Goal: Task Accomplishment & Management: Use online tool/utility

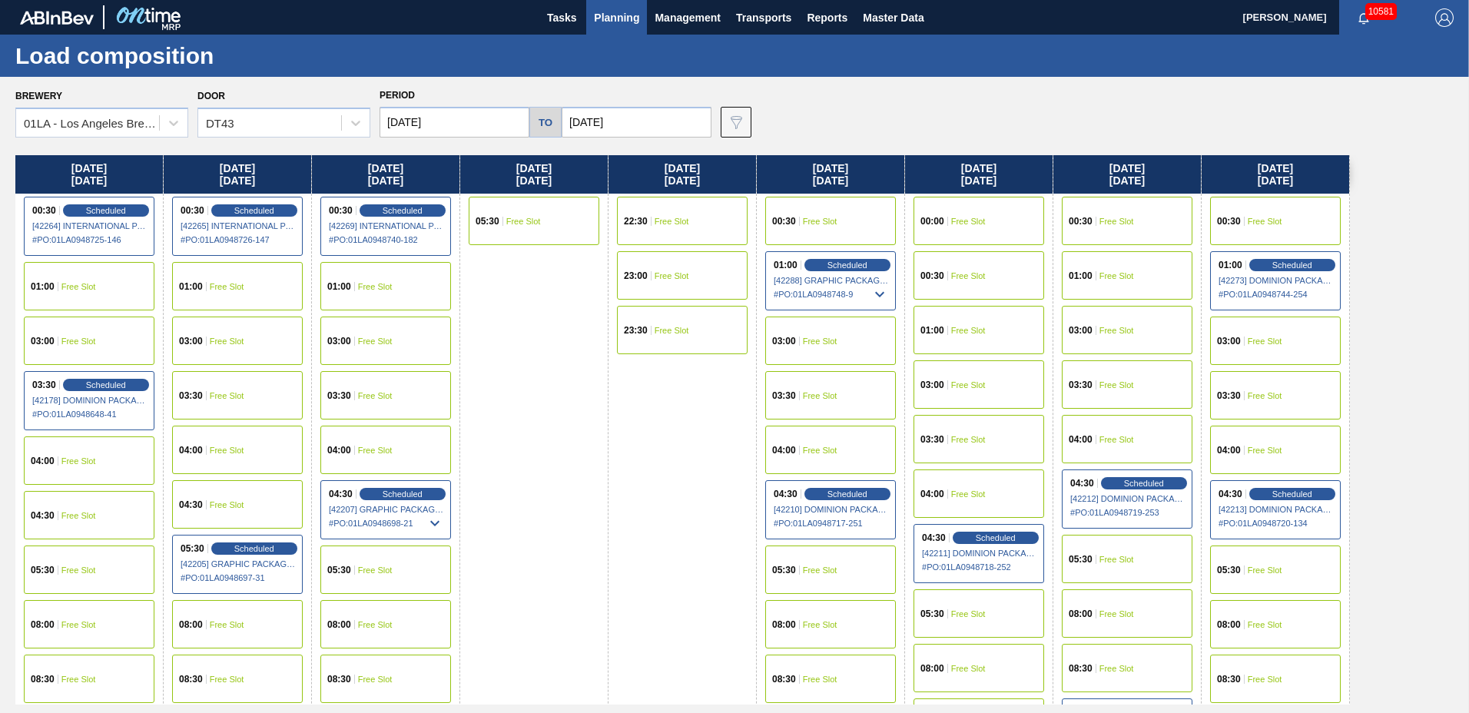
click at [661, 280] on div "23:00 Free Slot" at bounding box center [682, 275] width 131 height 48
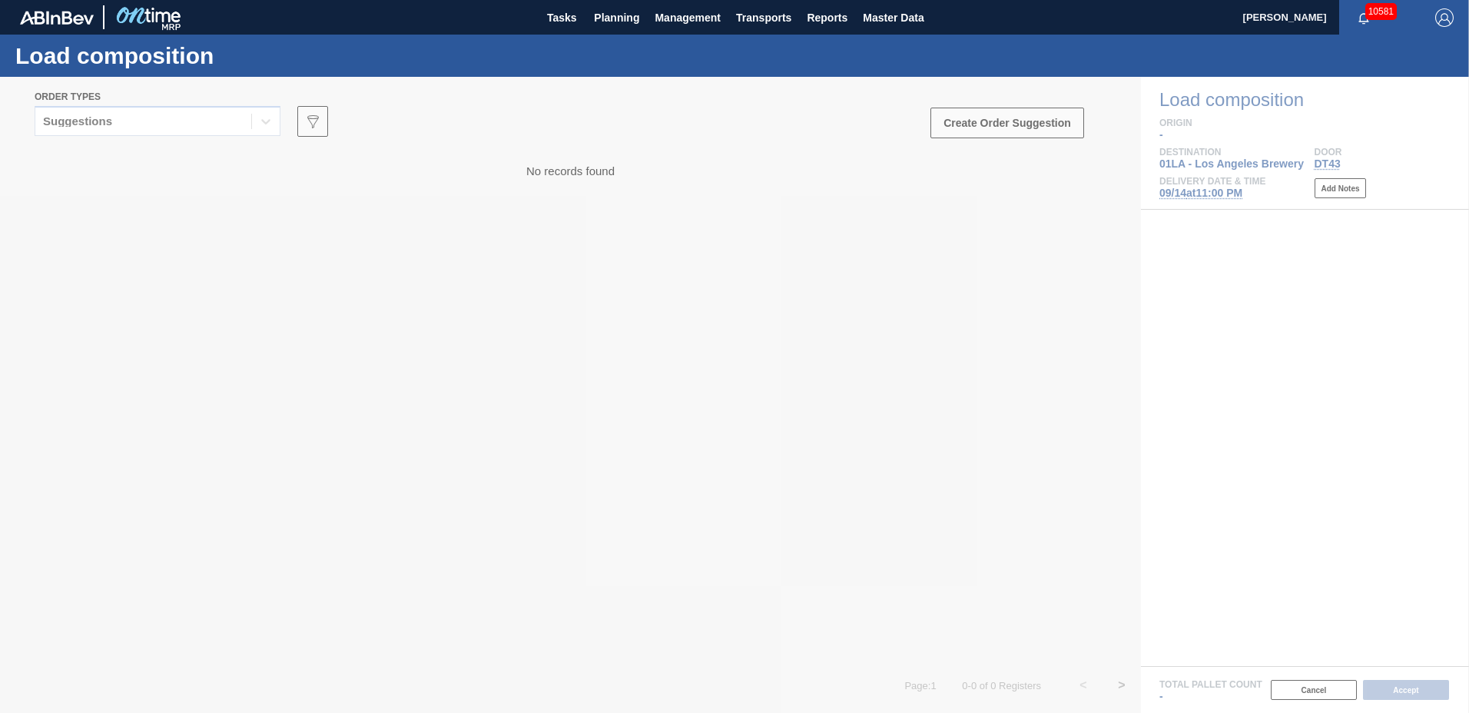
click at [182, 120] on div at bounding box center [734, 395] width 1469 height 636
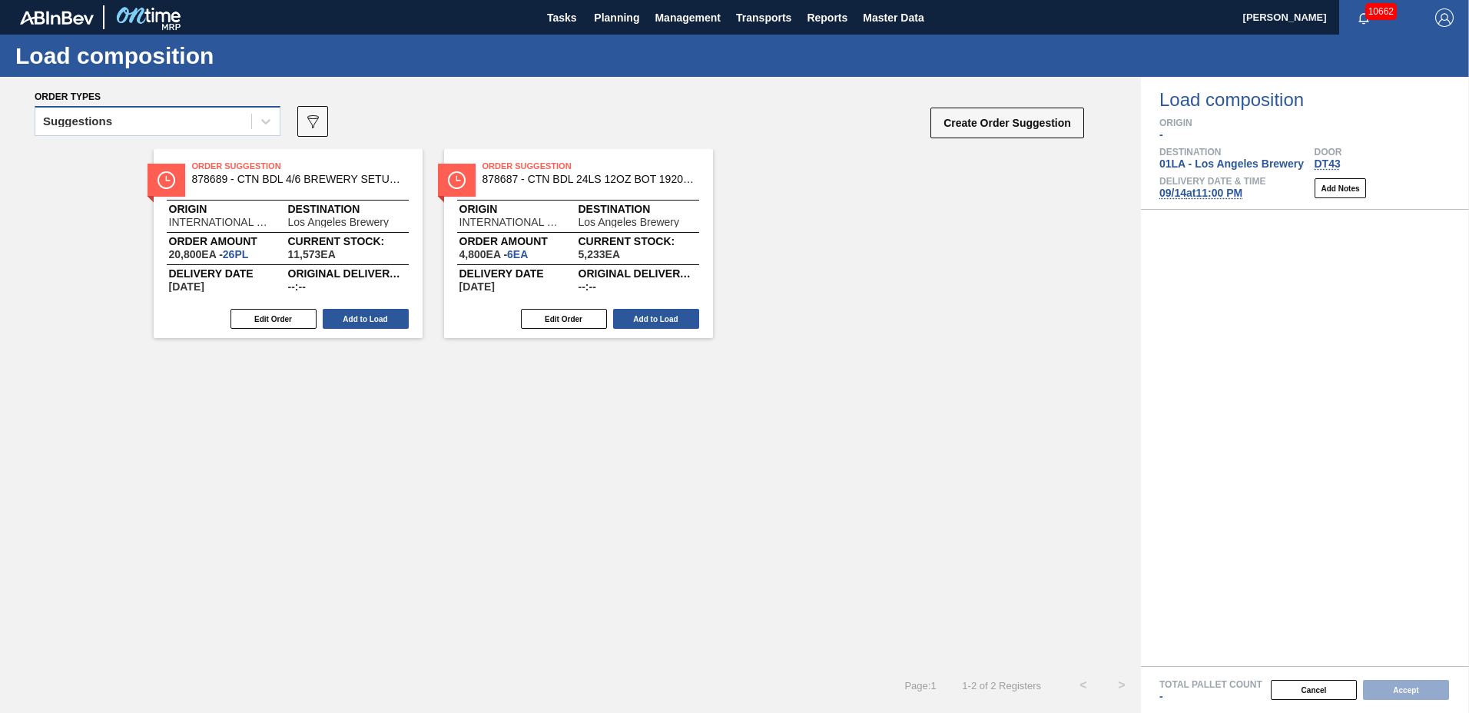
click at [163, 114] on div "Suggestions" at bounding box center [143, 122] width 216 height 22
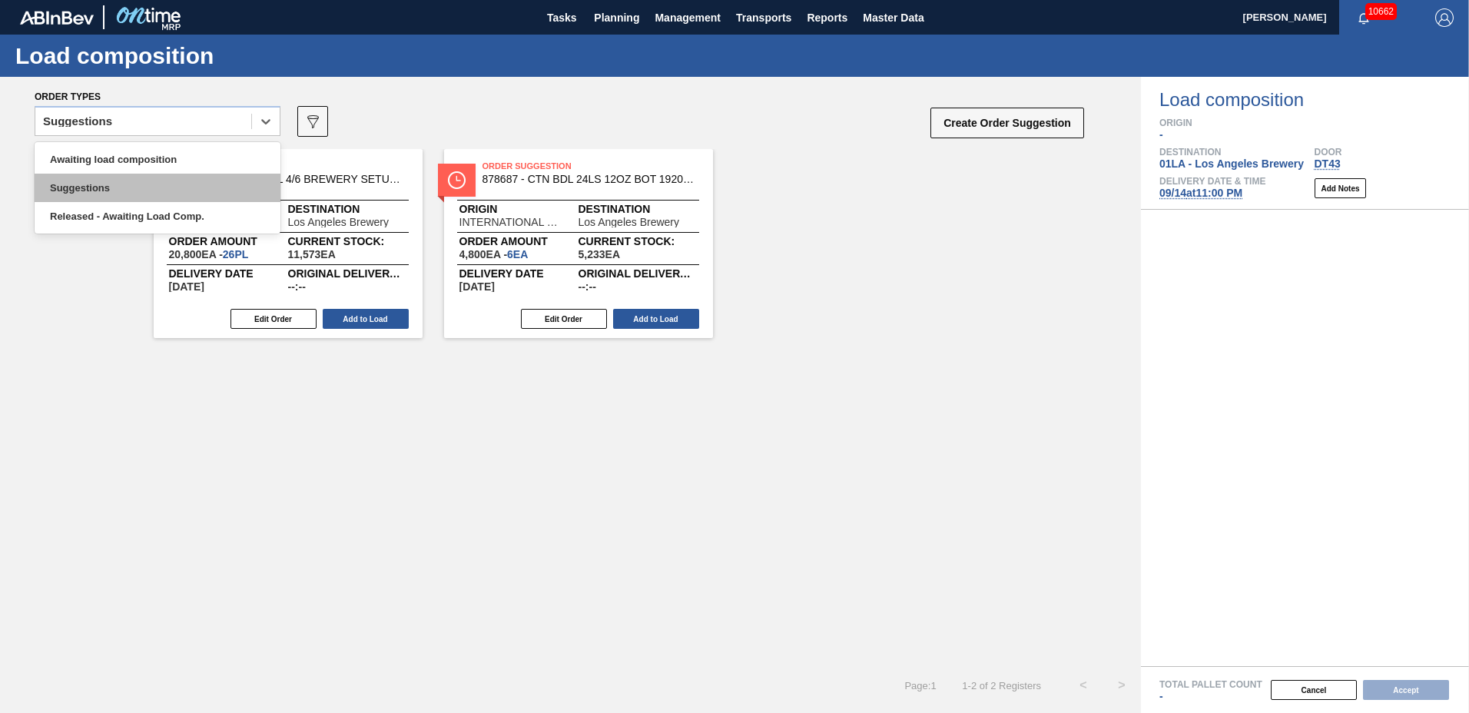
click at [147, 194] on div "Suggestions" at bounding box center [158, 188] width 246 height 28
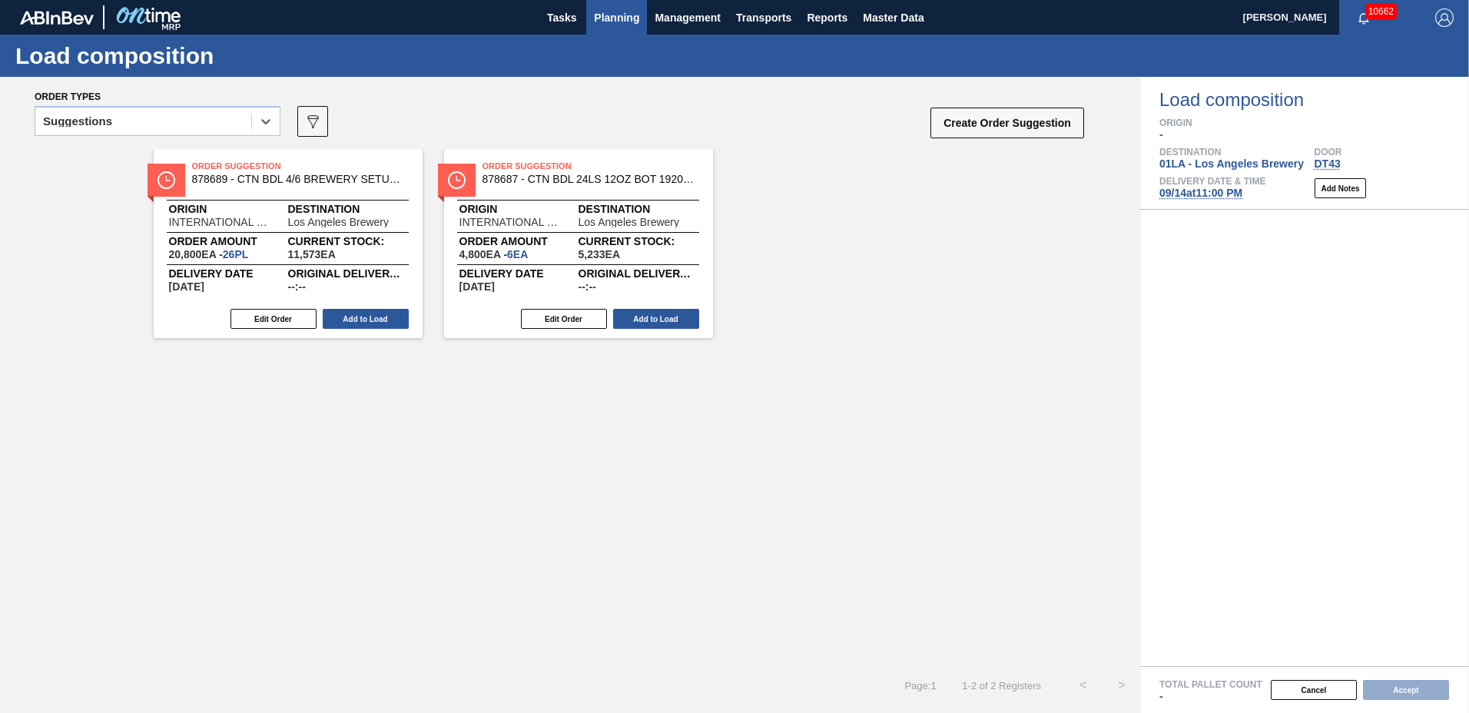
click at [613, 15] on span "Planning" at bounding box center [616, 17] width 45 height 18
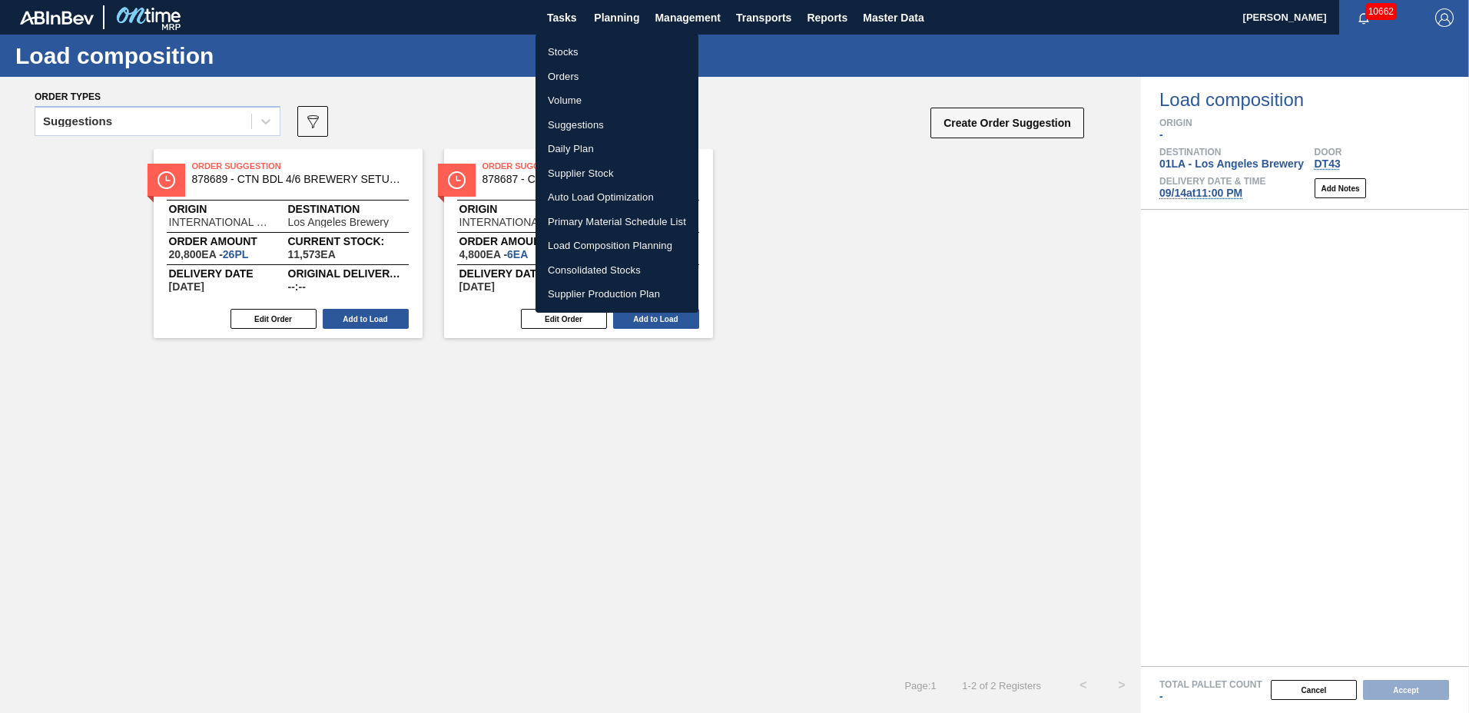
click at [620, 128] on li "Suggestions" at bounding box center [616, 125] width 163 height 25
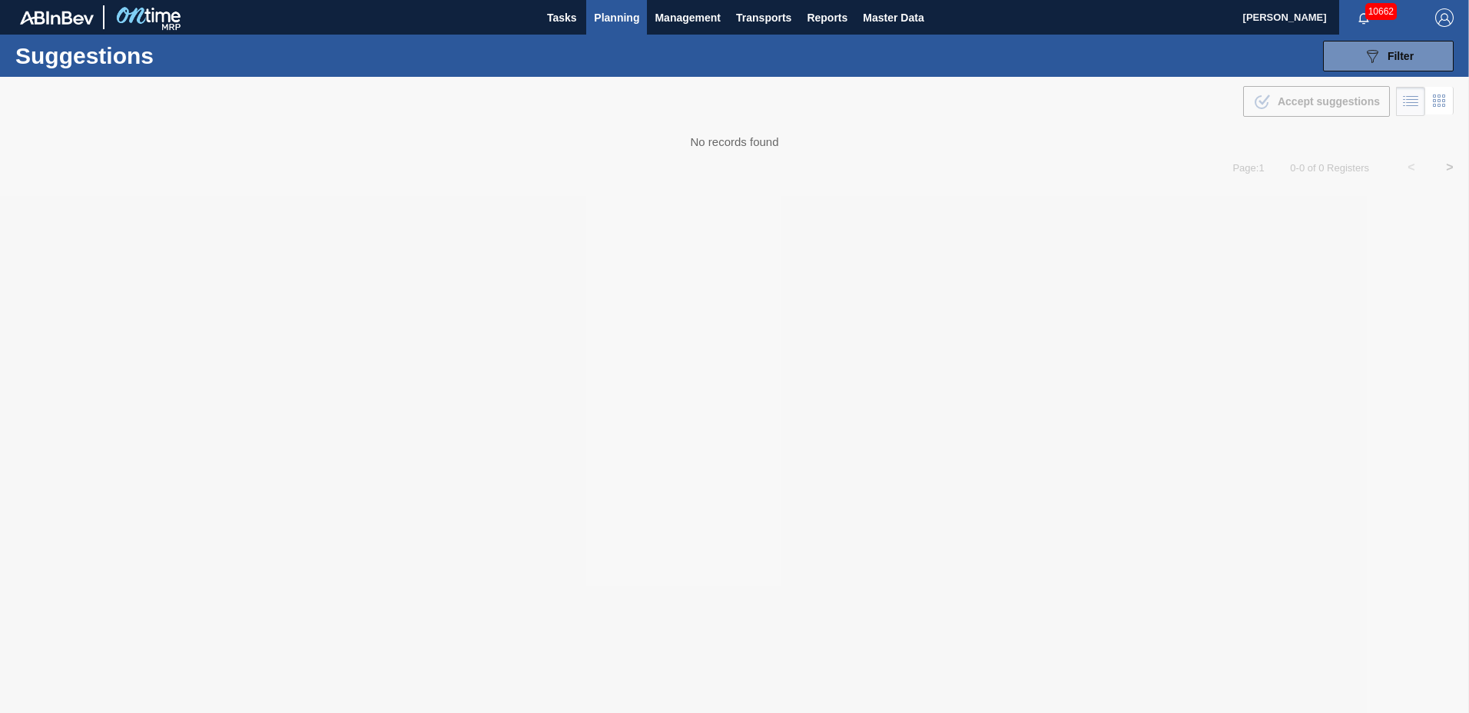
type to "11/28/2025"
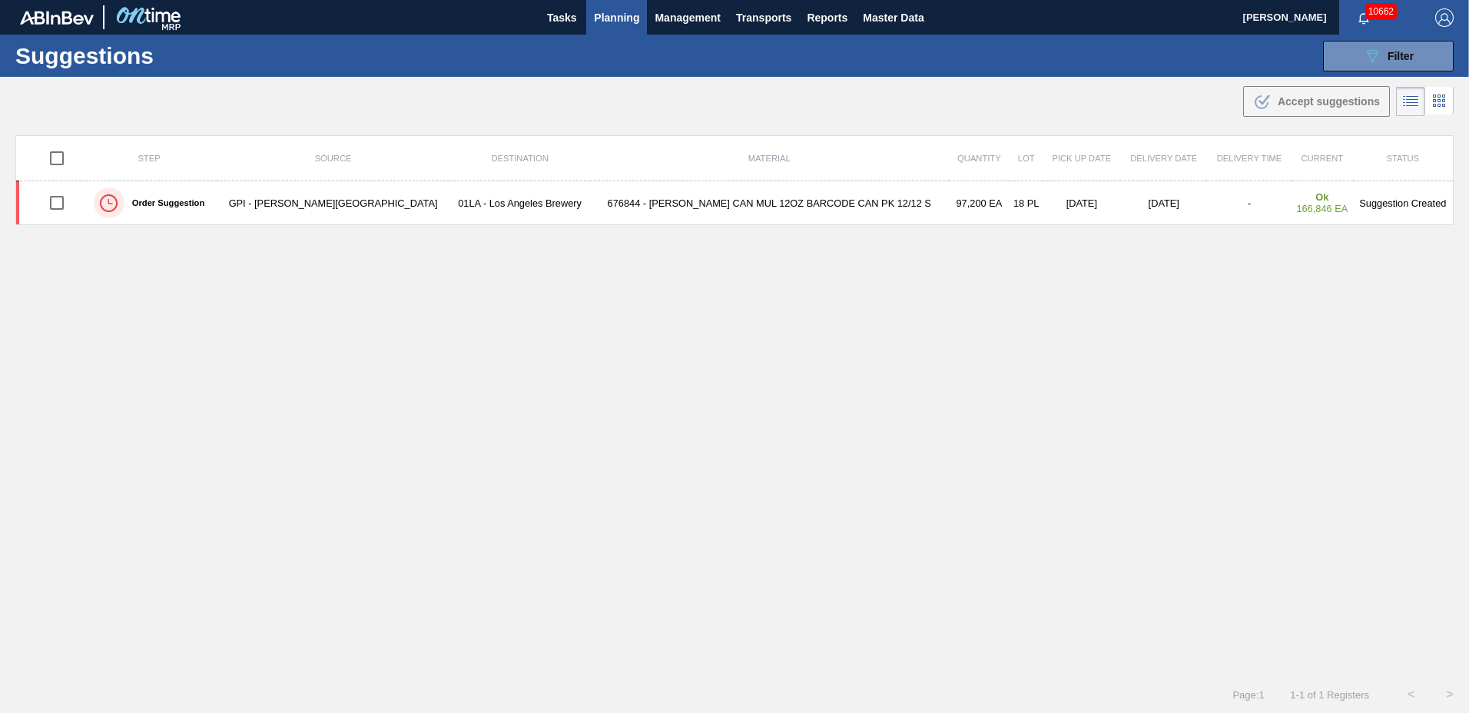
drag, startPoint x: 1428, startPoint y: 61, endPoint x: 1410, endPoint y: 78, distance: 25.0
click at [1429, 61] on button "089F7B8B-B2A5-4AFE-B5C0-19BA573D28AC Filter" at bounding box center [1388, 56] width 131 height 31
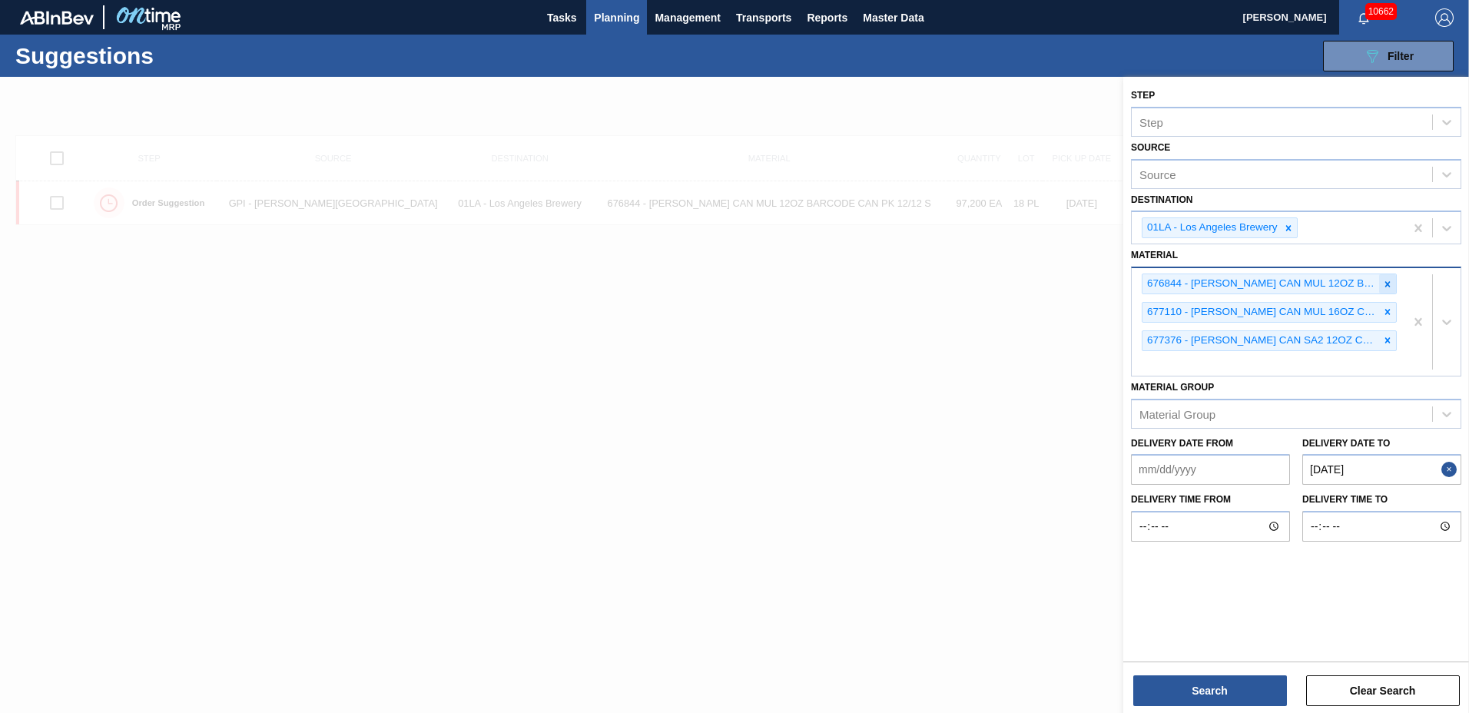
click at [1383, 283] on icon at bounding box center [1387, 284] width 11 height 11
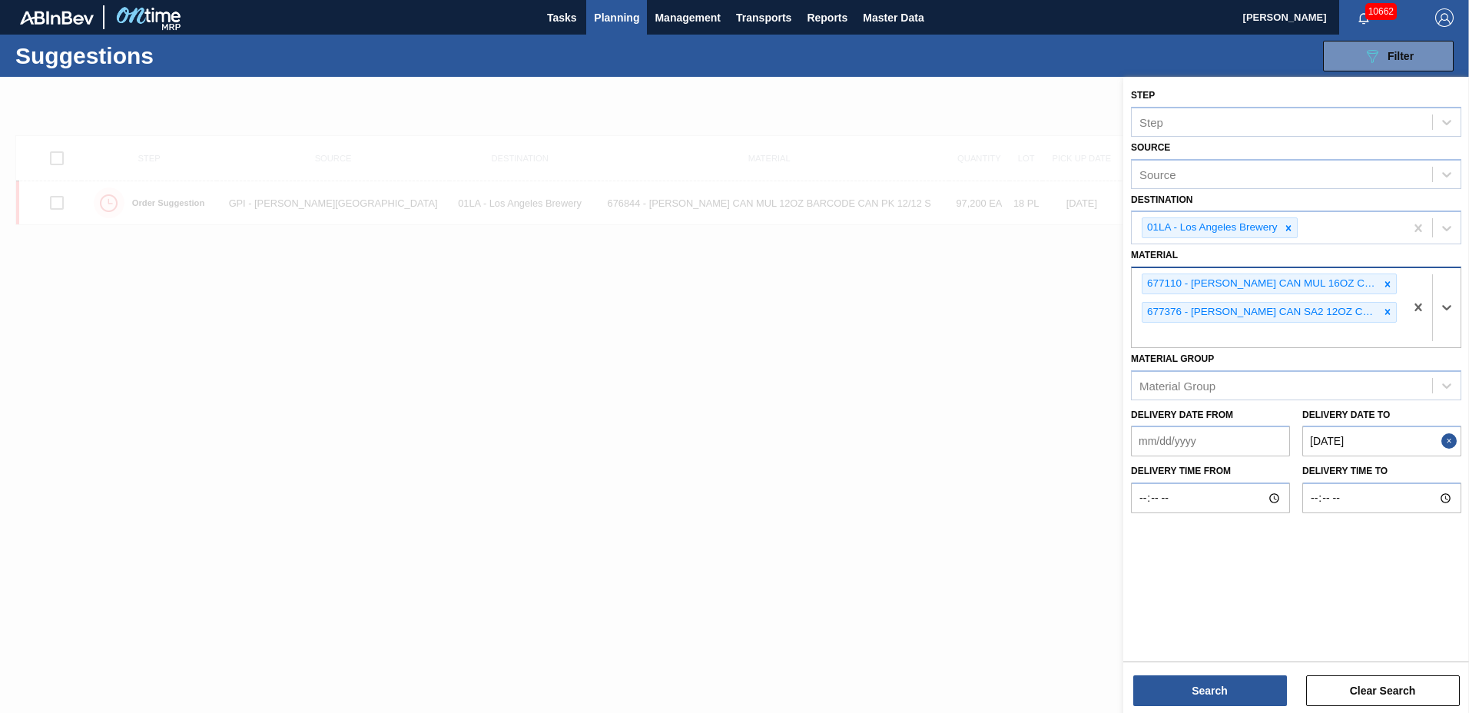
click at [1383, 283] on icon at bounding box center [1387, 284] width 11 height 11
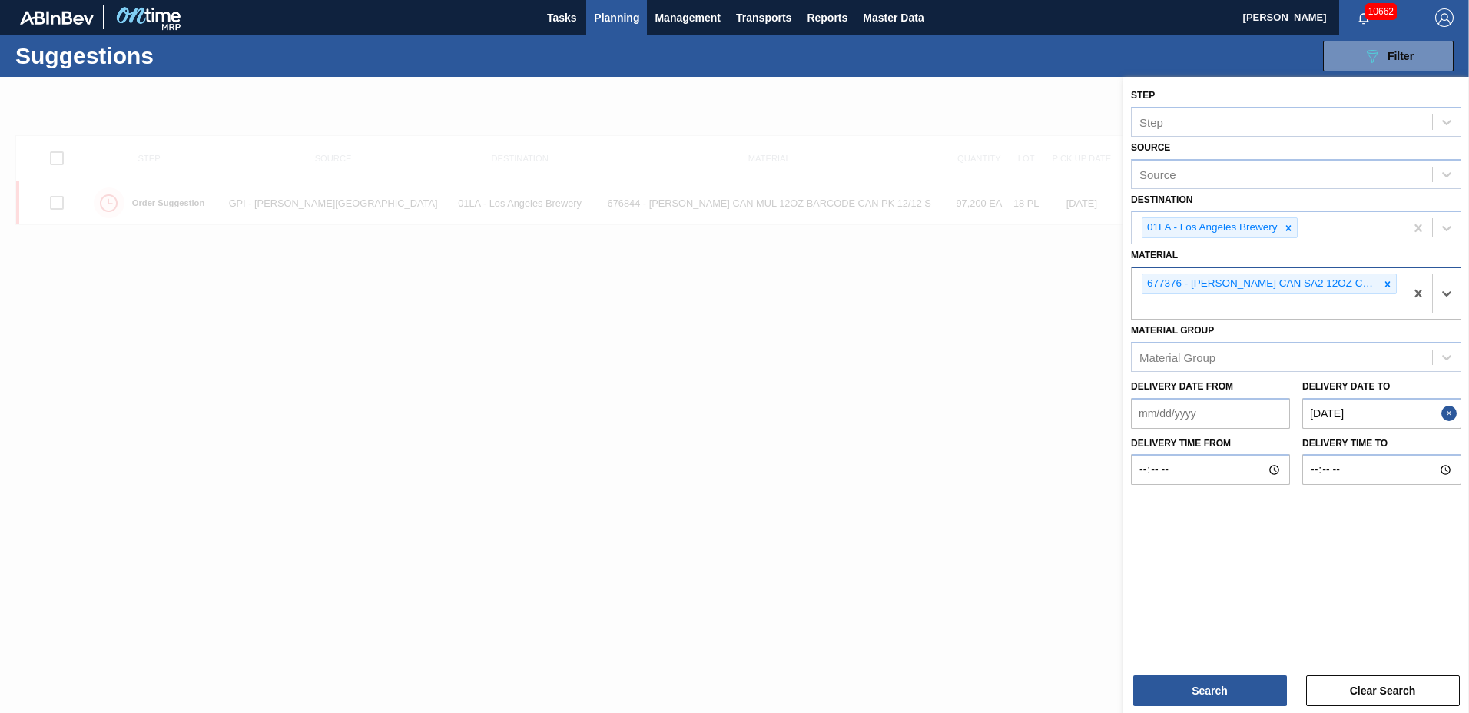
click at [1383, 283] on icon at bounding box center [1387, 284] width 11 height 11
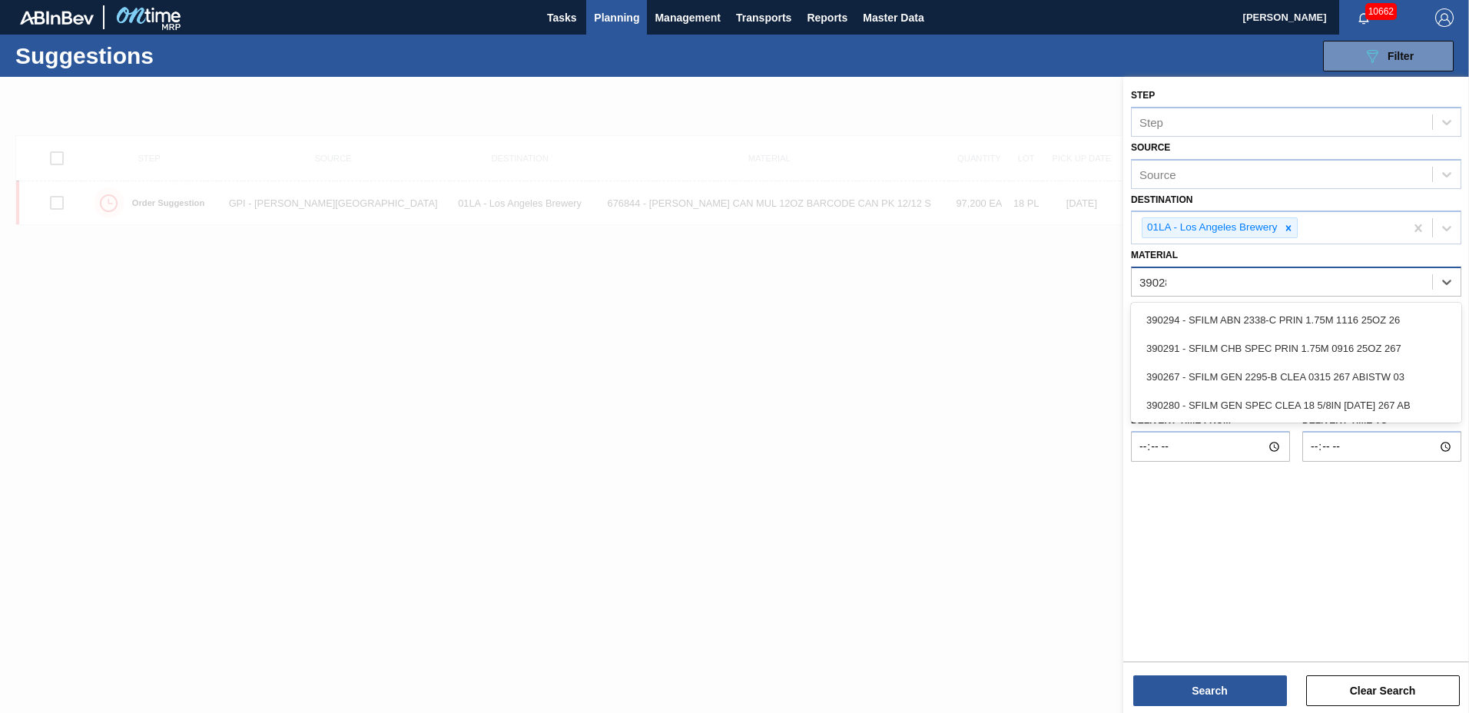
type input "390280"
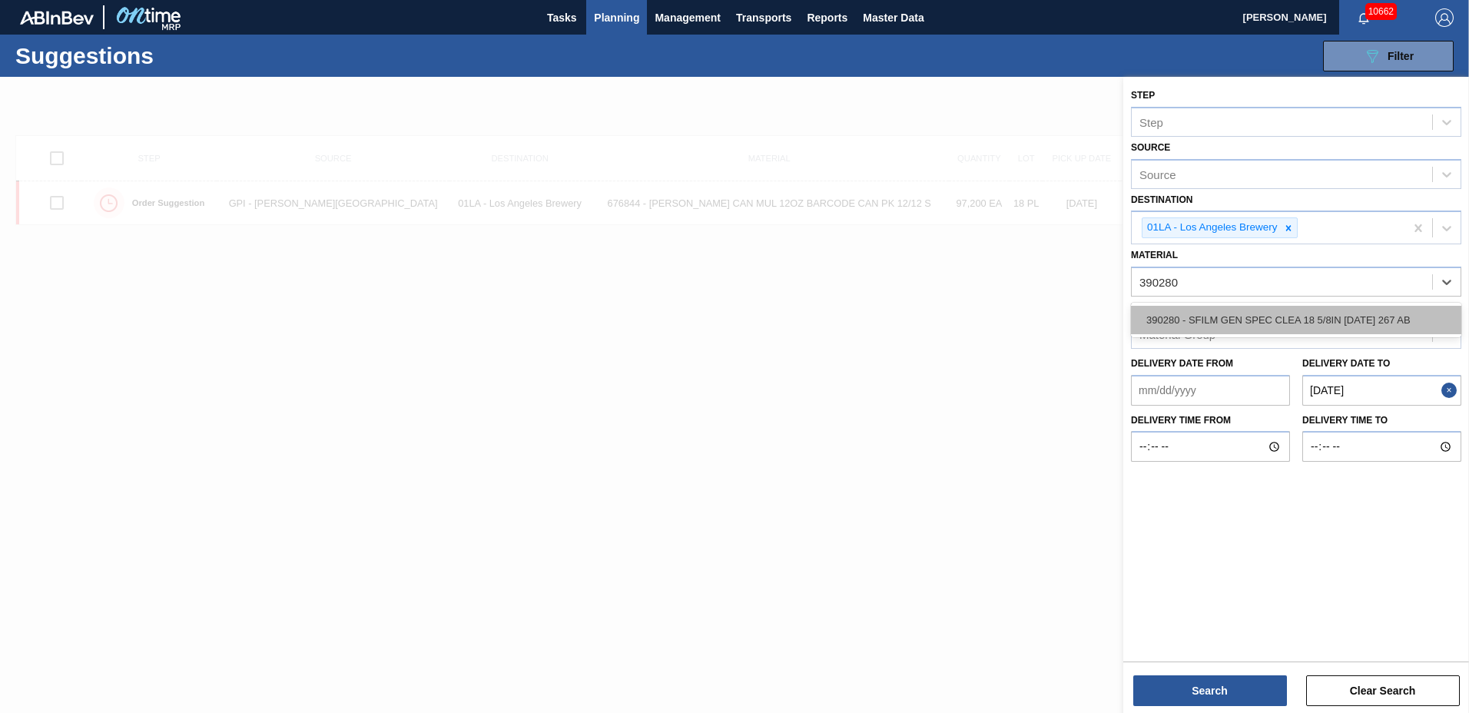
click at [1346, 322] on div "390280 - SFILM GEN SPEC CLEA 18 5/8IN 1115 267 AB" at bounding box center [1296, 320] width 330 height 28
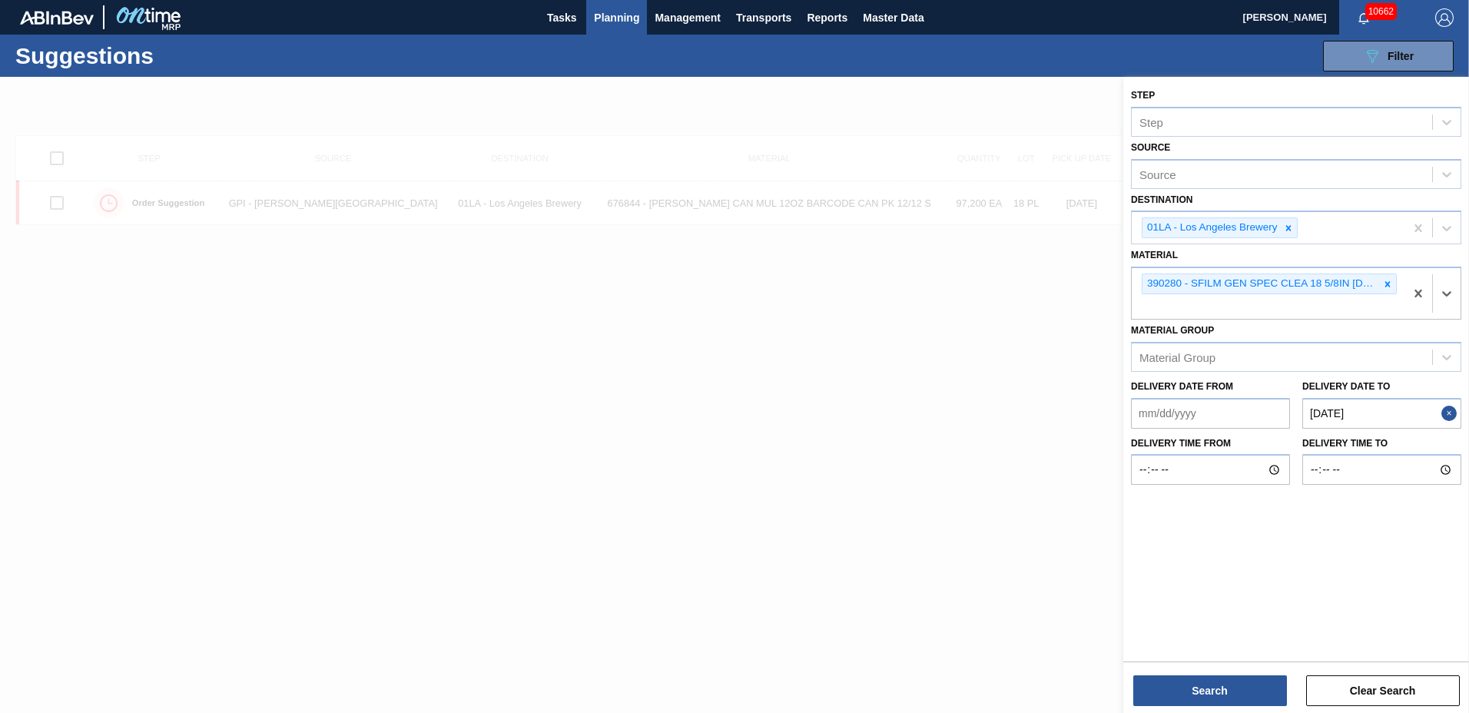
click at [1402, 413] on to "11/28/2025" at bounding box center [1381, 413] width 159 height 31
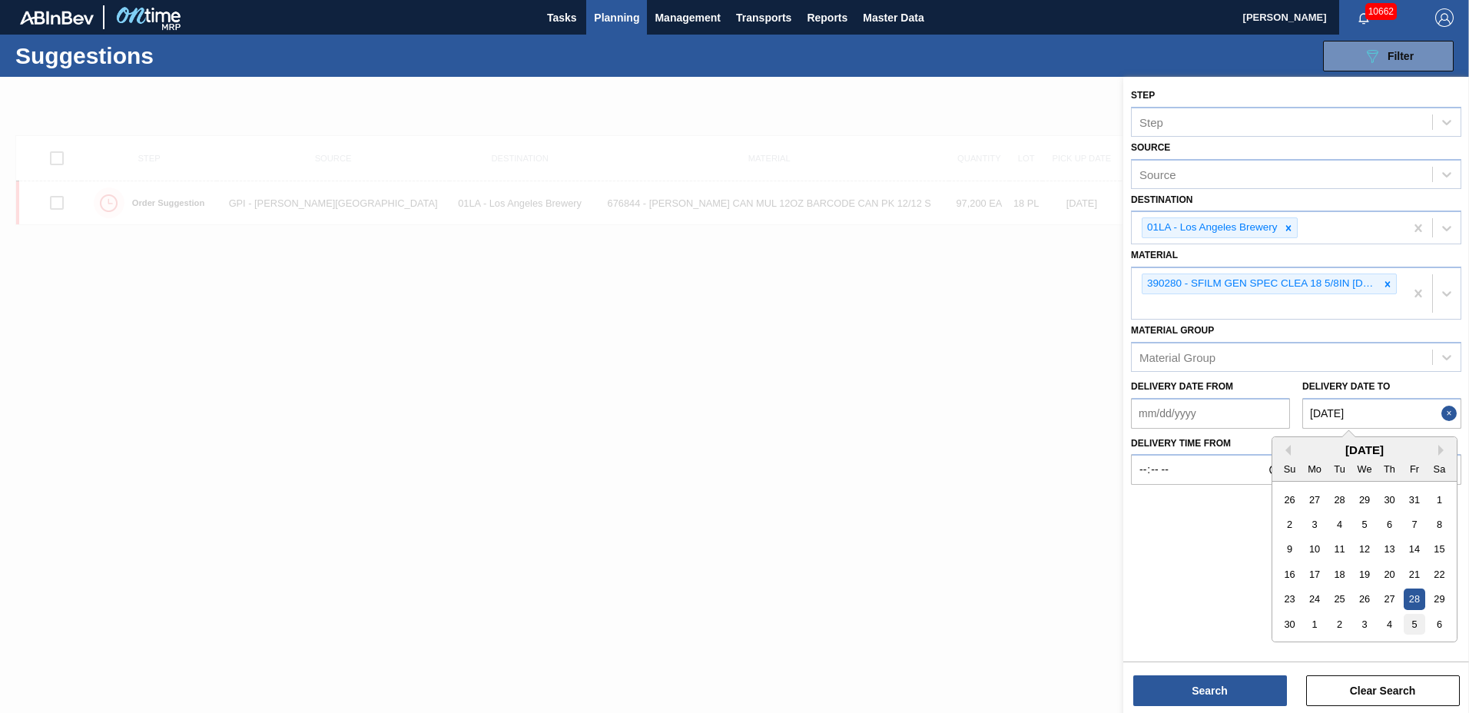
click at [1417, 623] on div "5" at bounding box center [1414, 624] width 21 height 21
type to "12/05/2025"
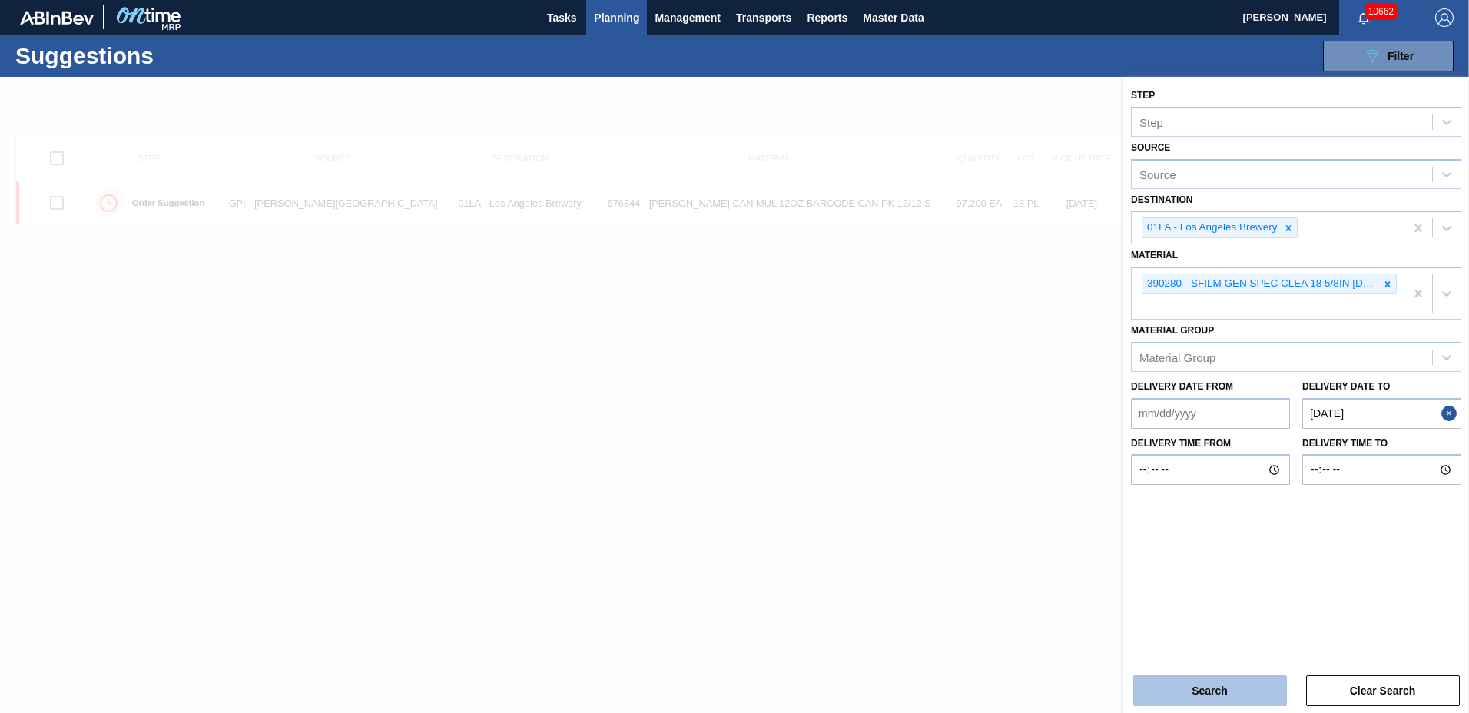
click at [1213, 691] on button "Search" at bounding box center [1210, 690] width 154 height 31
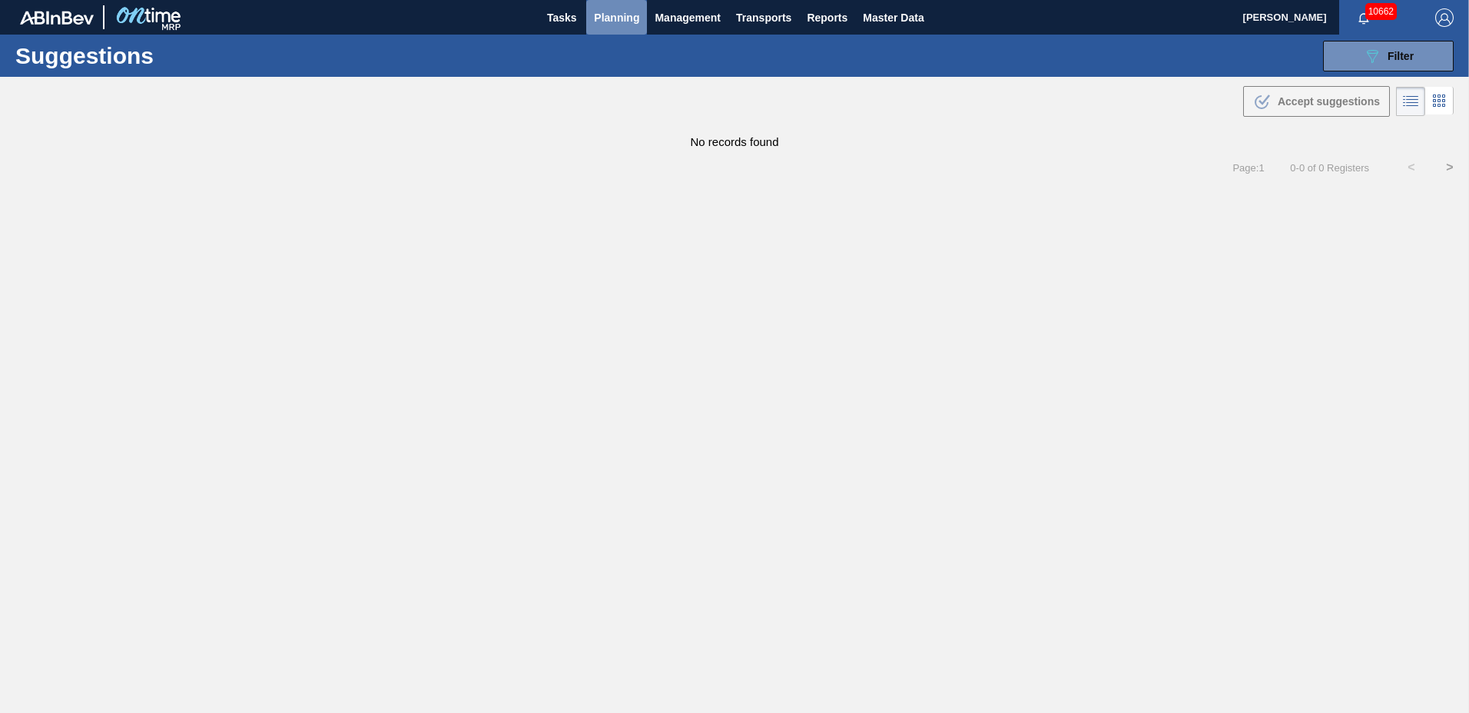
click at [615, 18] on span "Planning" at bounding box center [616, 17] width 45 height 18
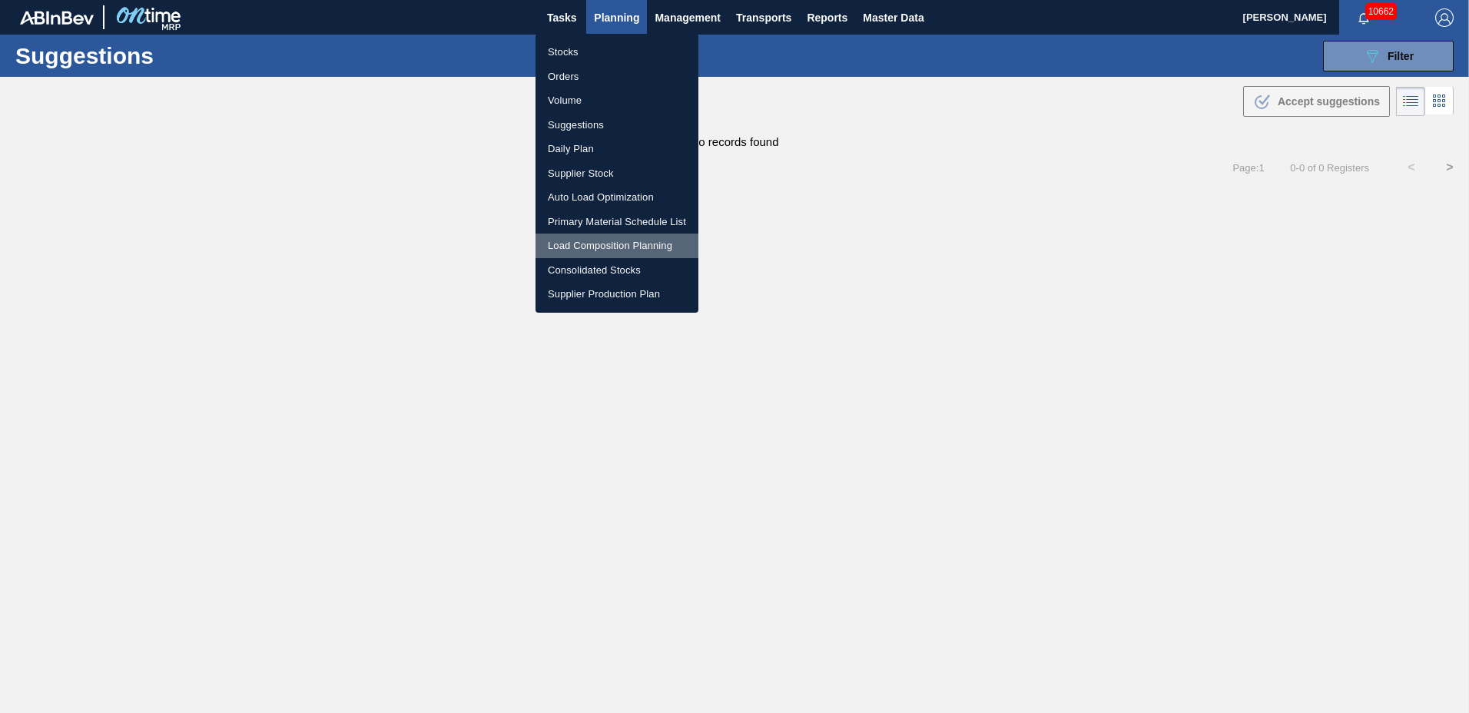
click at [582, 242] on li "Load Composition Planning" at bounding box center [616, 246] width 163 height 25
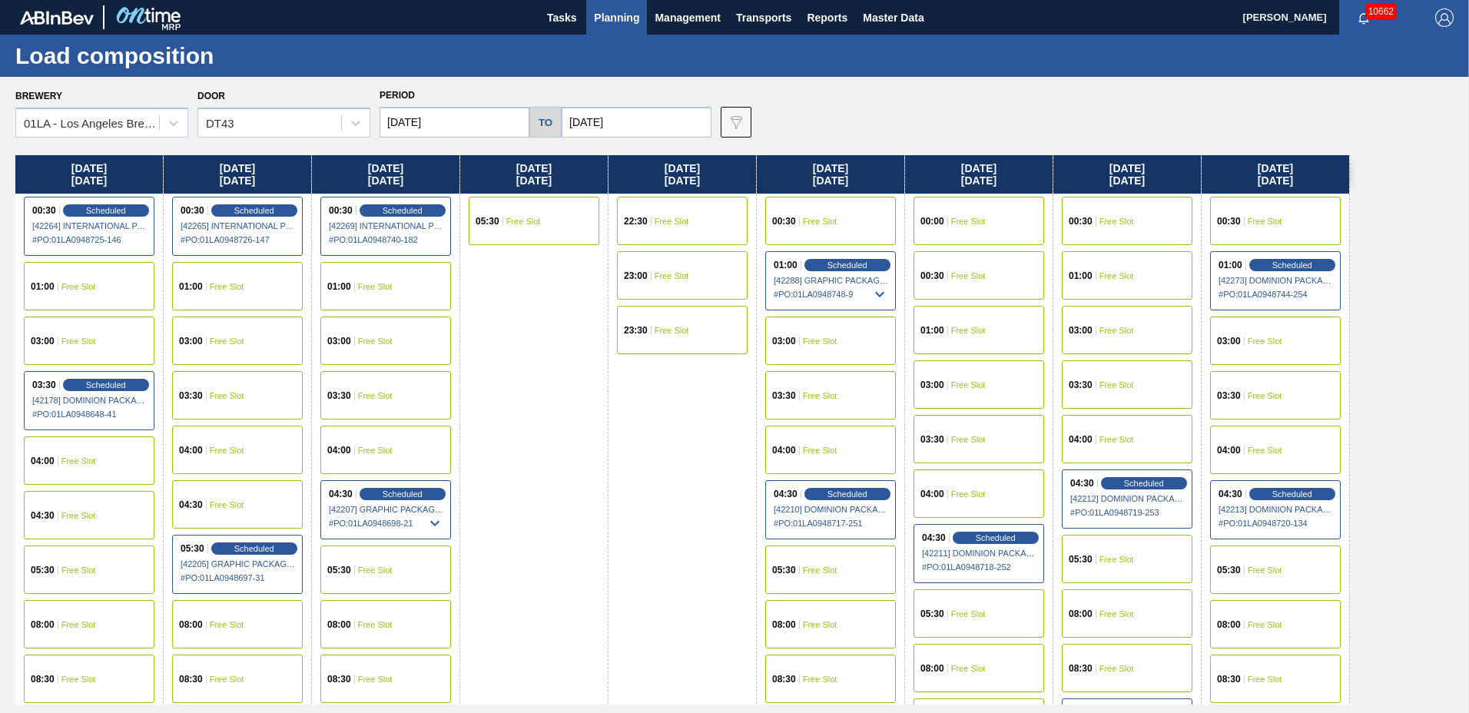
click at [454, 126] on input "[DATE]" at bounding box center [455, 122] width 150 height 31
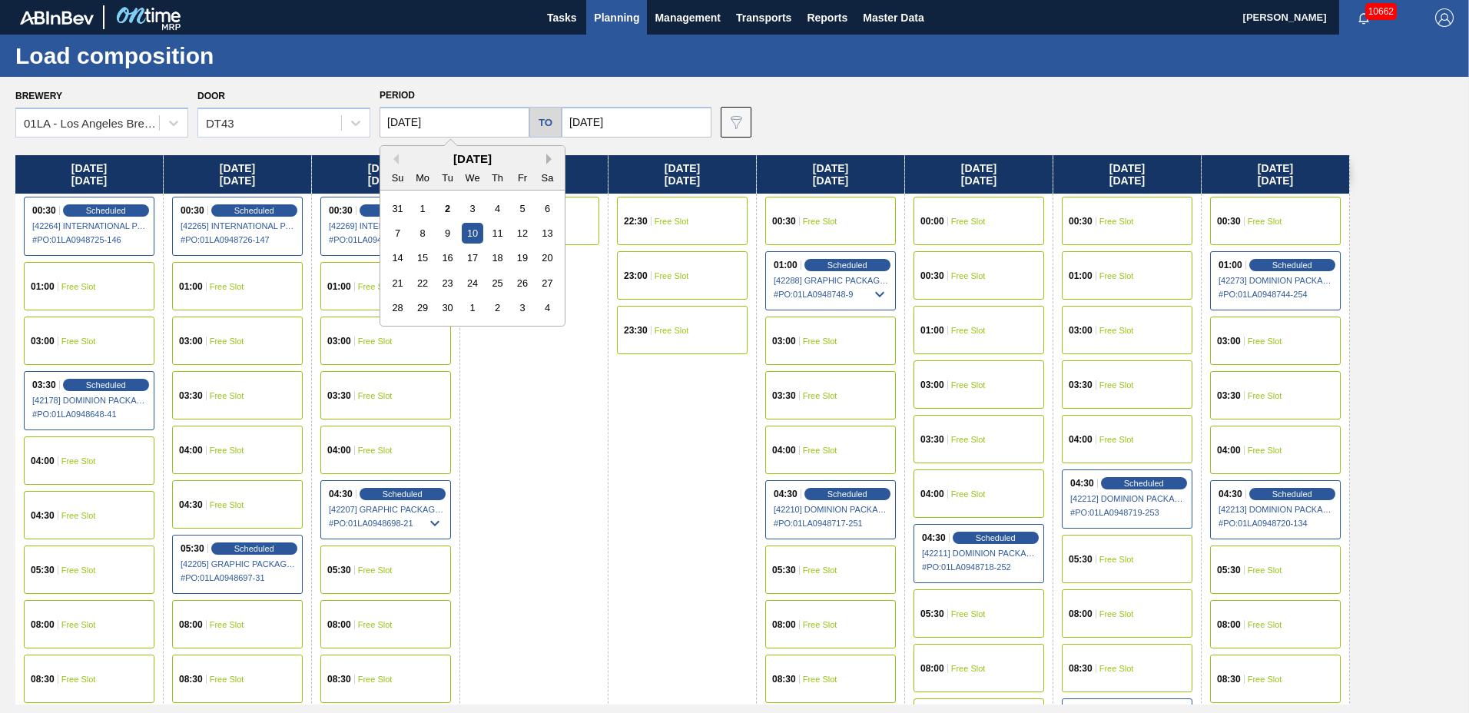
click at [549, 161] on button "Next Month" at bounding box center [551, 159] width 11 height 11
click at [423, 250] on div "13" at bounding box center [423, 257] width 21 height 21
type input "10/13/2025"
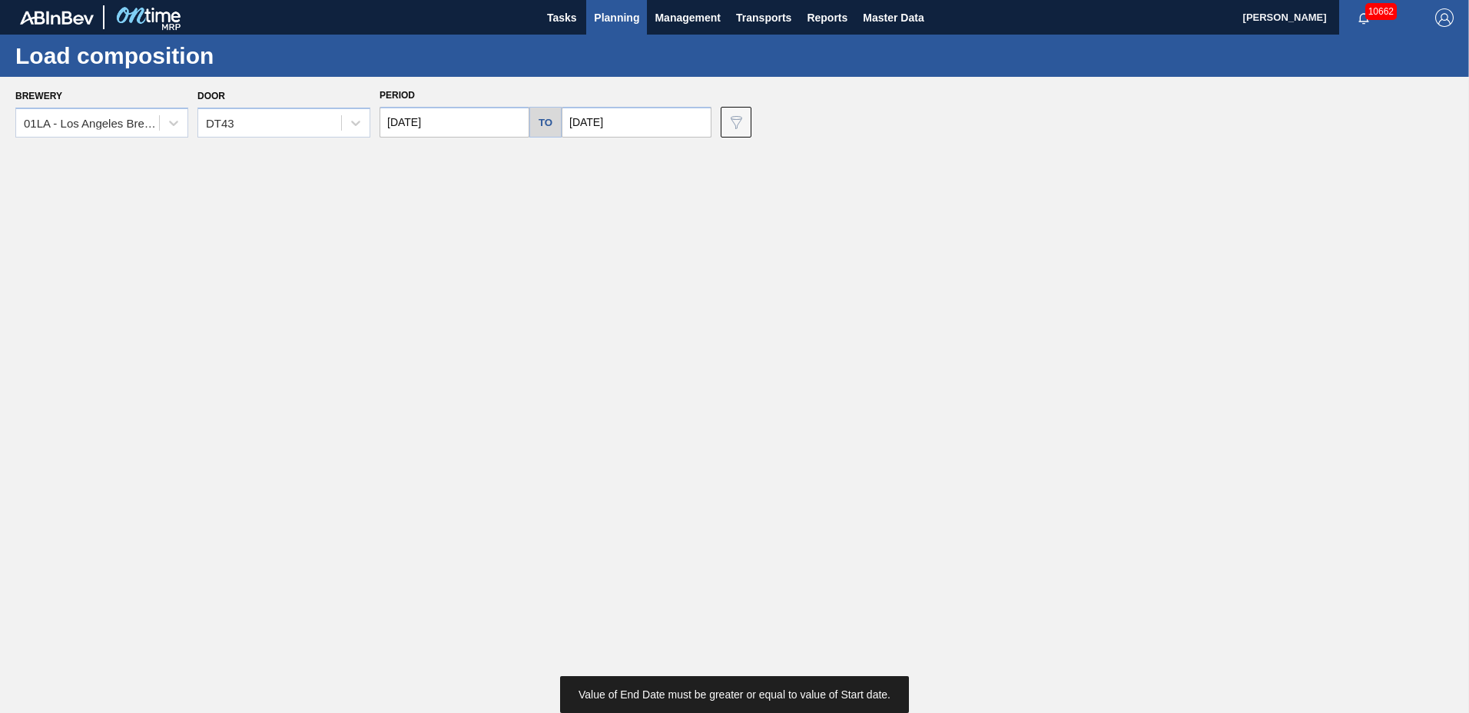
click at [644, 121] on input "[DATE]" at bounding box center [637, 122] width 150 height 31
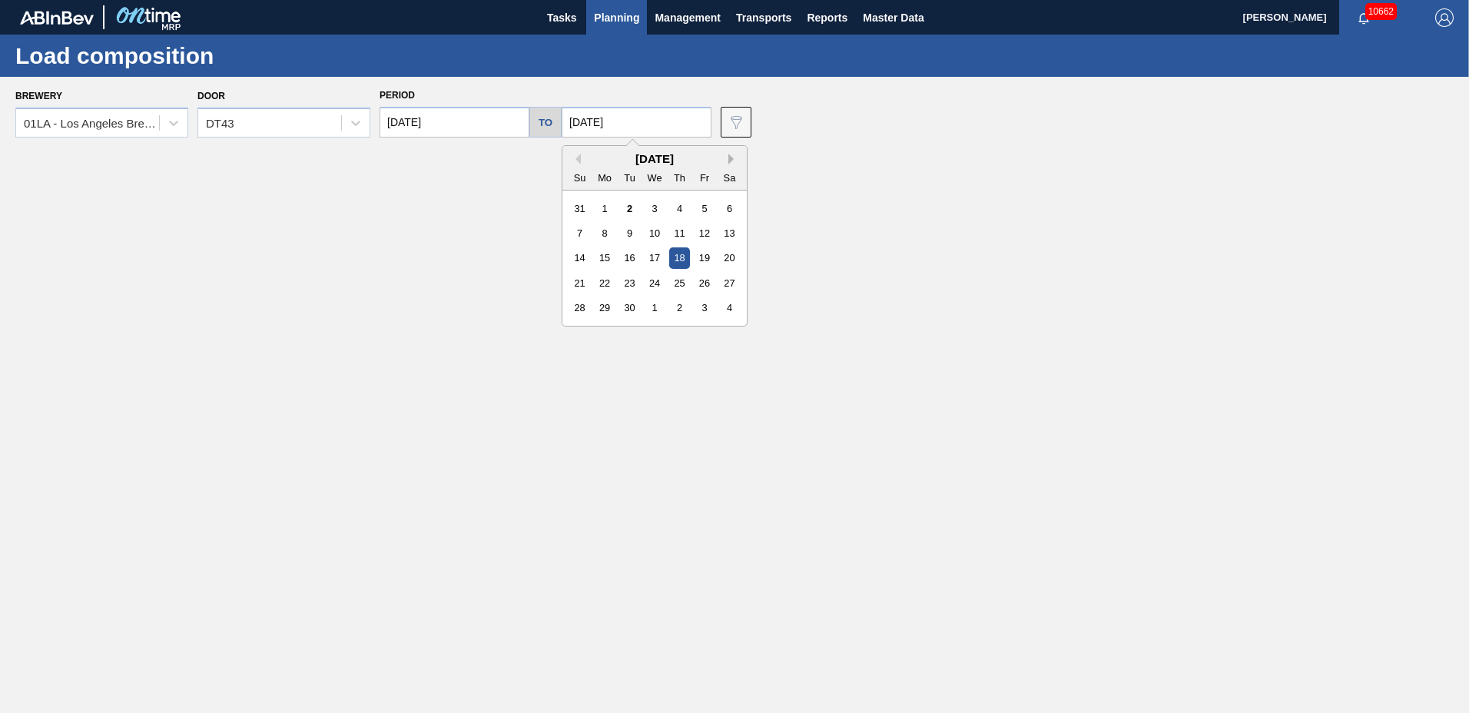
click at [728, 157] on button "Next Month" at bounding box center [733, 159] width 11 height 11
click at [654, 261] on div "15" at bounding box center [654, 257] width 21 height 21
type input "10/15/2025"
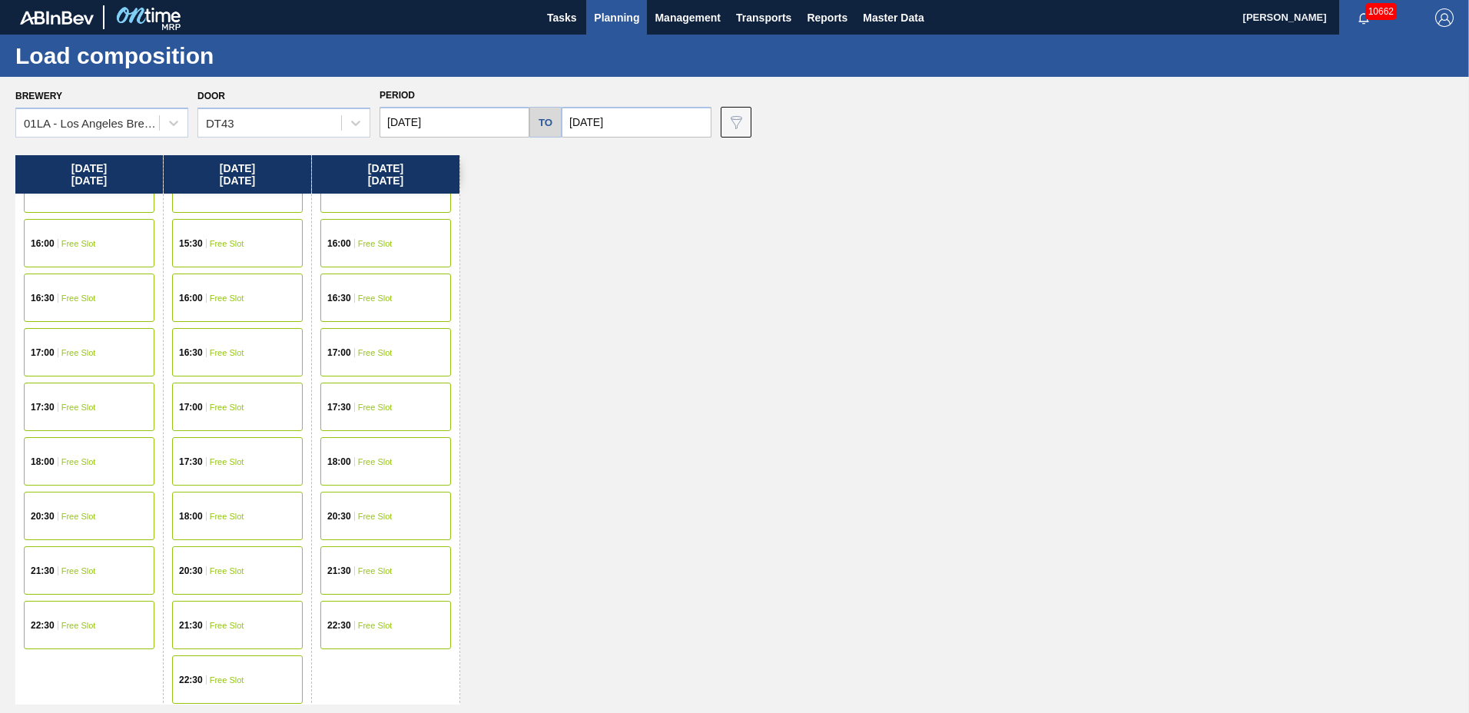
scroll to position [589, 0]
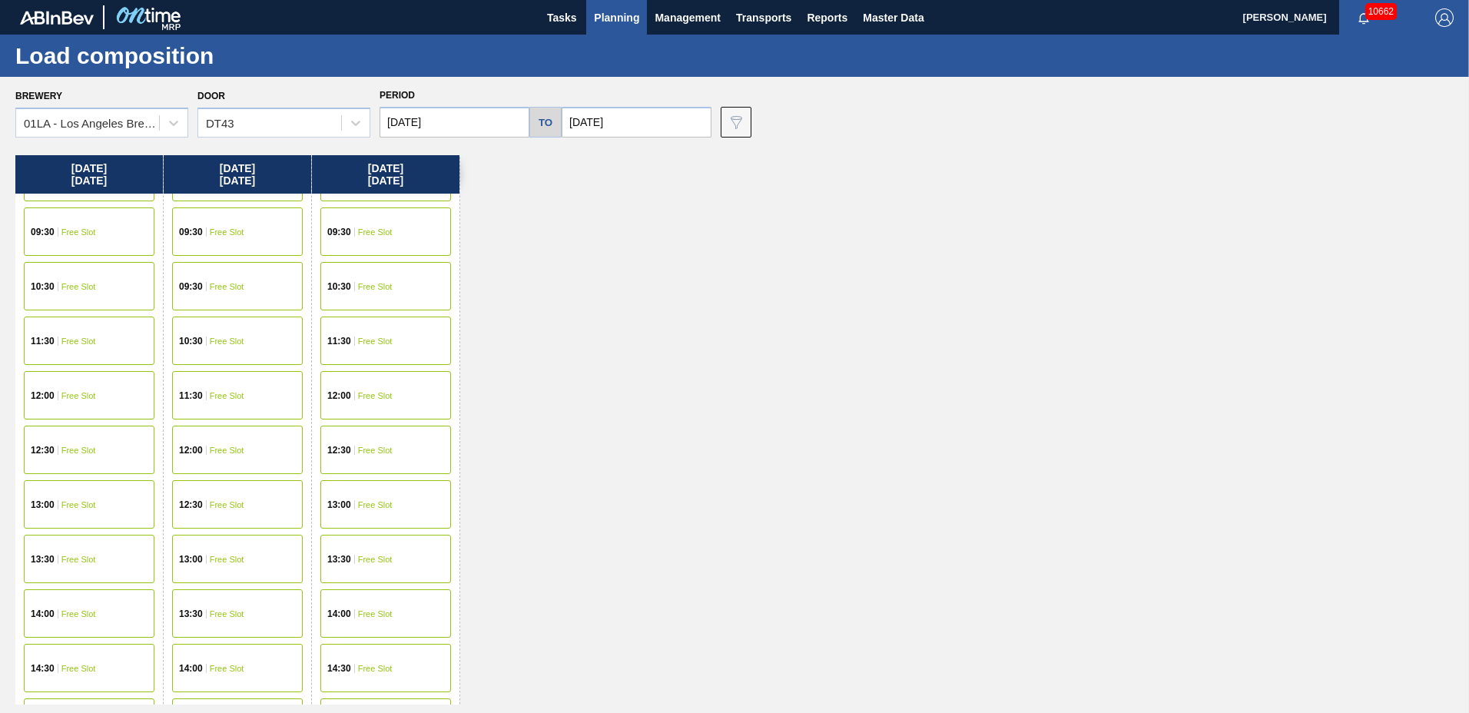
click at [389, 380] on div "12:00 Free Slot" at bounding box center [385, 395] width 131 height 48
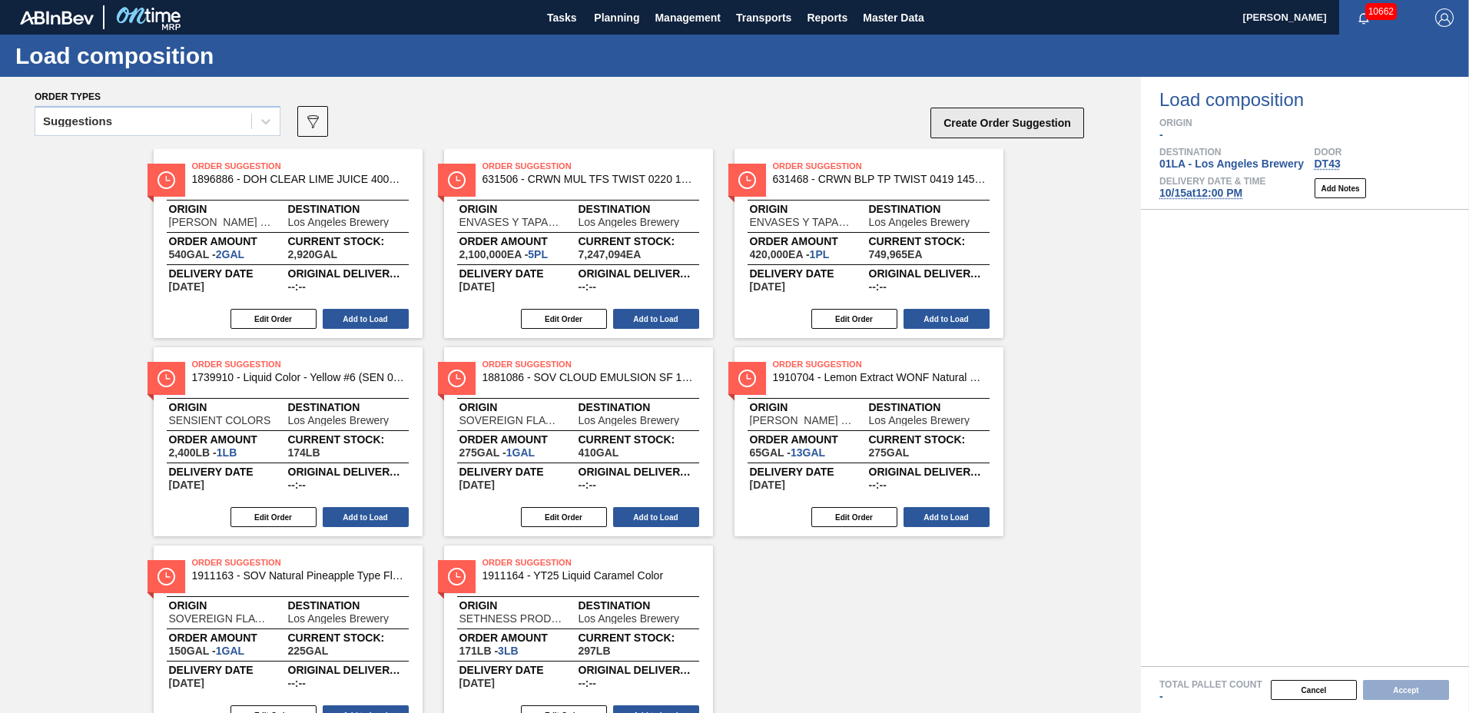
click at [1035, 116] on button "Create Order Suggestion" at bounding box center [1007, 123] width 154 height 31
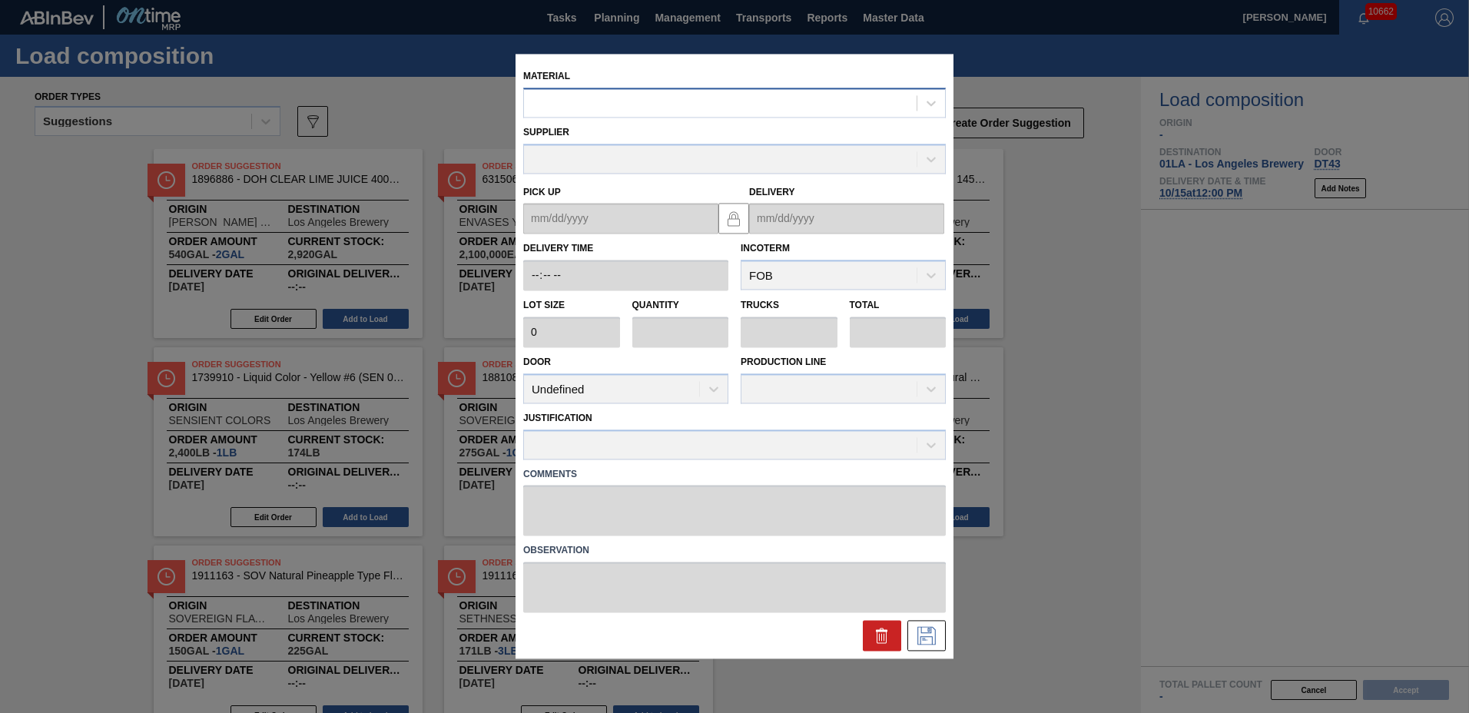
click at [694, 112] on div at bounding box center [720, 103] width 393 height 22
type input "390280"
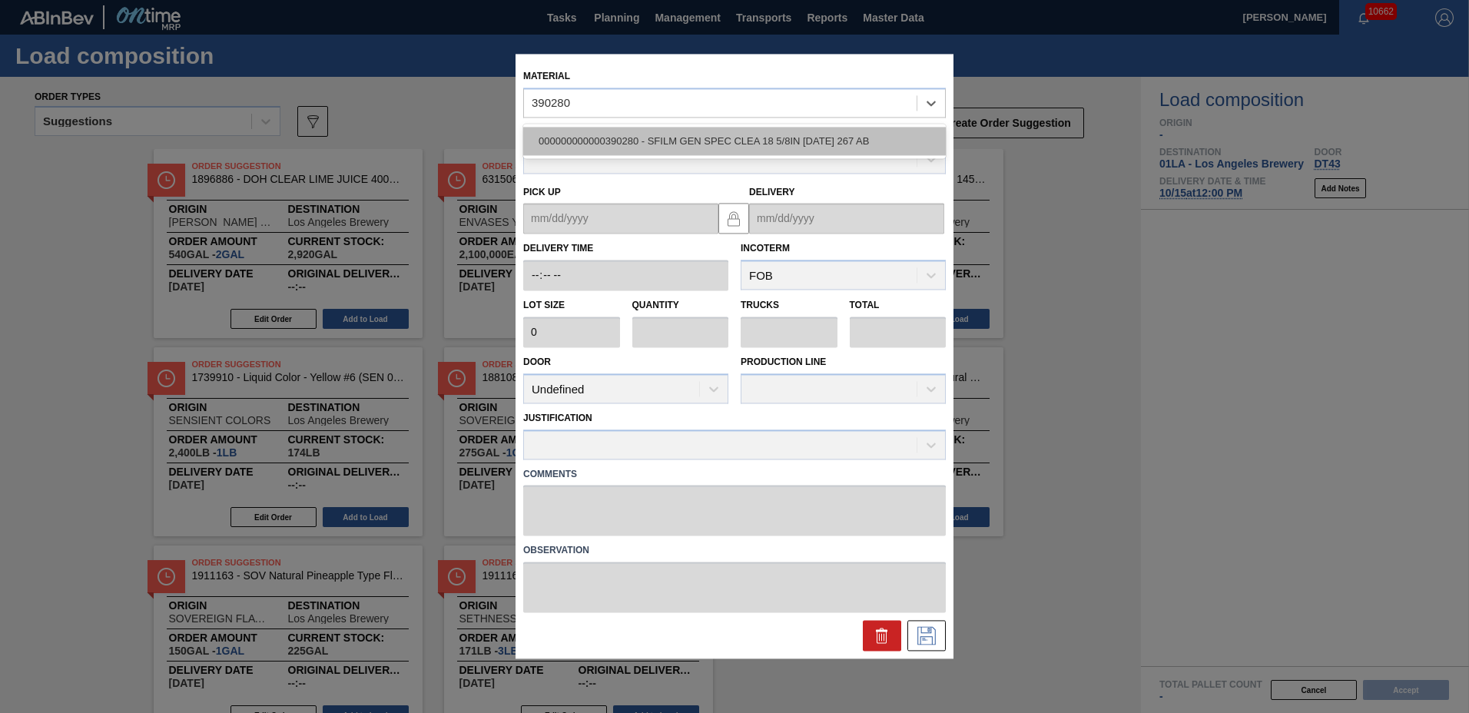
click at [687, 131] on div "000000000000390280 - SFILM GEN SPEC CLEA 18 5/8IN 1115 267 AB" at bounding box center [734, 141] width 423 height 28
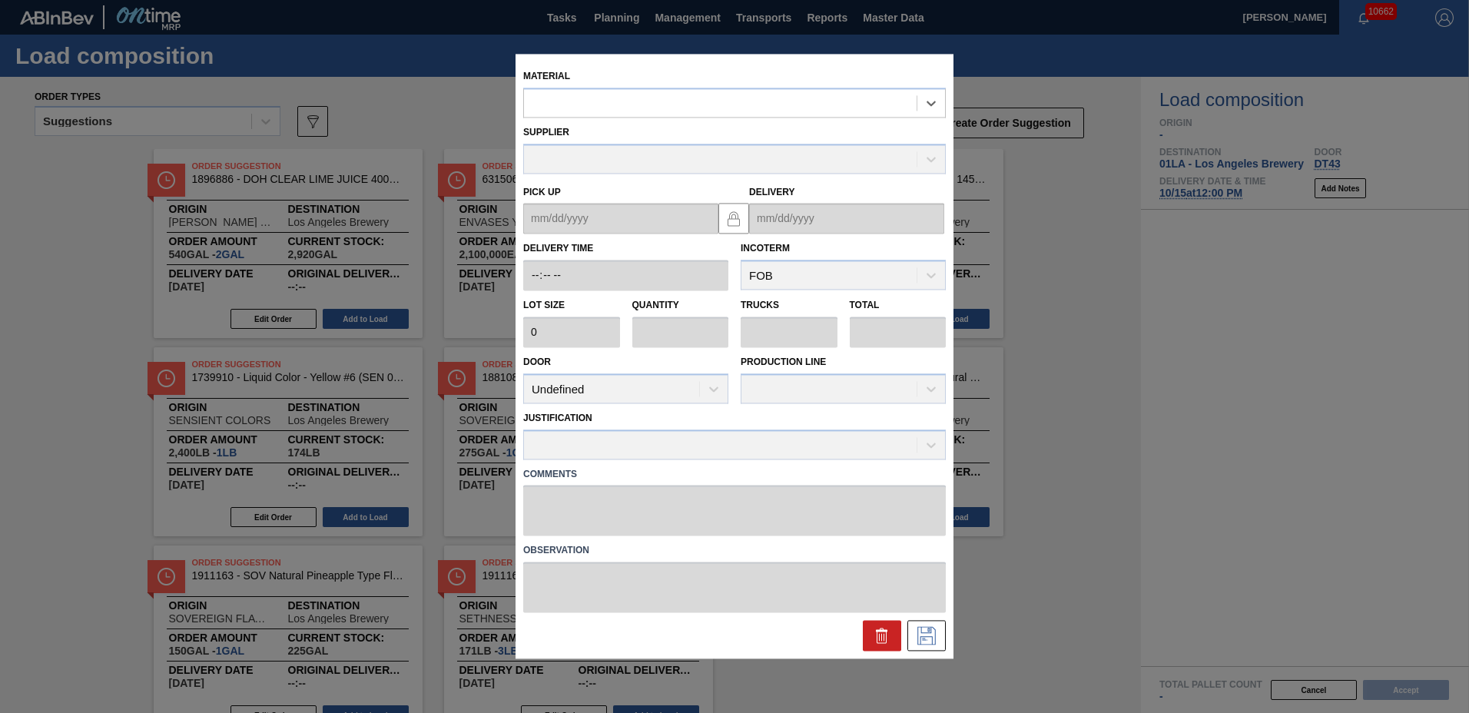
type input "38,936"
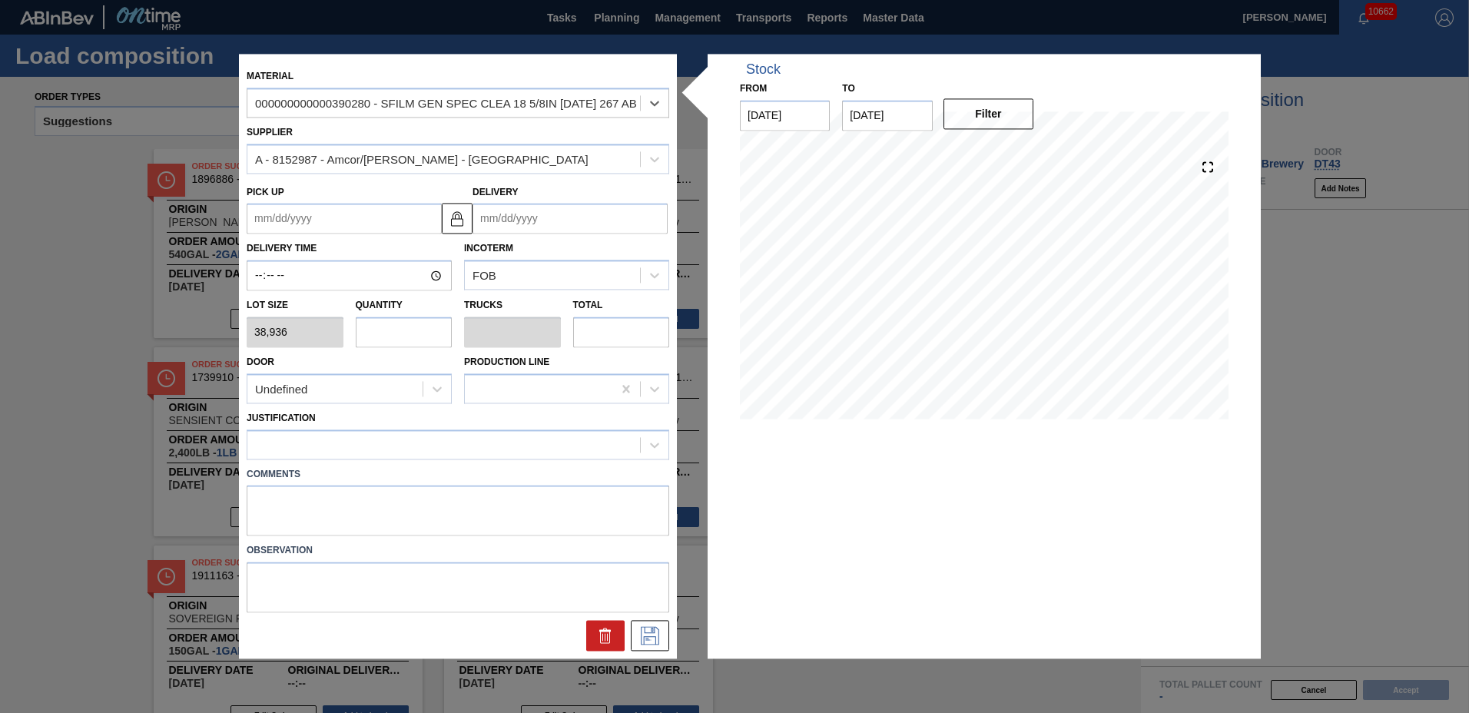
click at [607, 220] on input "Delivery" at bounding box center [569, 219] width 195 height 31
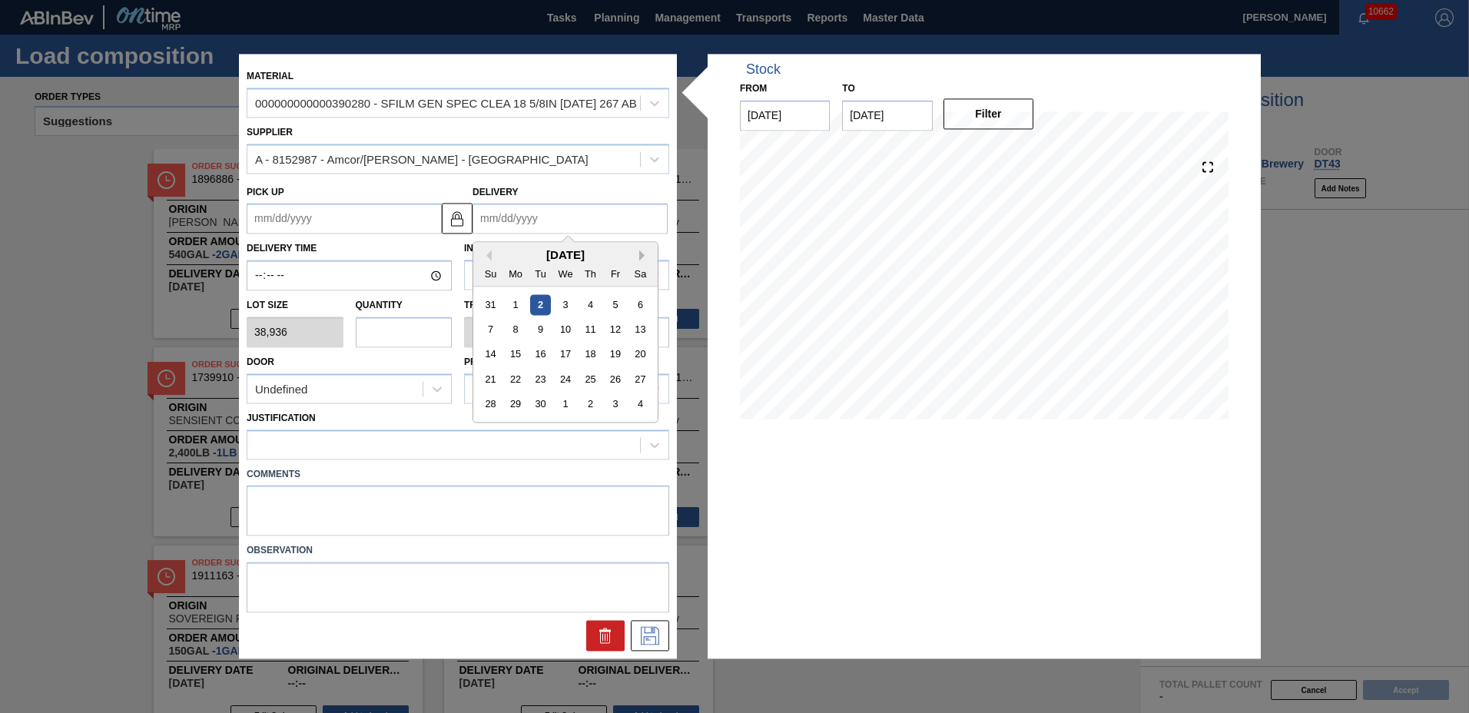
click at [644, 259] on button "Next Month" at bounding box center [644, 255] width 11 height 11
click at [572, 350] on div "15" at bounding box center [565, 354] width 21 height 21
type up "10/12/2025"
type input "10/15/2025"
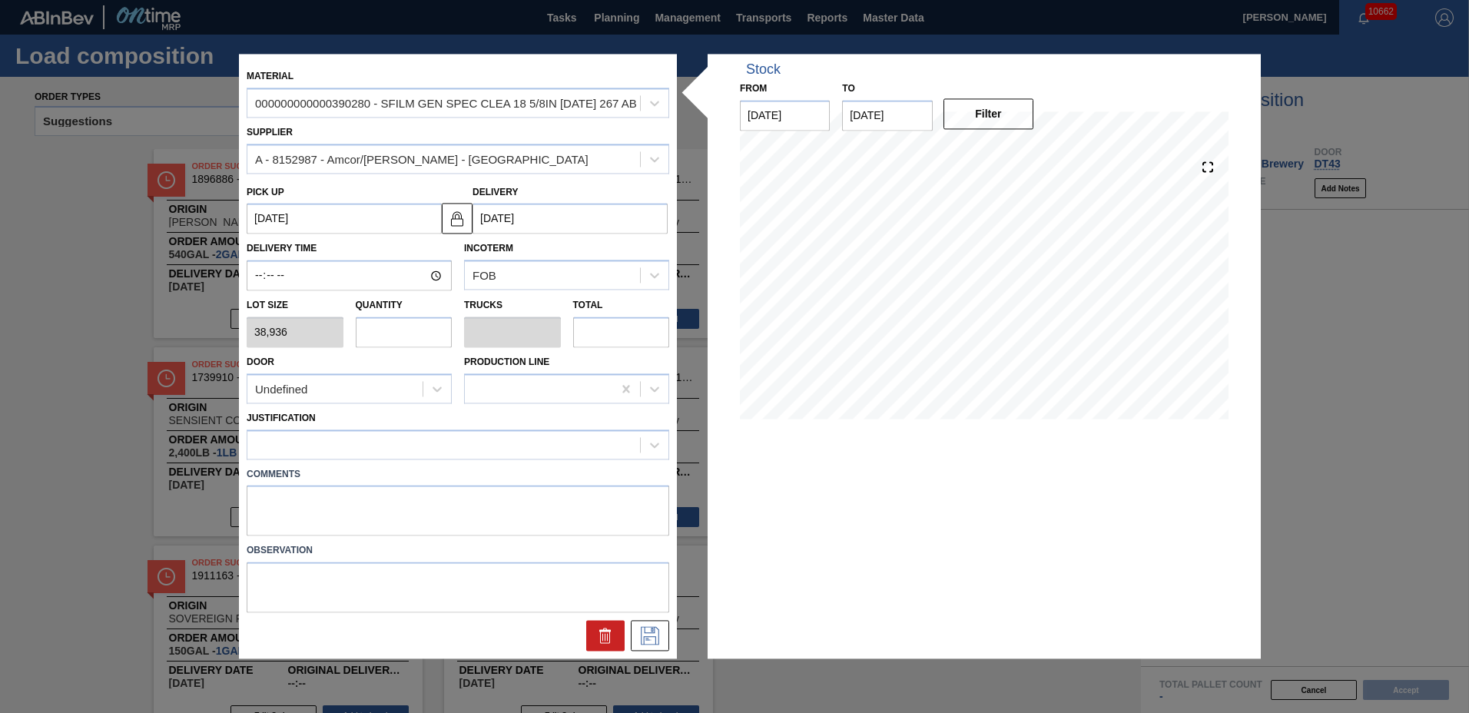
click at [421, 331] on input "text" at bounding box center [404, 332] width 97 height 31
type input "2"
type input "0.086"
type input "77,872"
type input "24"
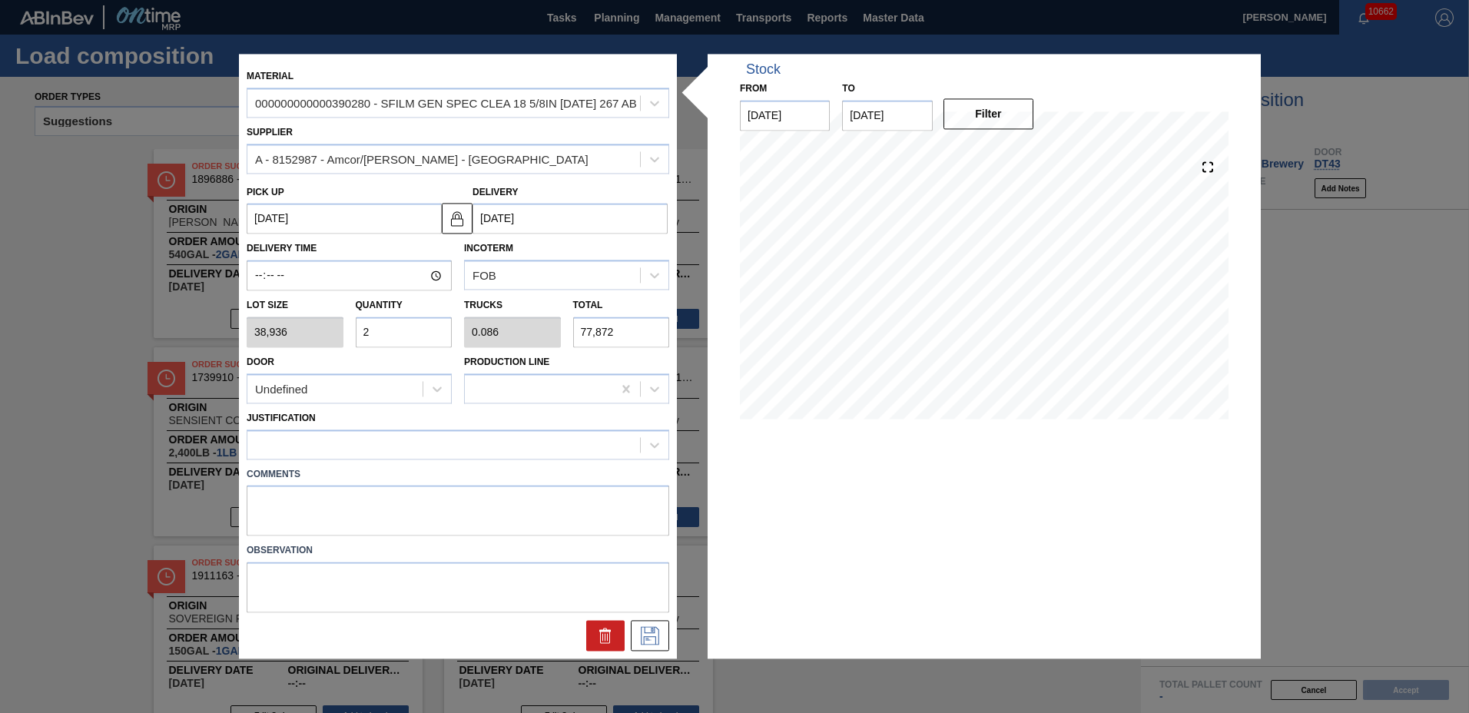
type input "1.032"
type input "934,464"
type input "2"
type input "0.086"
type input "77,872"
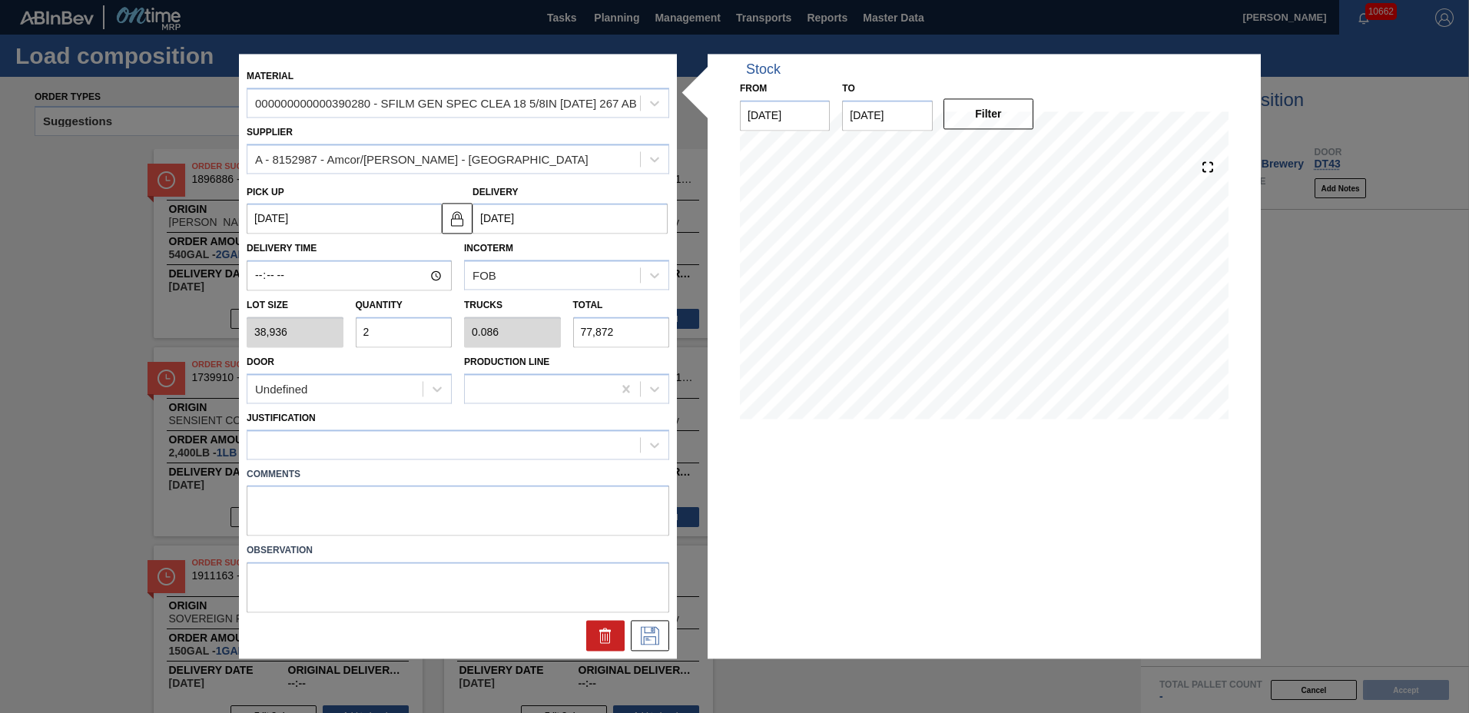
type input "22"
type input "0.946"
type input "856,592"
type input "22"
click at [339, 445] on div at bounding box center [443, 444] width 393 height 22
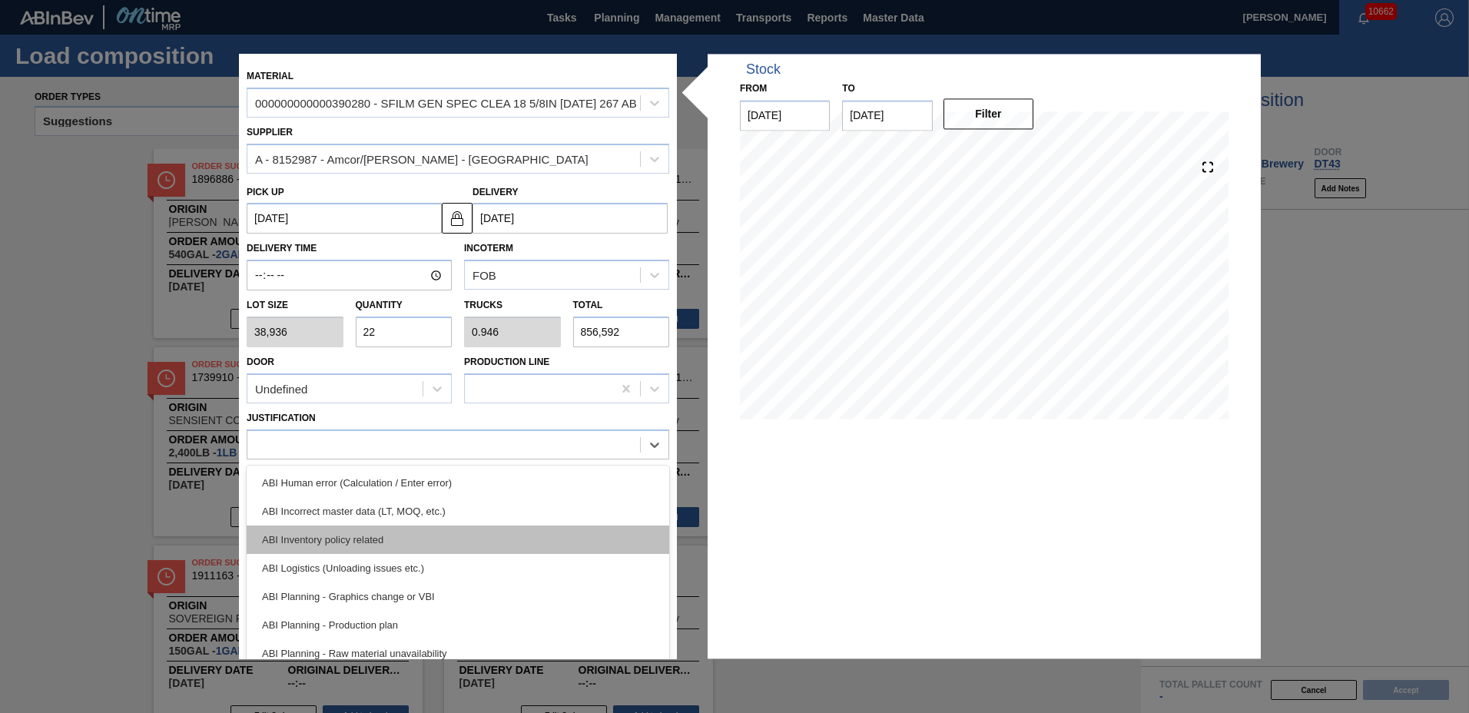
click at [333, 535] on div "ABI Inventory policy related" at bounding box center [458, 539] width 423 height 28
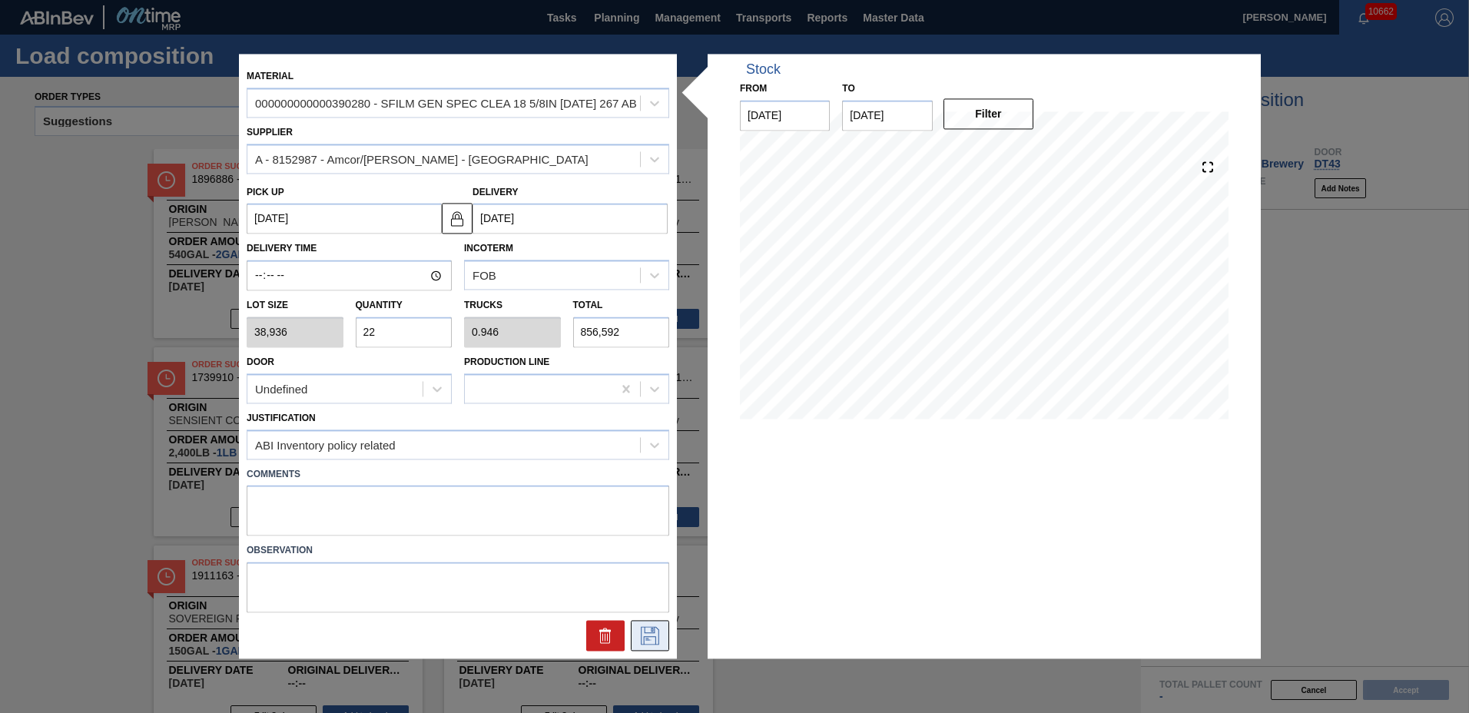
click at [649, 638] on icon at bounding box center [650, 636] width 25 height 18
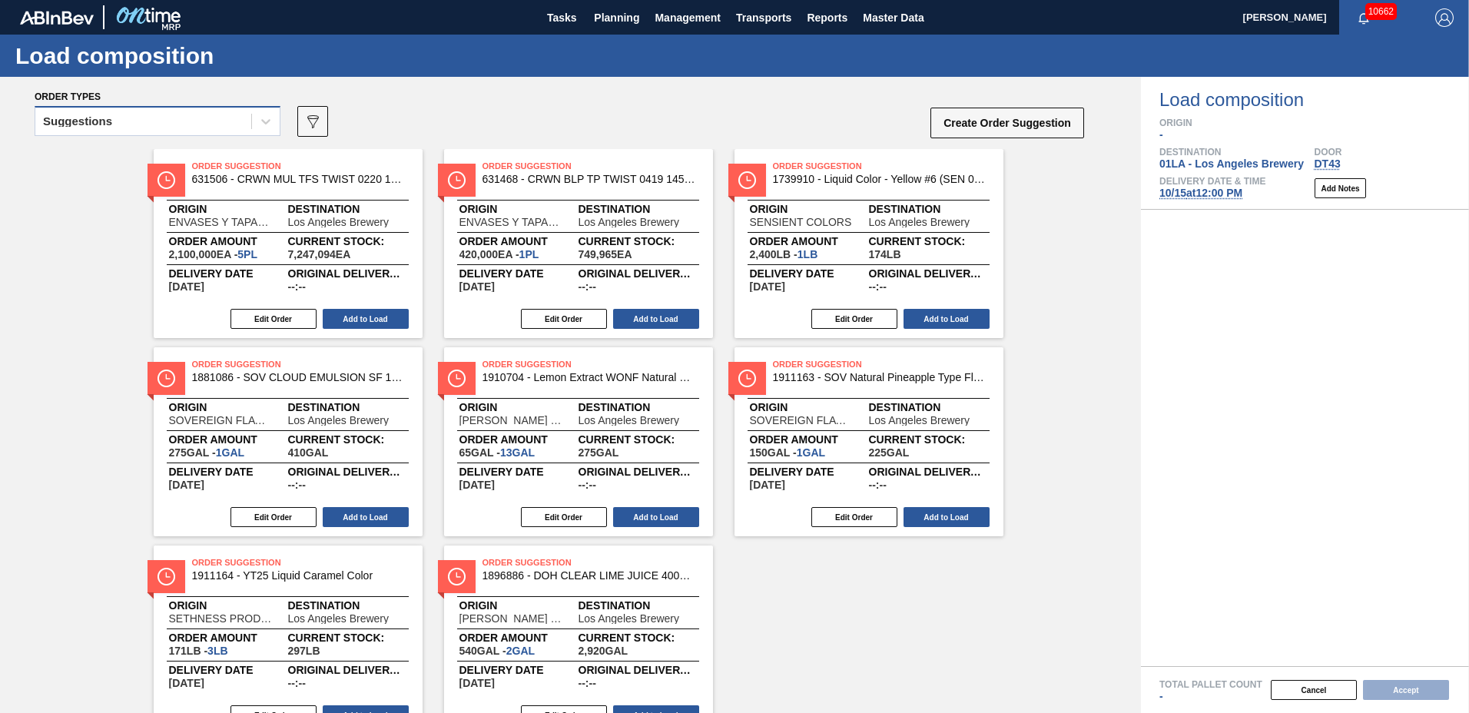
click at [142, 122] on div "Suggestions" at bounding box center [143, 122] width 216 height 22
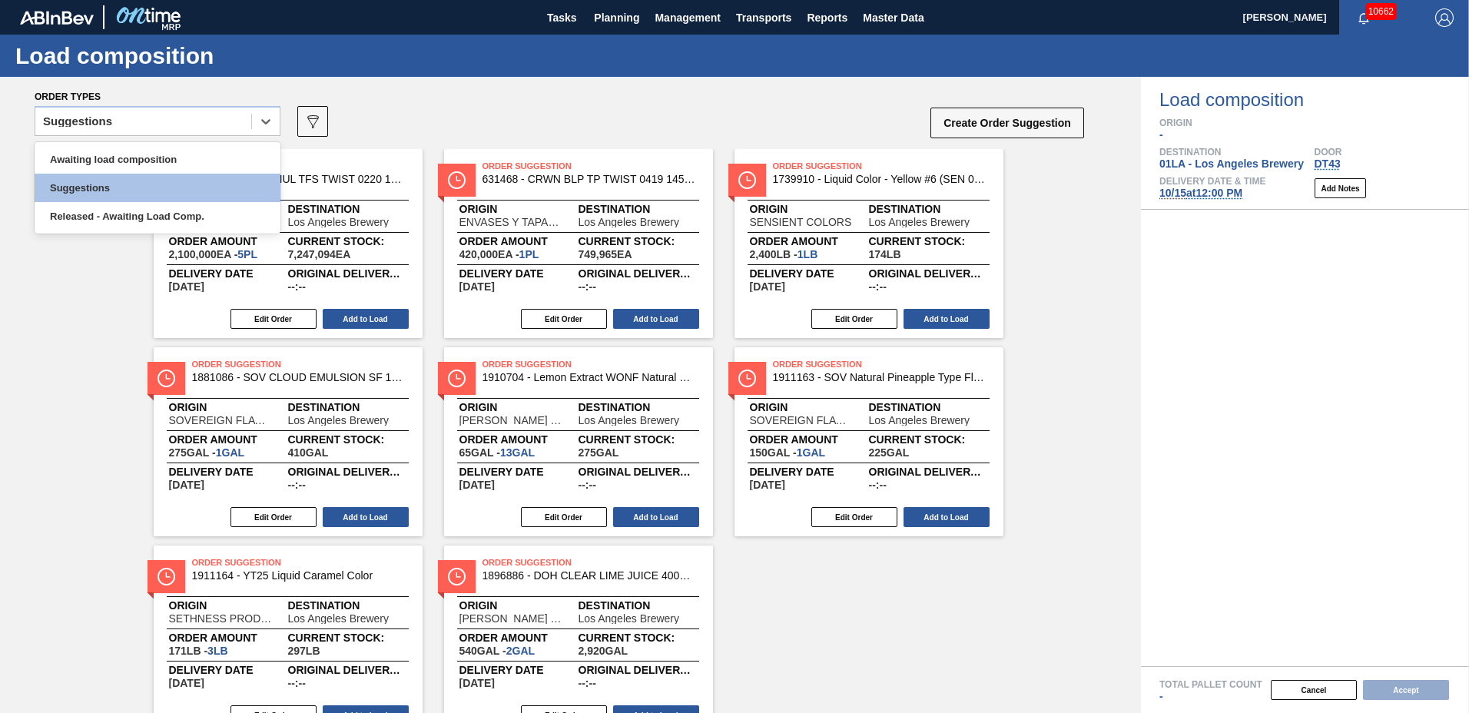
click at [141, 157] on div "Awaiting load composition" at bounding box center [158, 159] width 246 height 28
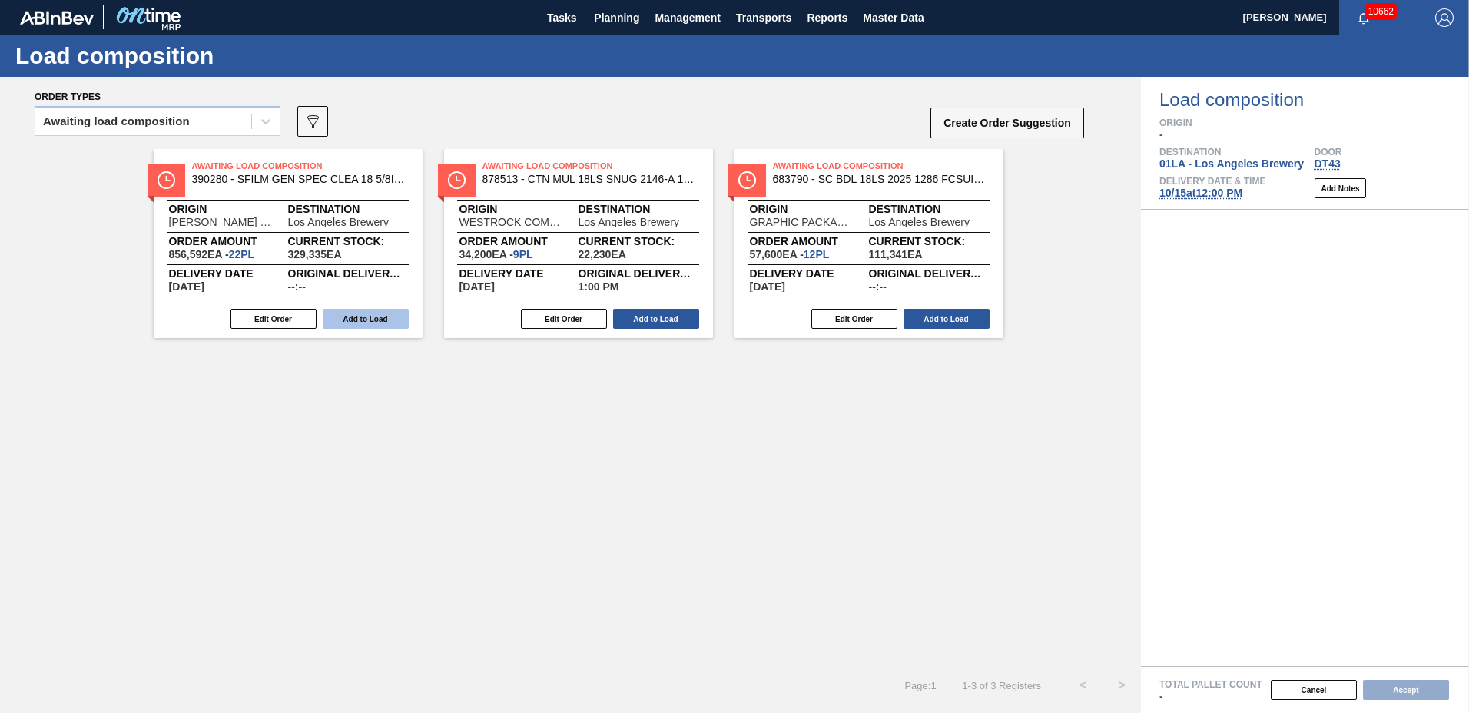
click at [344, 316] on button "Add to Load" at bounding box center [366, 319] width 86 height 20
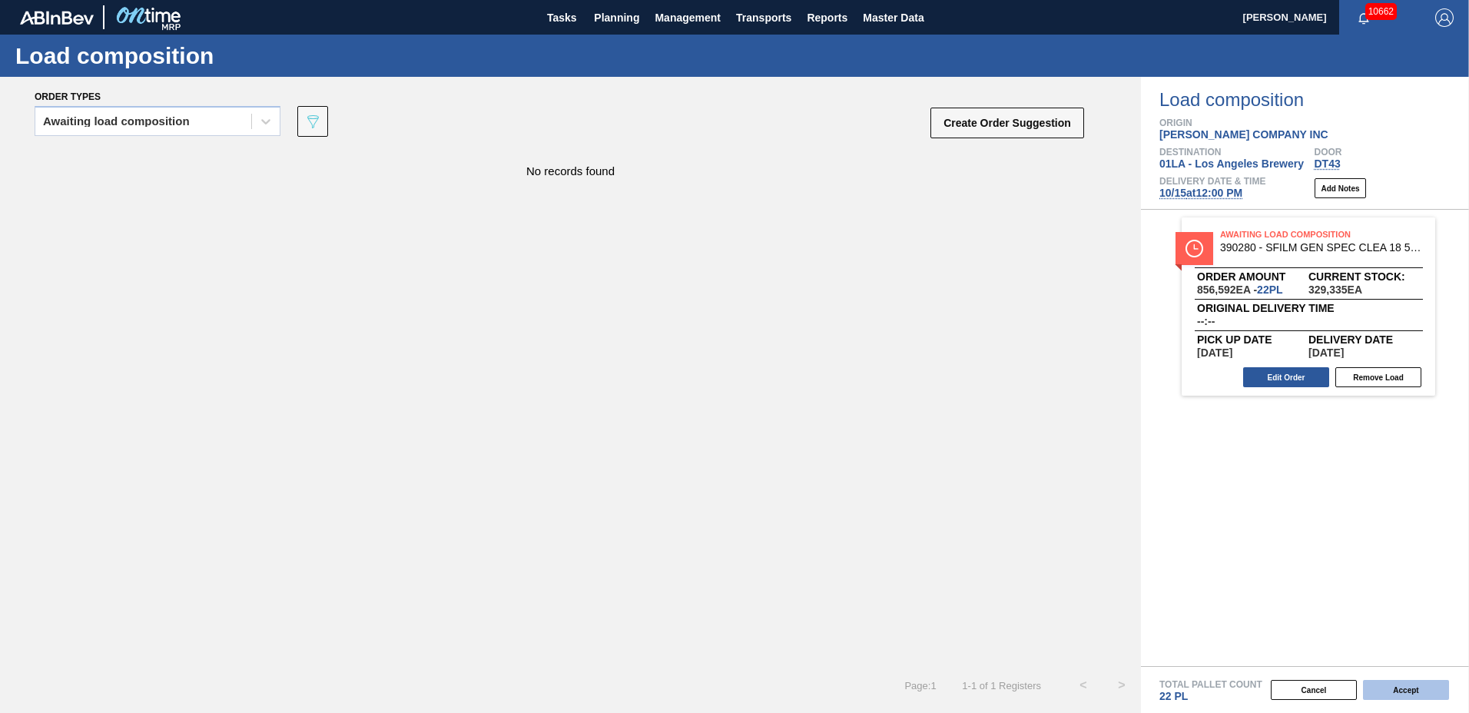
click at [1392, 691] on button "Accept" at bounding box center [1406, 690] width 86 height 20
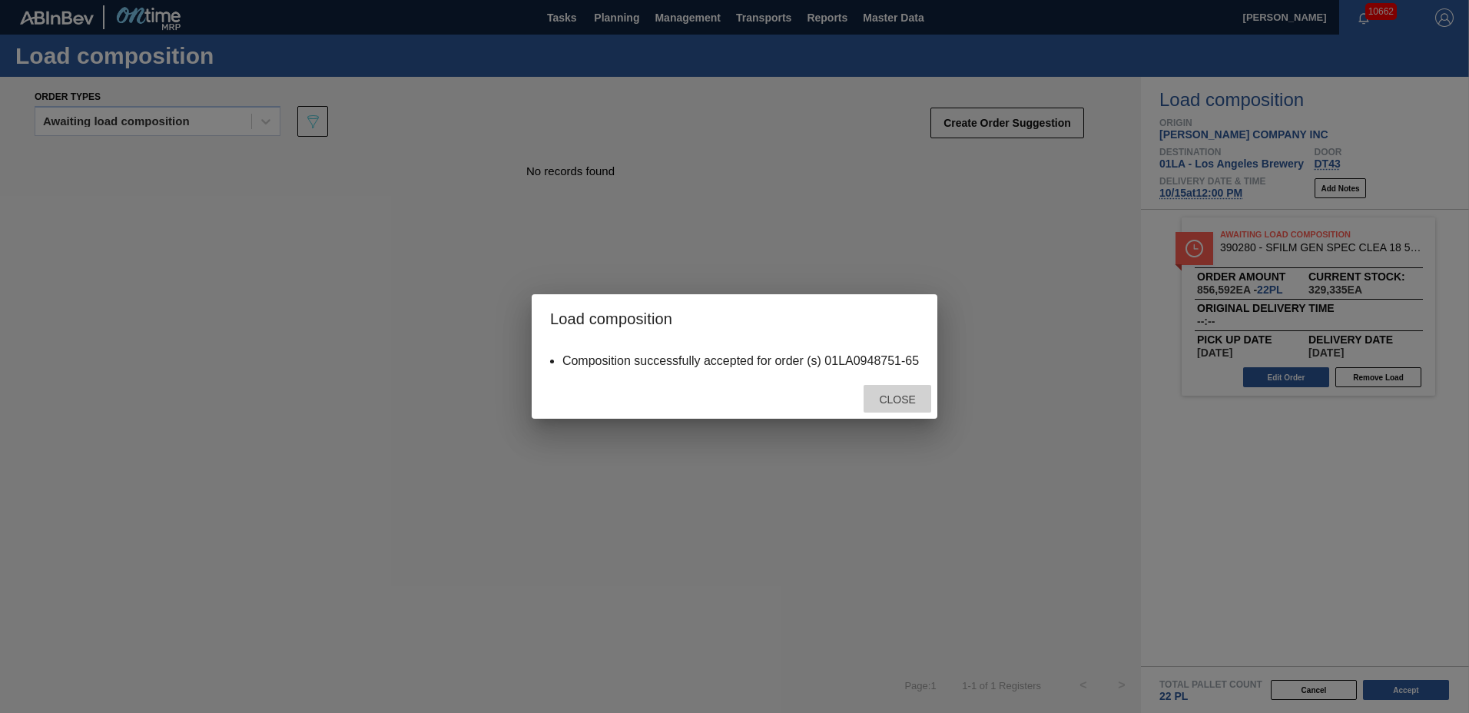
click at [920, 400] on span "Close" at bounding box center [897, 399] width 61 height 12
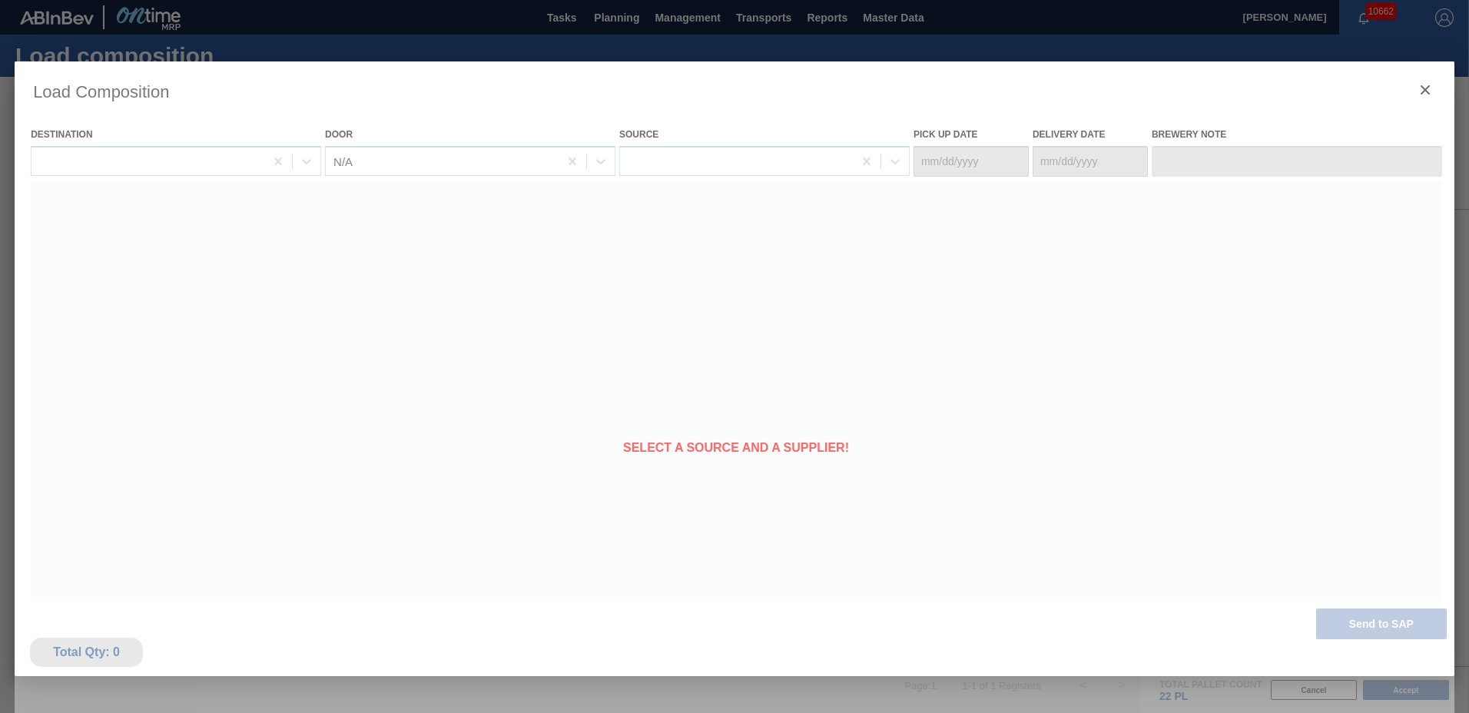
type Date "10/12/2025"
type Date "10/15/2025"
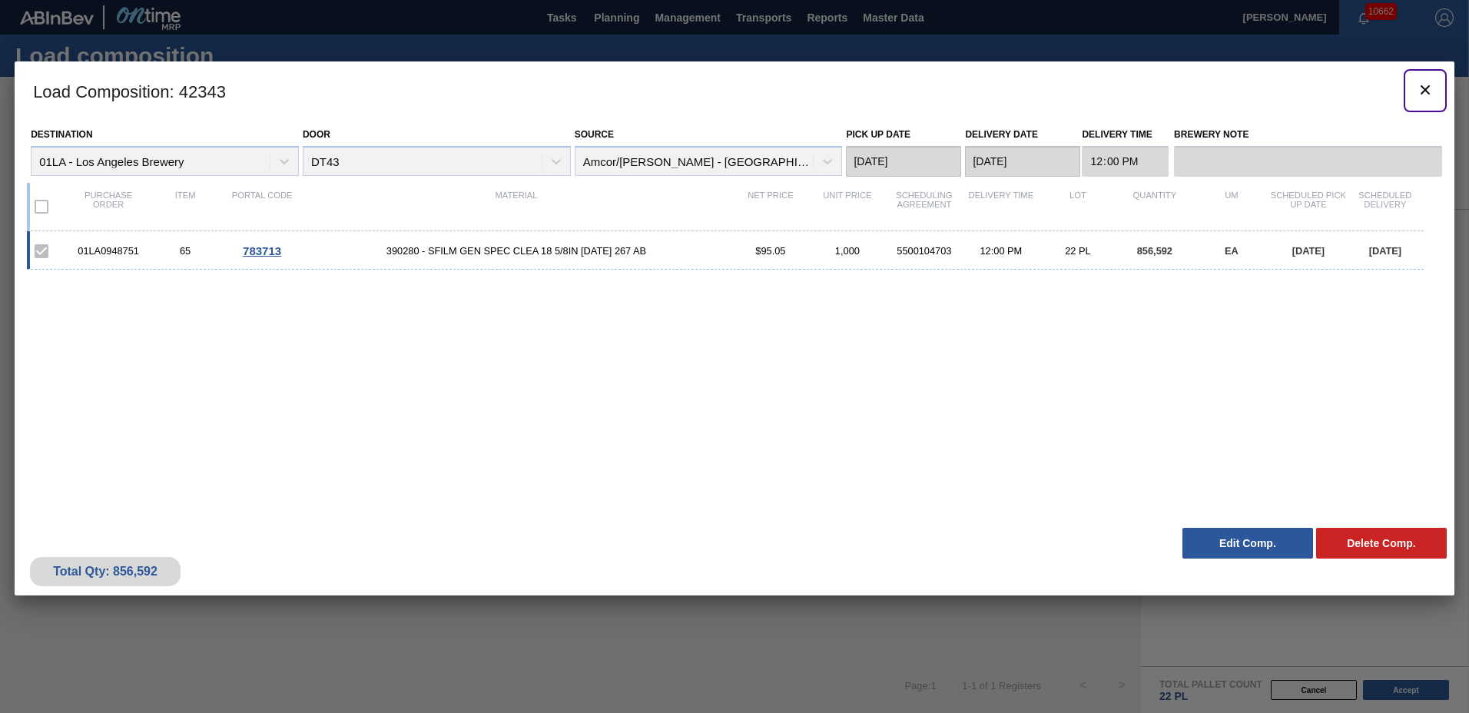
click at [1428, 87] on icon "botão de ícone" at bounding box center [1424, 89] width 9 height 9
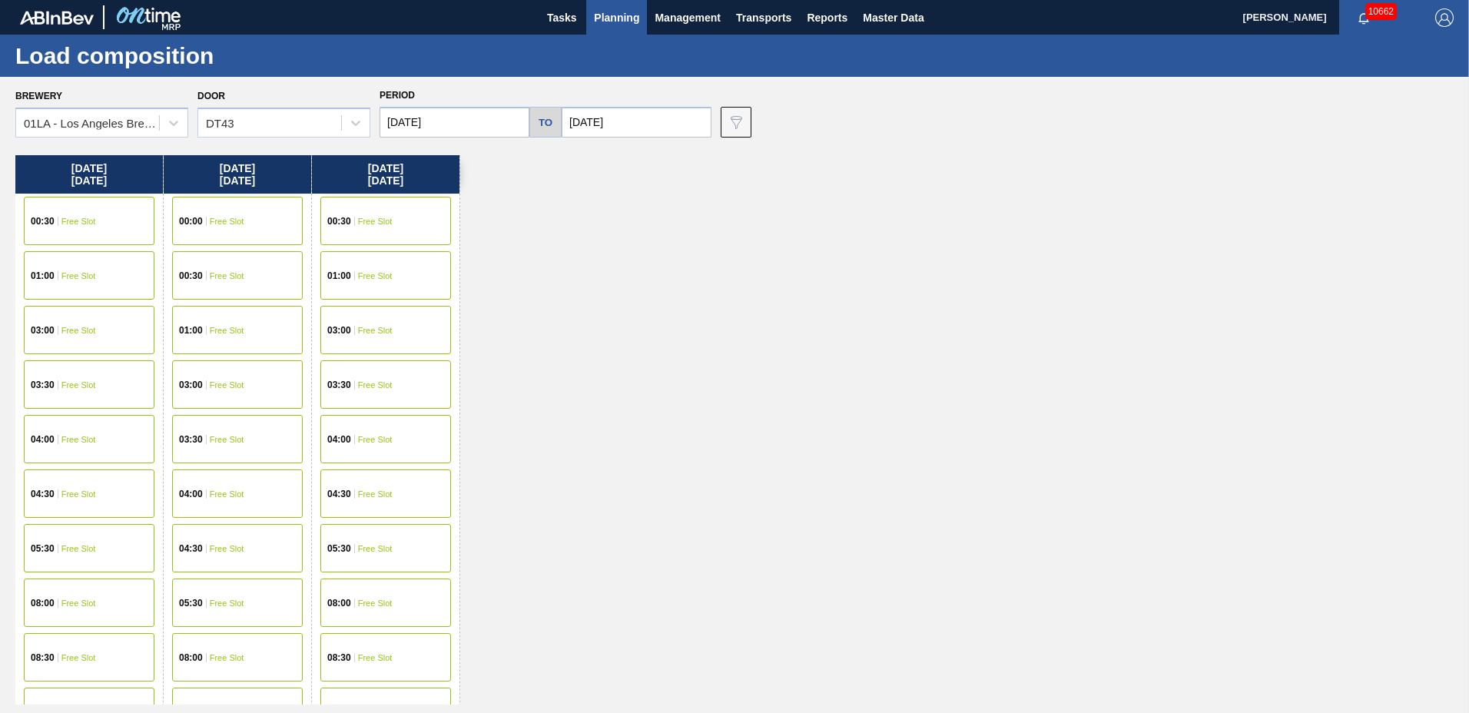
click at [625, 23] on span "Planning" at bounding box center [616, 17] width 45 height 18
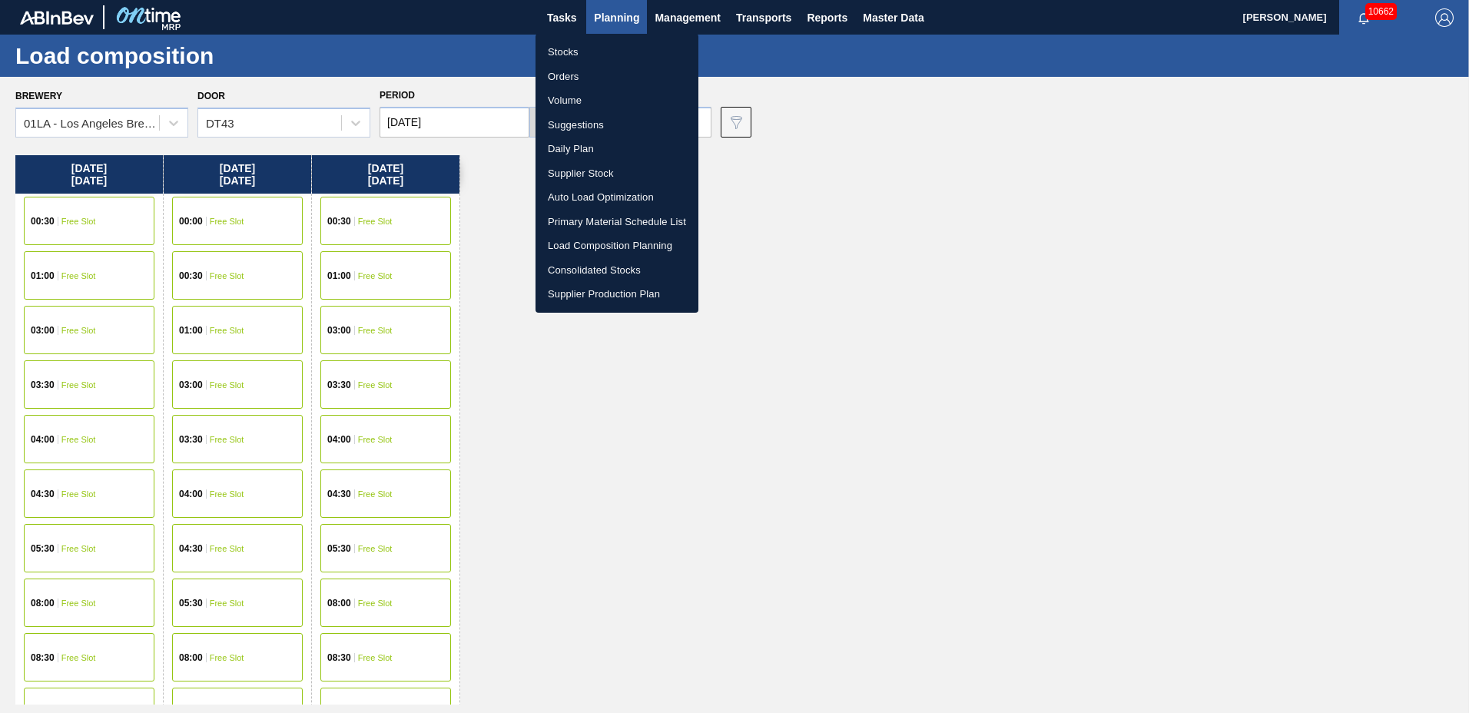
click at [601, 127] on li "Suggestions" at bounding box center [616, 125] width 163 height 25
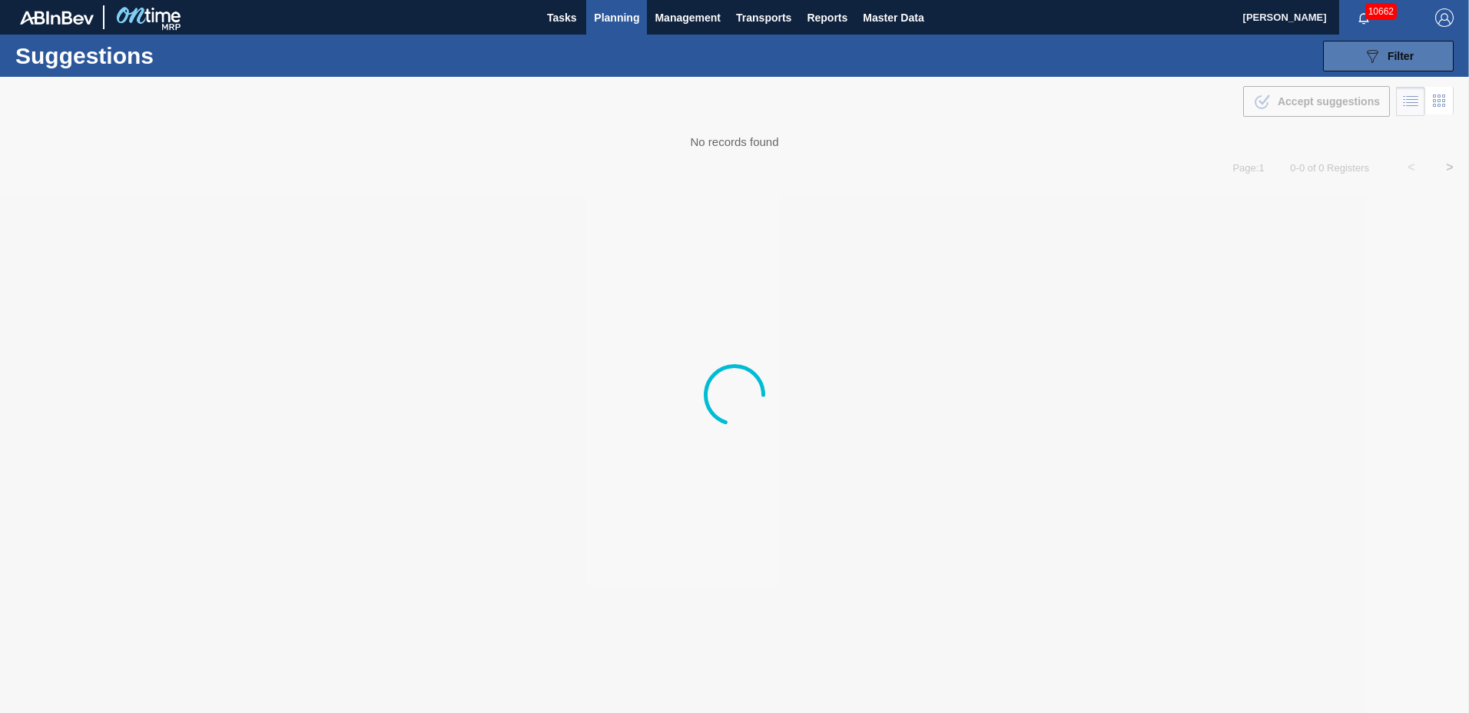
click at [1419, 69] on button "089F7B8B-B2A5-4AFE-B5C0-19BA573D28AC Filter" at bounding box center [1388, 56] width 131 height 31
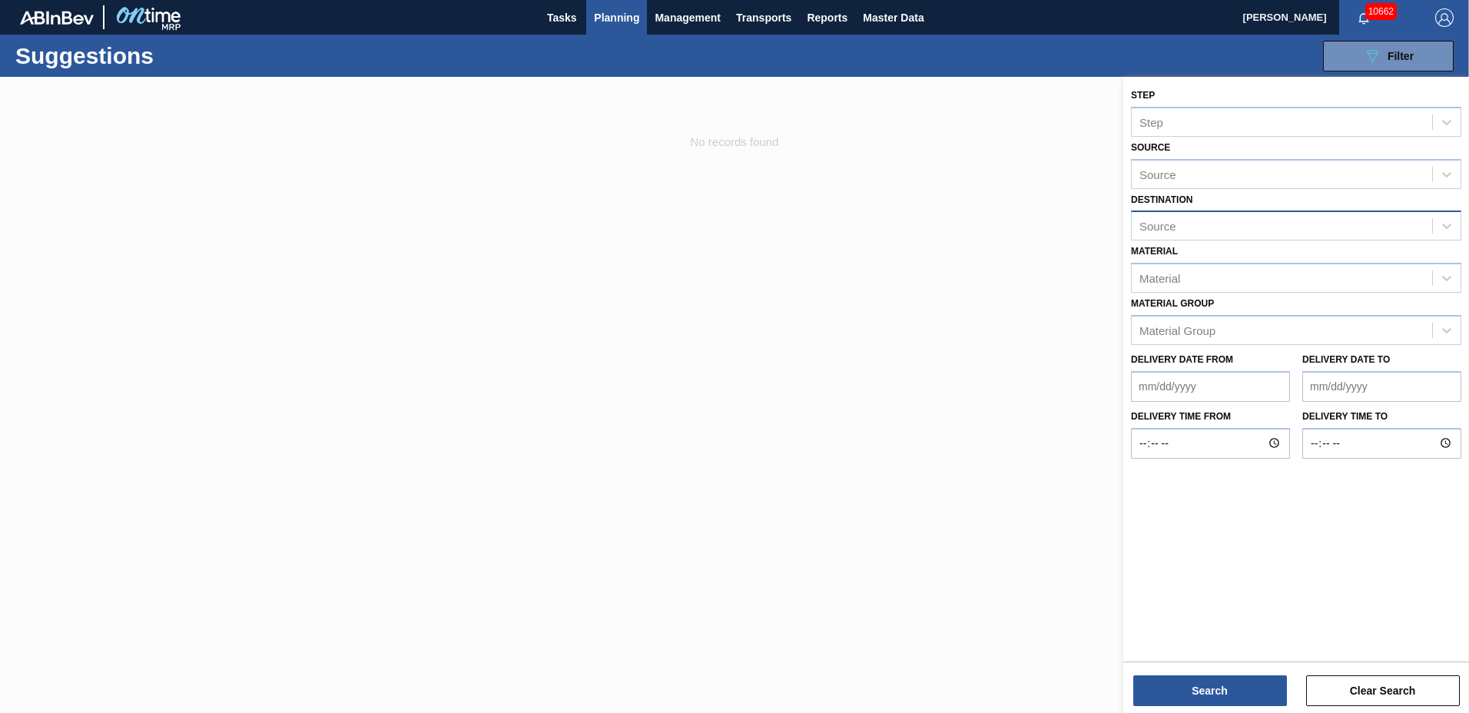
type to "12/05/2025"
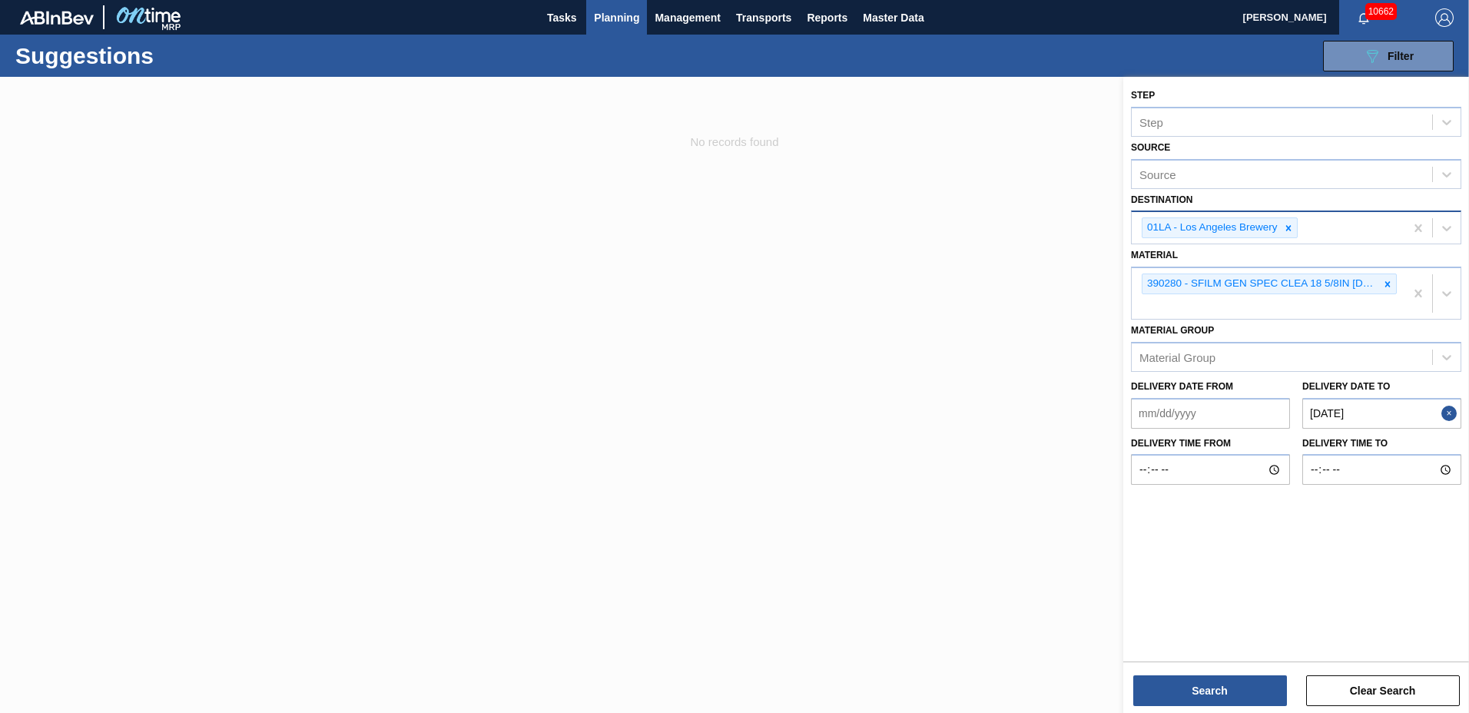
click at [1240, 221] on div "01LA - Los Angeles Brewery" at bounding box center [1211, 227] width 138 height 19
click at [1240, 238] on div "01LA - Los Angeles Brewery" at bounding box center [1220, 227] width 156 height 21
click at [1219, 283] on div "390280 - SFILM GEN SPEC CLEA 18 5/8IN 1115 267 AB" at bounding box center [1260, 283] width 237 height 19
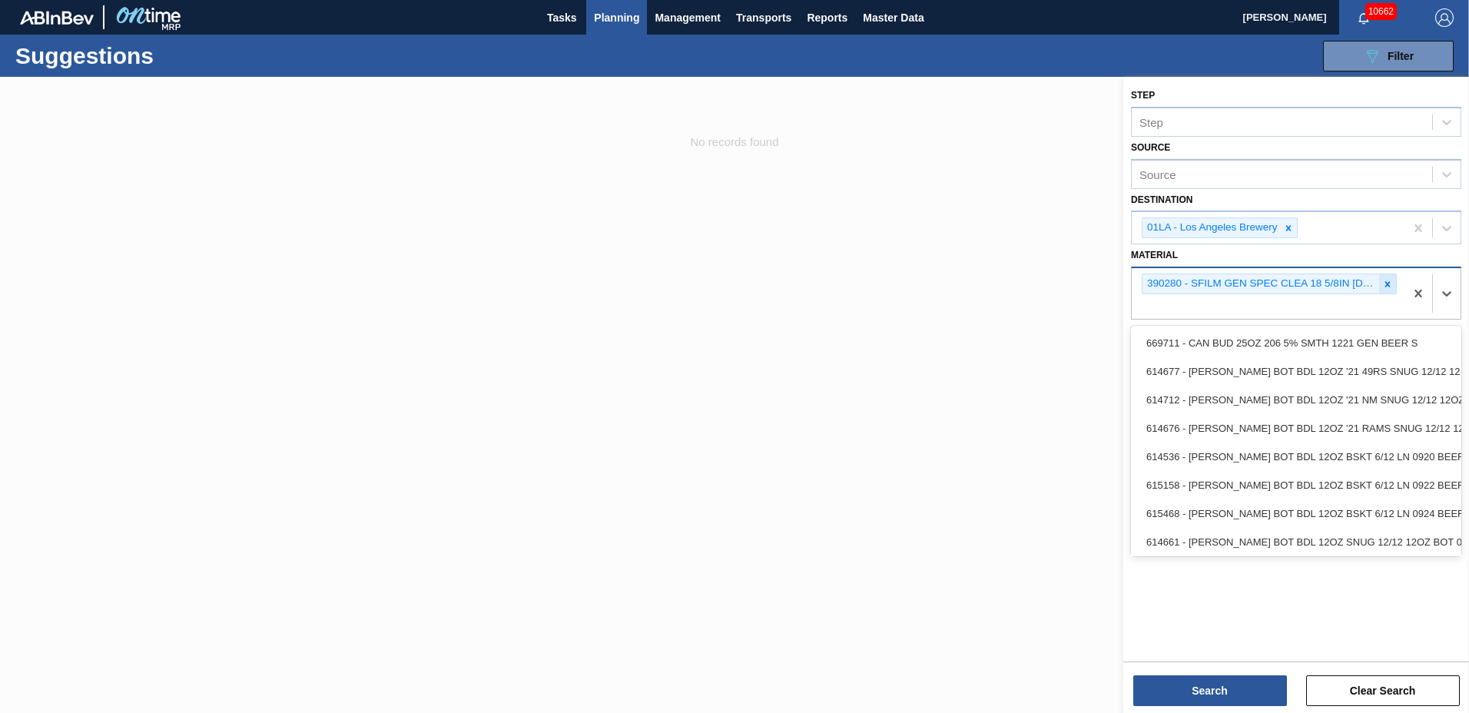
click at [1393, 287] on div at bounding box center [1387, 283] width 17 height 19
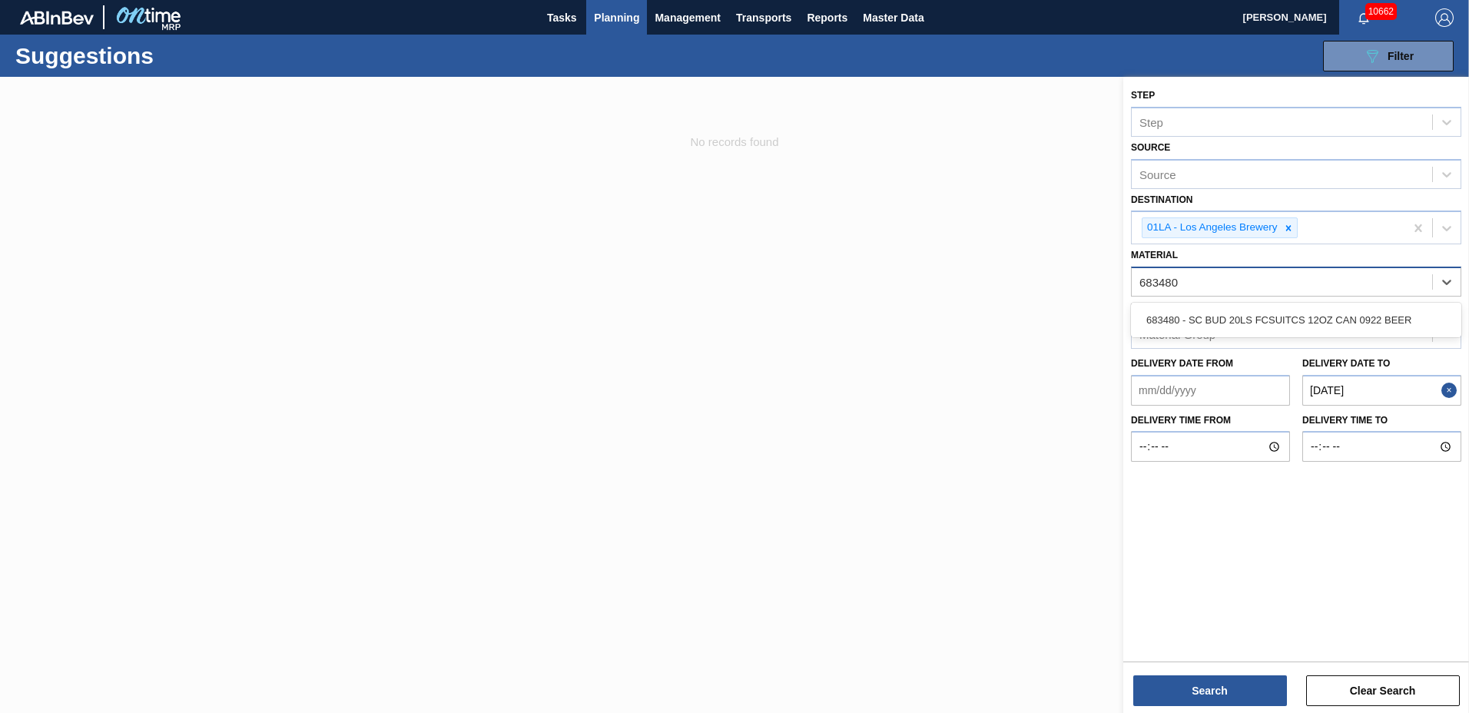
type input "683480"
click at [1366, 302] on div "Material Group Material Group" at bounding box center [1296, 323] width 330 height 52
click at [1294, 280] on div "Material" at bounding box center [1282, 282] width 300 height 22
type input "683480"
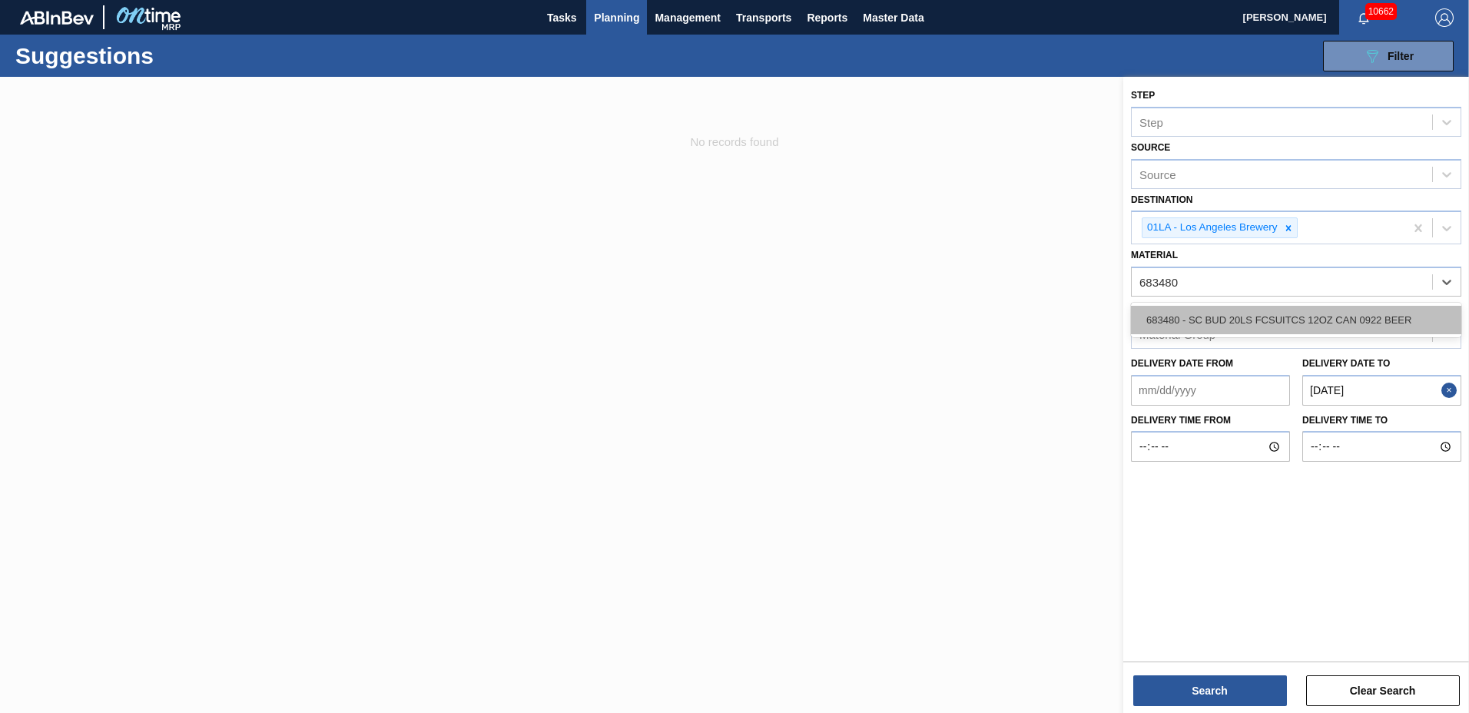
click at [1210, 319] on div "683480 - SC BUD 20LS FCSUITCS 12OZ CAN 0922 BEER" at bounding box center [1296, 320] width 330 height 28
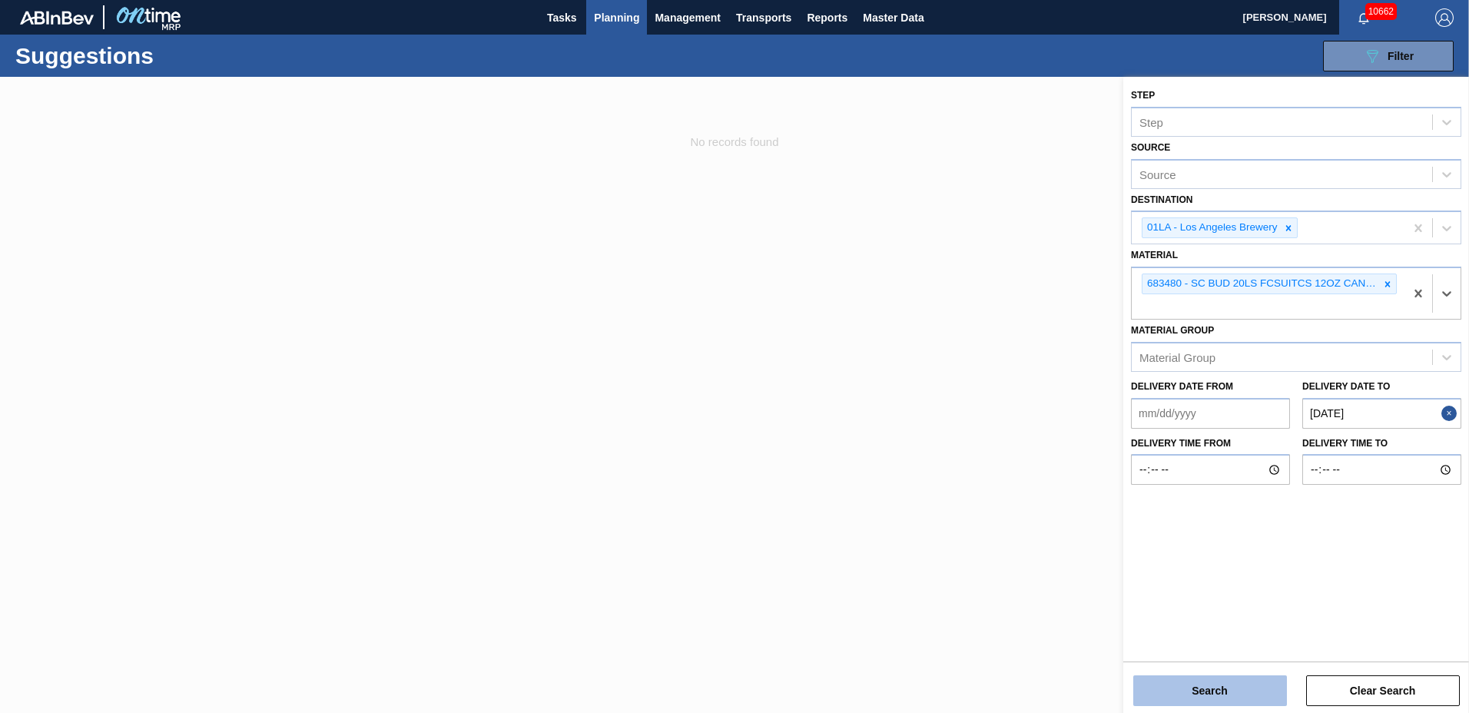
click at [1187, 696] on button "Search" at bounding box center [1210, 690] width 154 height 31
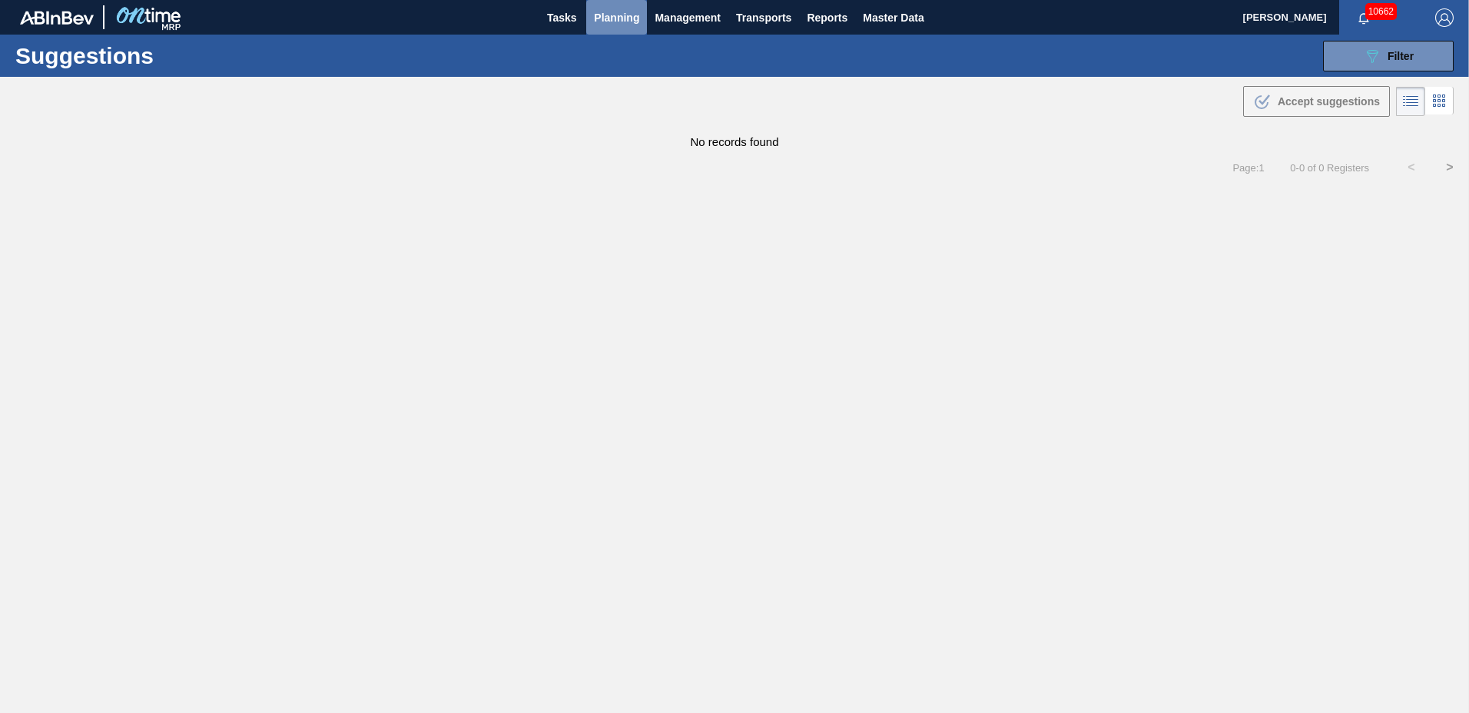
click at [630, 20] on span "Planning" at bounding box center [616, 17] width 45 height 18
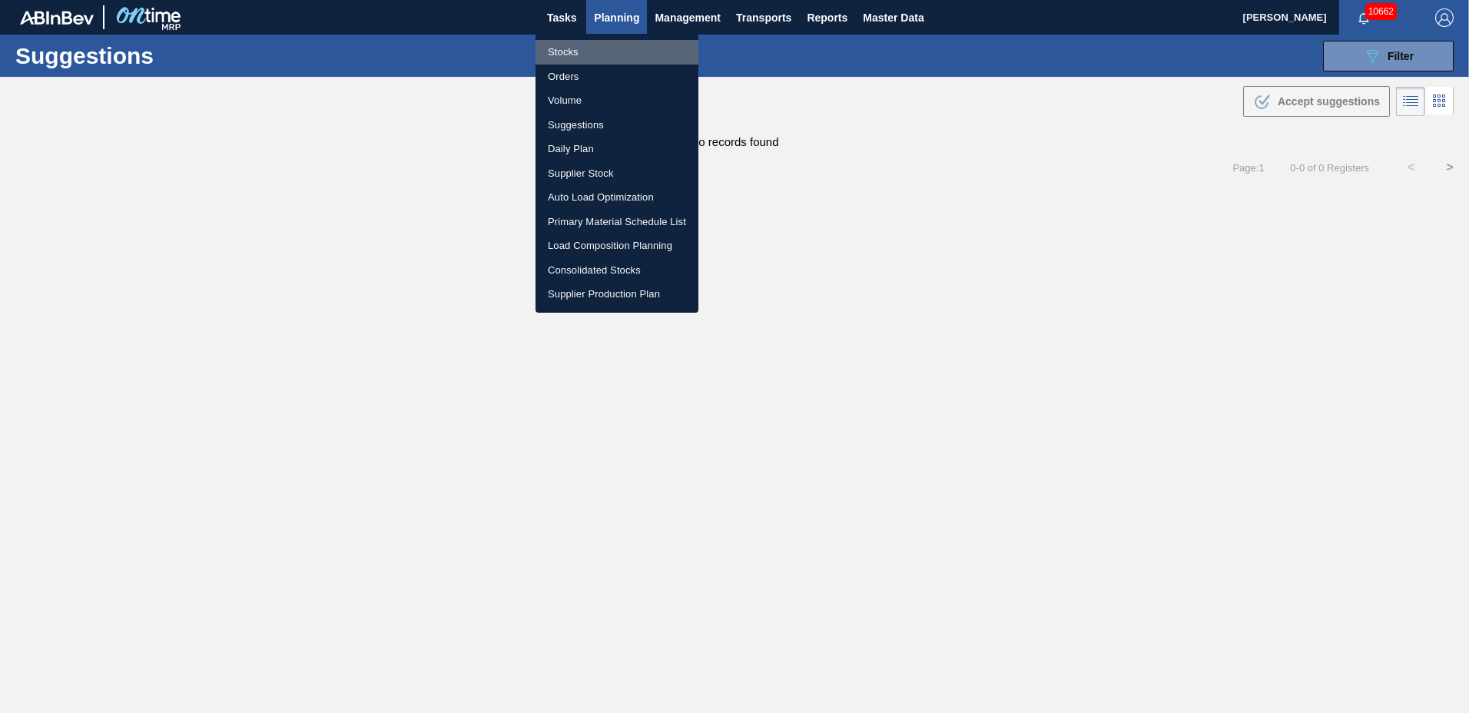
click at [575, 55] on li "Stocks" at bounding box center [616, 52] width 163 height 25
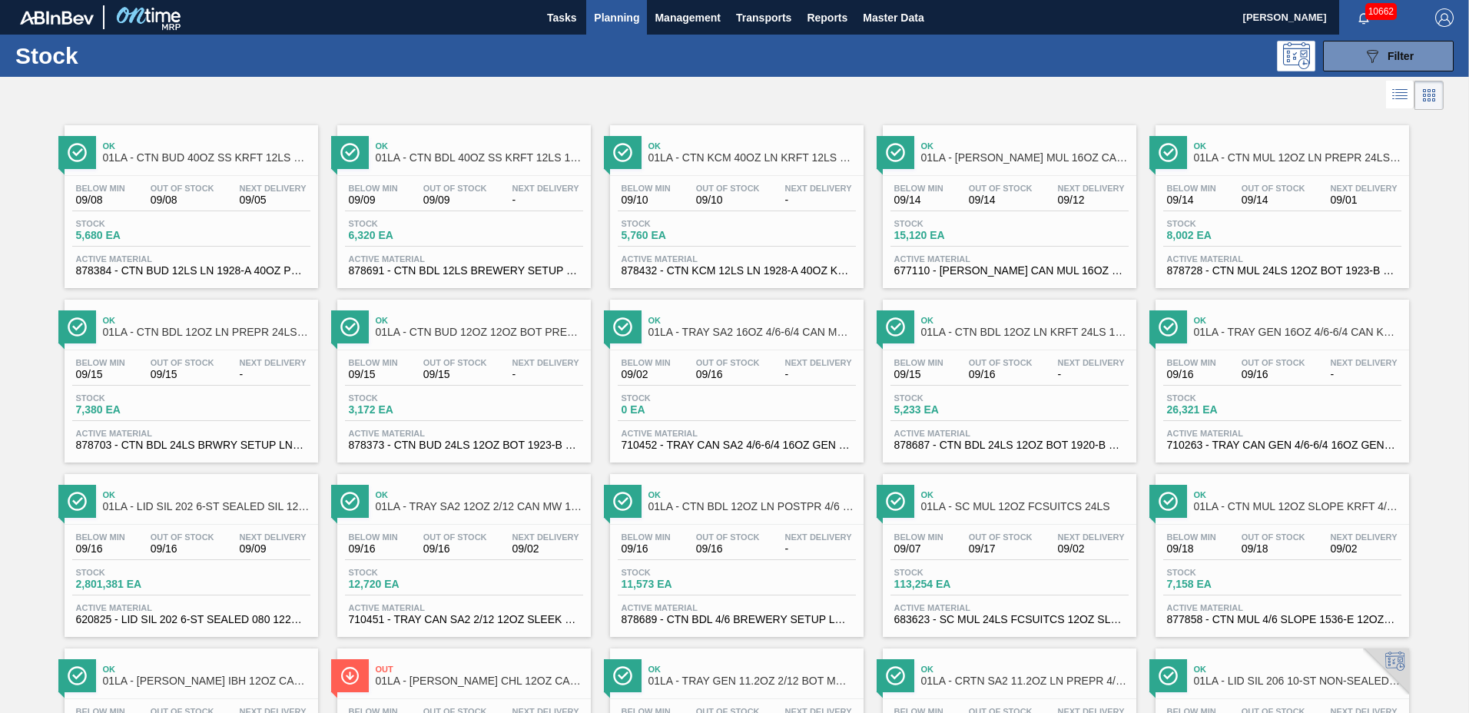
click at [621, 21] on span "Planning" at bounding box center [616, 17] width 45 height 18
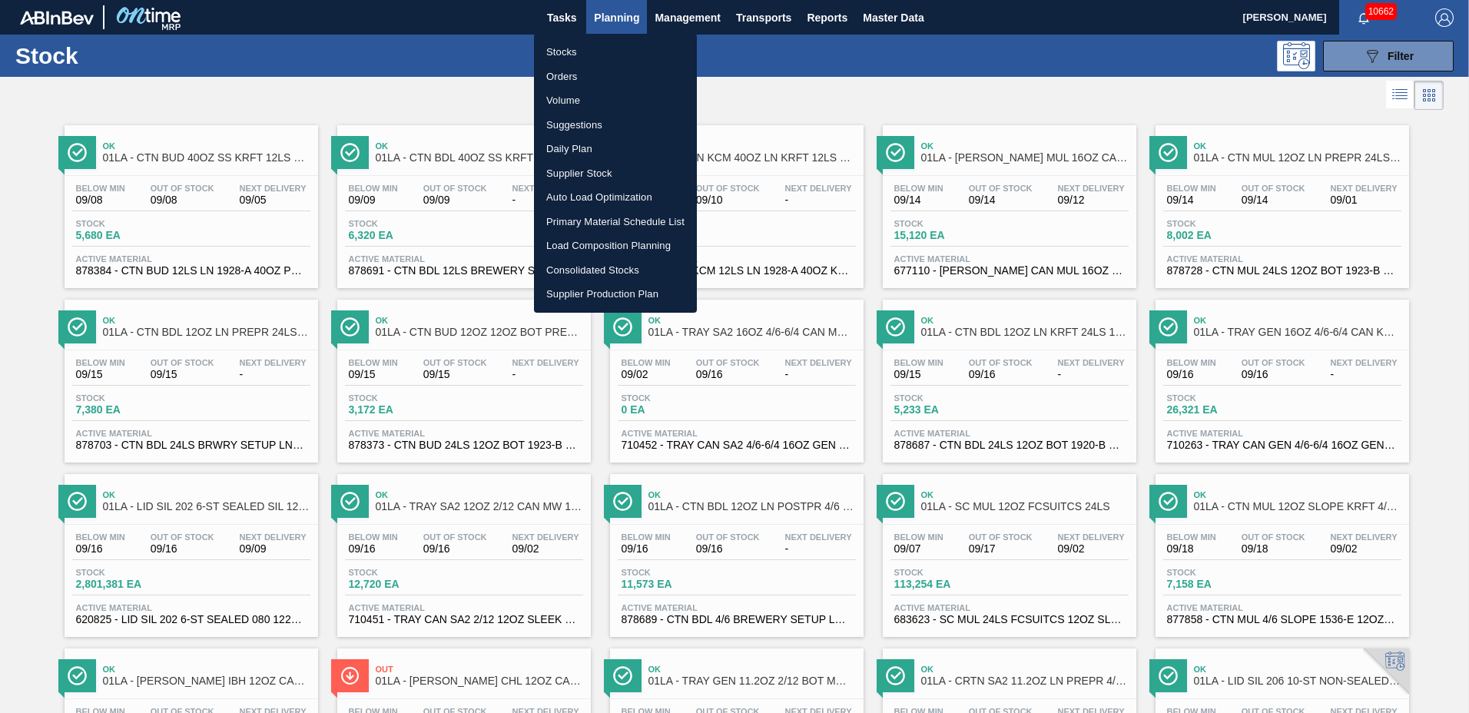
click at [601, 250] on li "Load Composition Planning" at bounding box center [615, 246] width 163 height 25
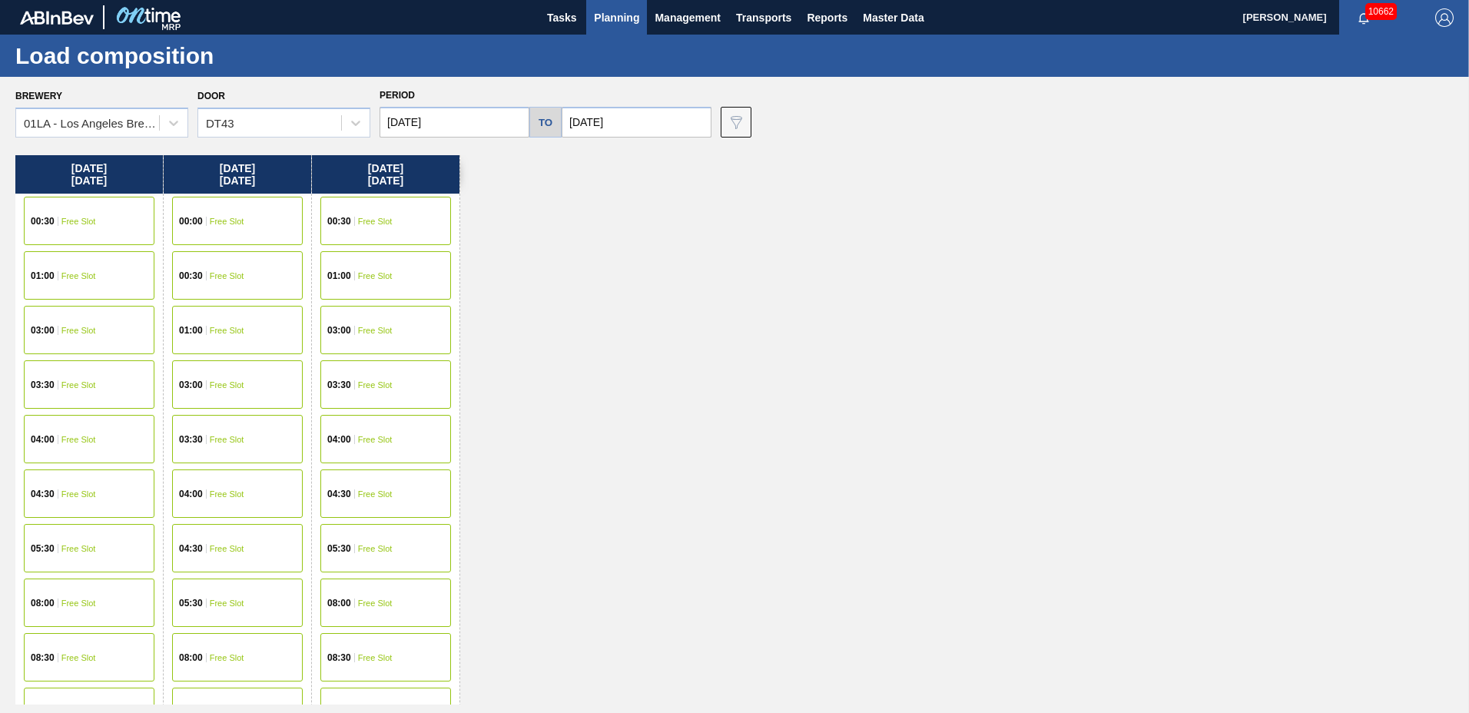
click at [477, 118] on input "10/13/2025" at bounding box center [455, 122] width 150 height 31
click at [393, 160] on button "Previous Month" at bounding box center [393, 159] width 11 height 11
click at [456, 206] on div "2" at bounding box center [447, 208] width 21 height 21
type input "09/02/2025"
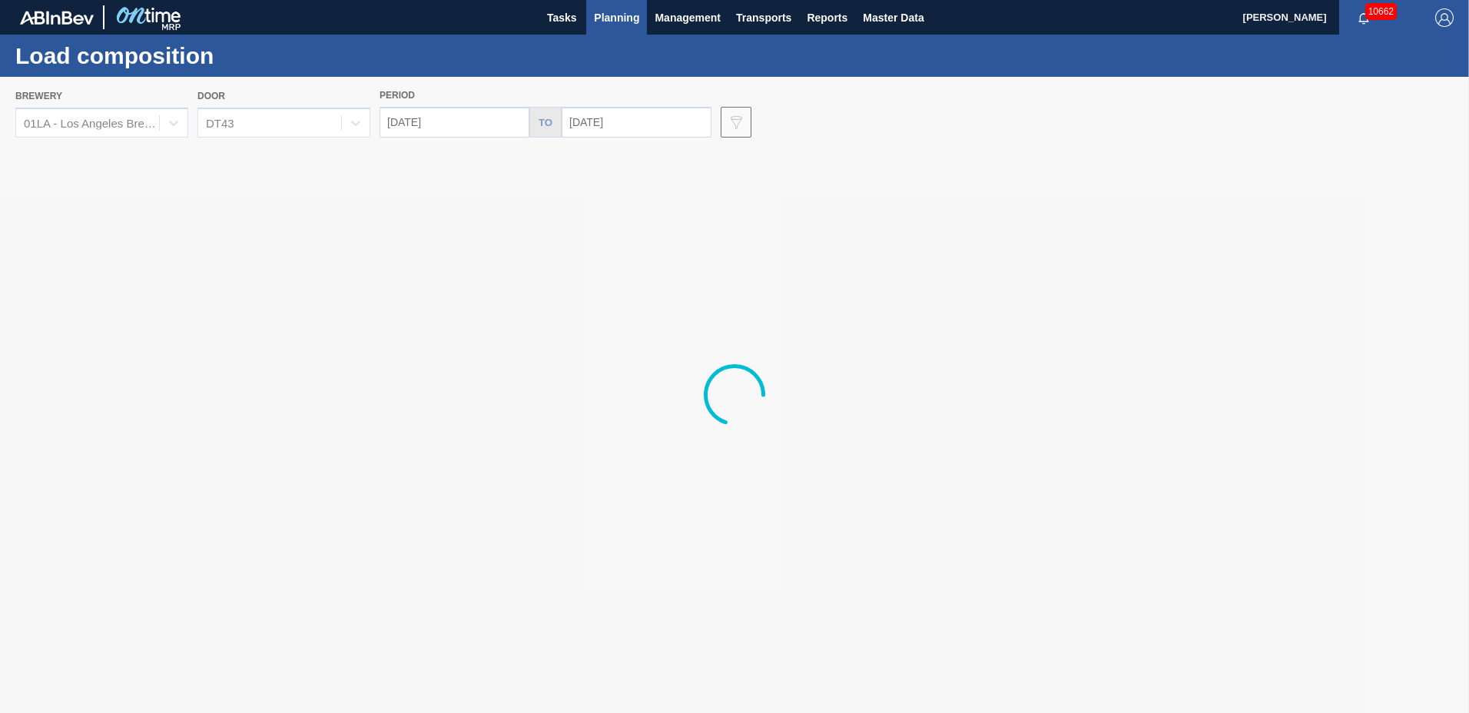
click at [614, 107] on input "10/15/2025" at bounding box center [637, 122] width 150 height 31
click at [612, 117] on input "10/15/2025" at bounding box center [637, 122] width 150 height 31
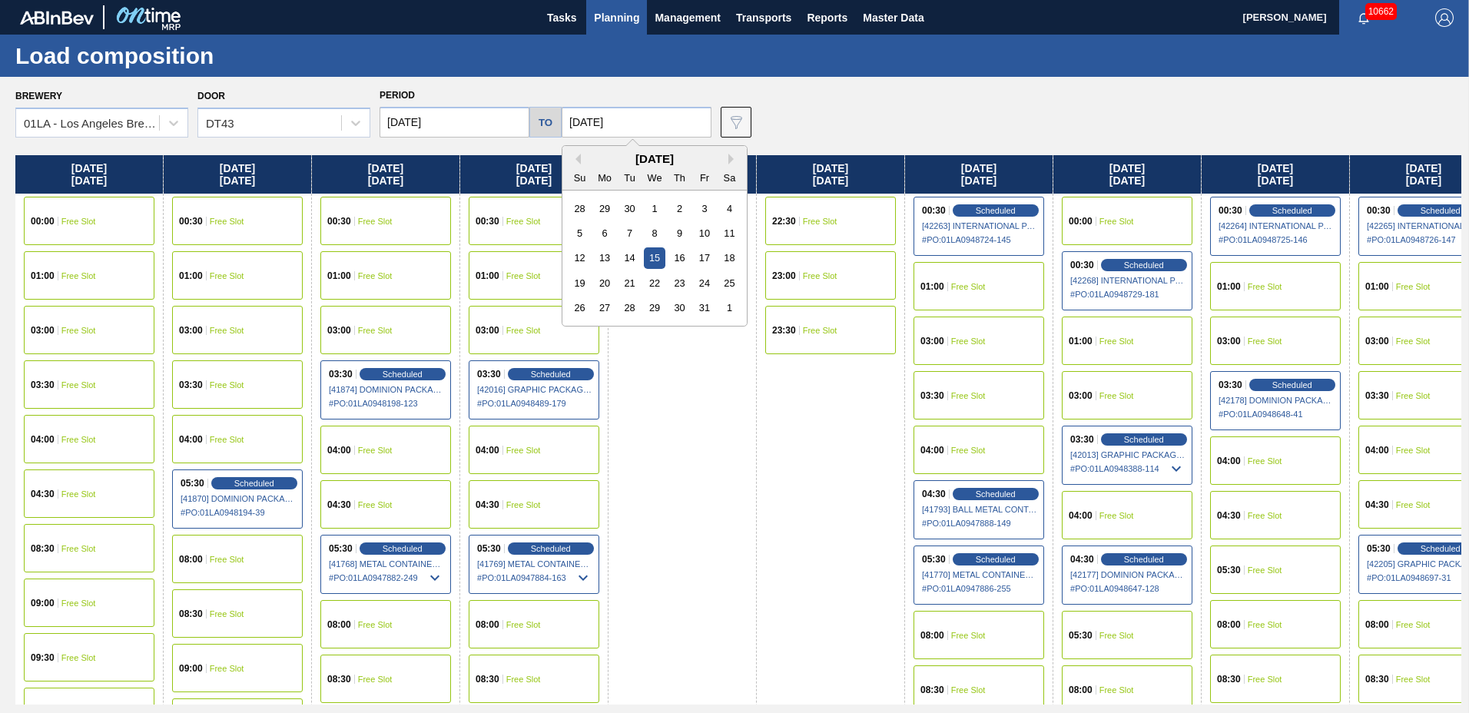
click at [577, 156] on div "October 2025" at bounding box center [654, 158] width 184 height 13
click at [577, 161] on div "October 2025" at bounding box center [654, 158] width 184 height 13
click at [574, 158] on div "Previous Month Next Month October 2025 Su Mo Tu We Th Fr Sa 28 29 30 1 2 3 4 5 …" at bounding box center [655, 235] width 186 height 181
click at [573, 157] on button "Previous Month" at bounding box center [575, 159] width 11 height 11
click at [697, 230] on div "12" at bounding box center [704, 233] width 21 height 21
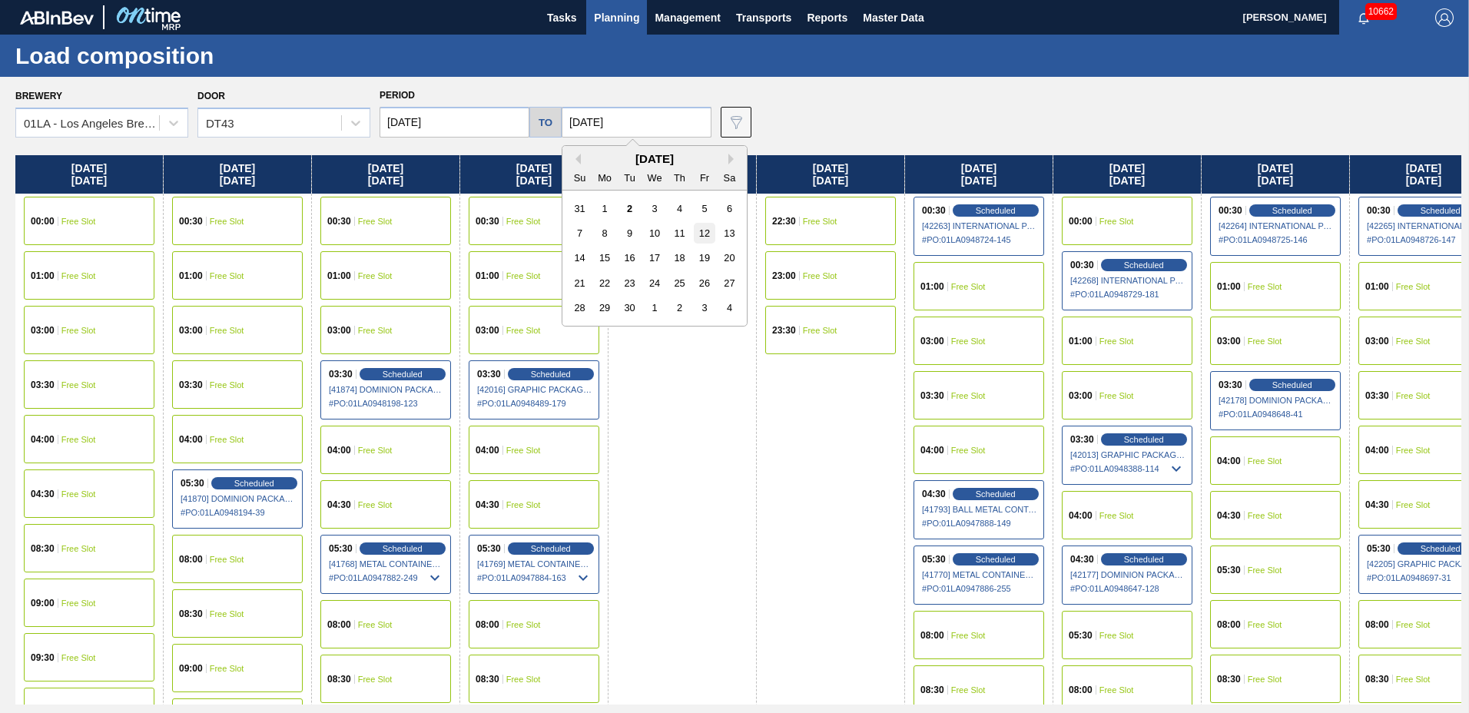
type input "[DATE]"
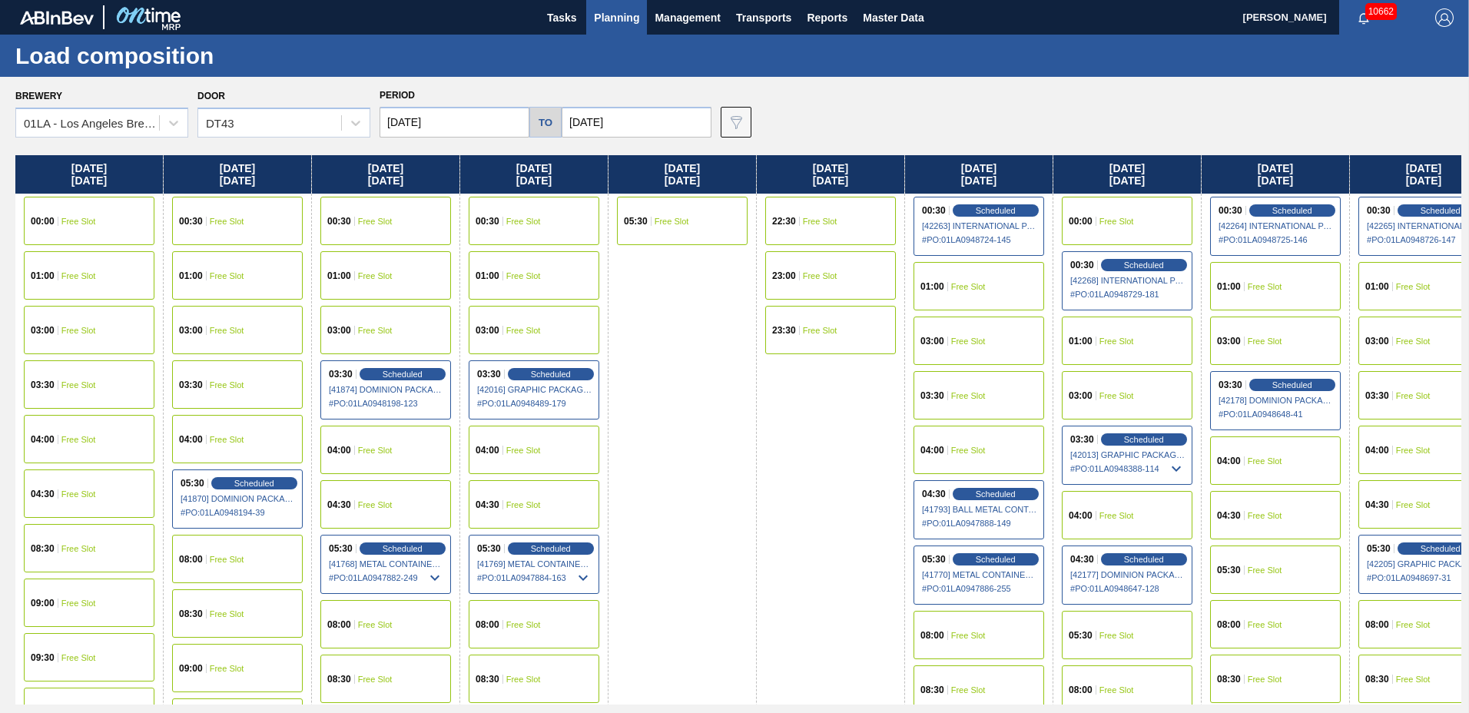
click at [1427, 448] on span "Free Slot" at bounding box center [1413, 450] width 35 height 9
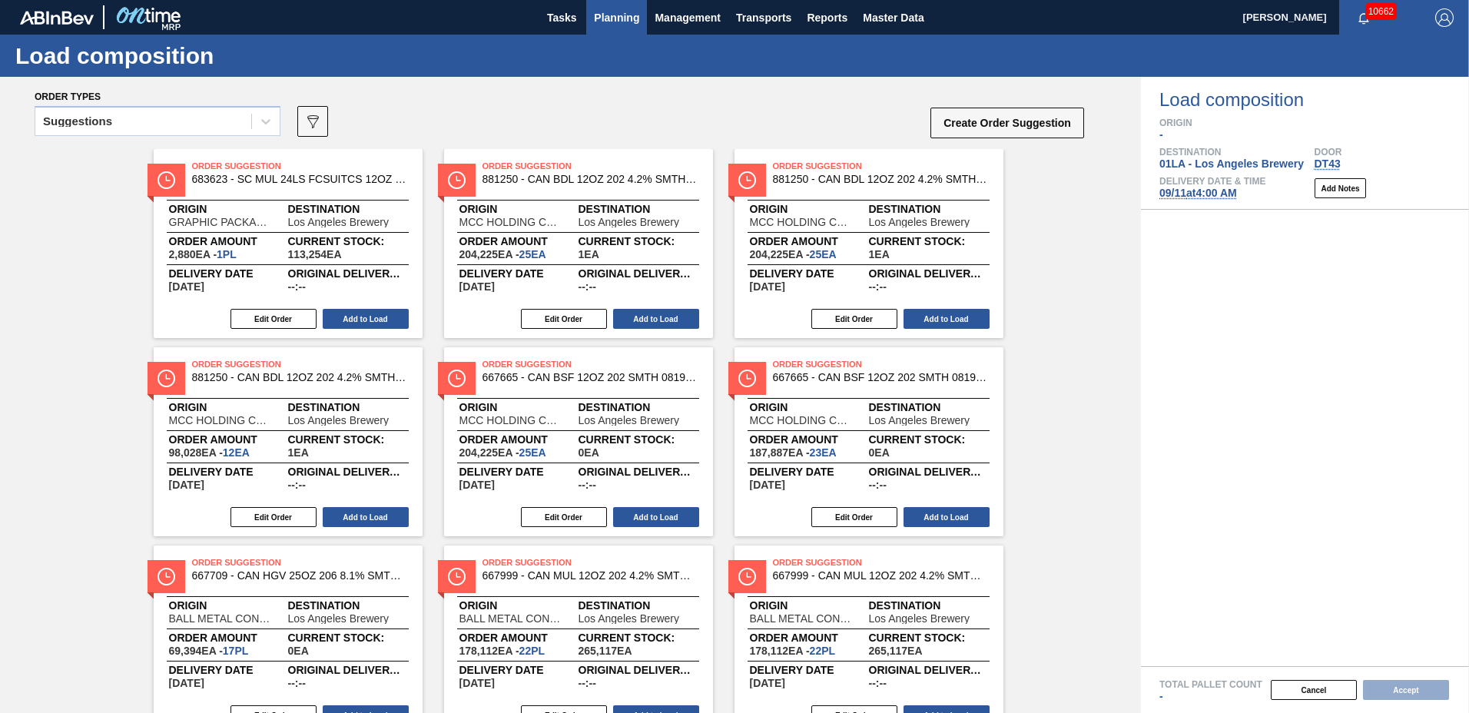
click at [608, 13] on span "Planning" at bounding box center [616, 17] width 45 height 18
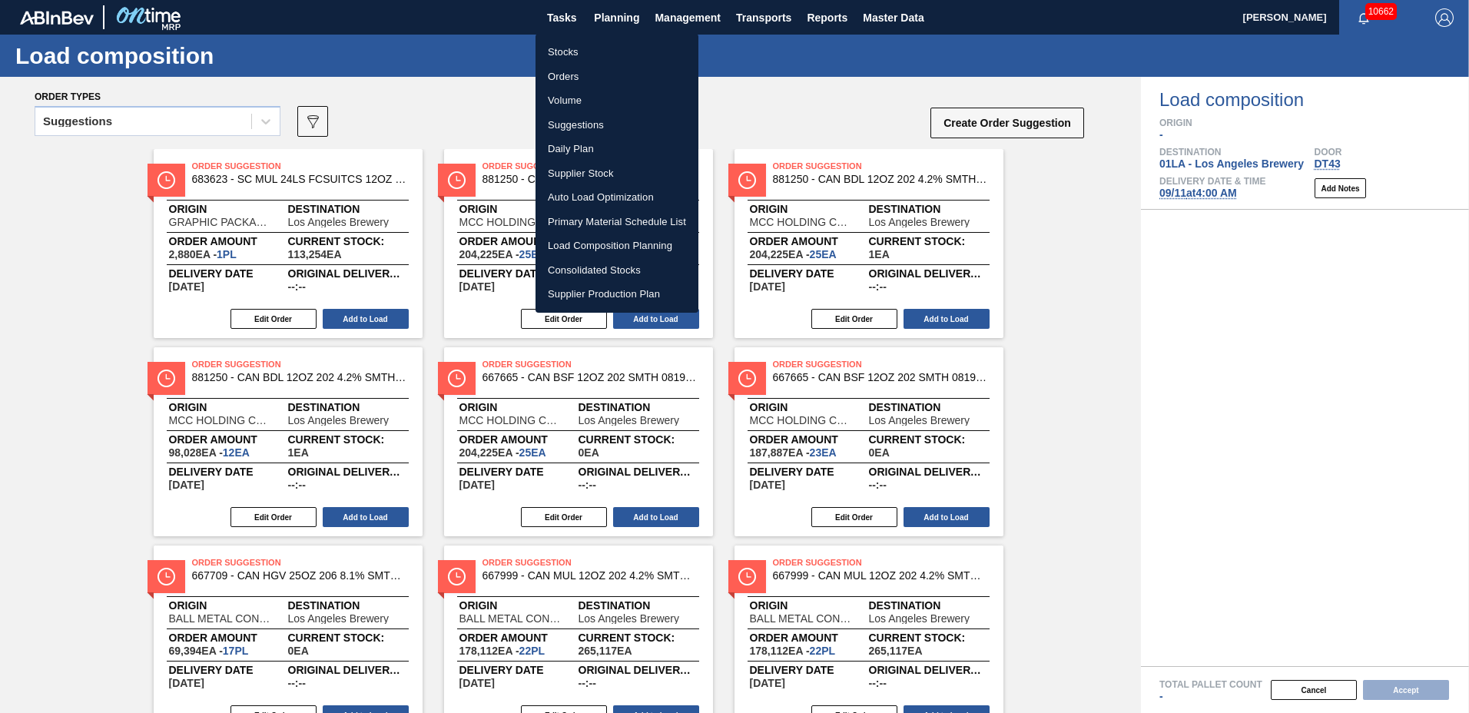
click at [810, 96] on div at bounding box center [734, 356] width 1469 height 713
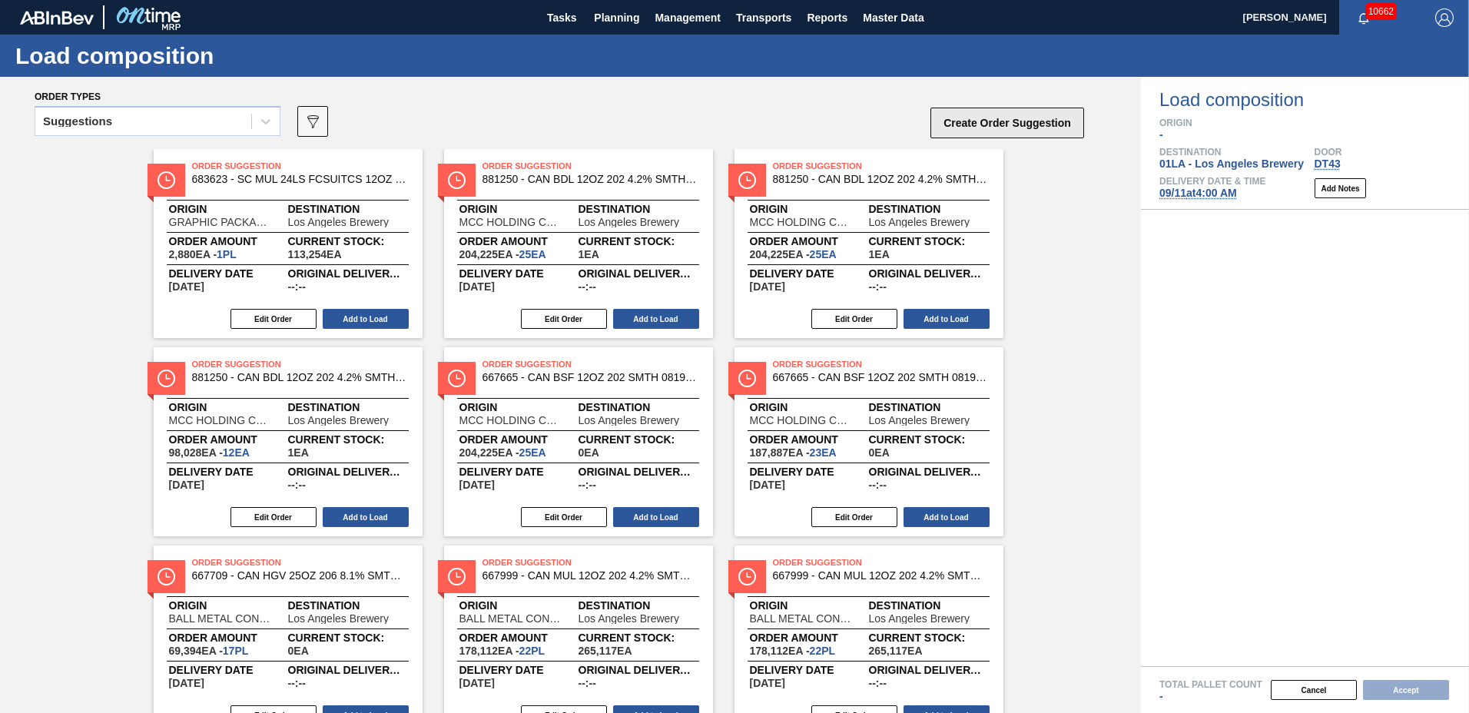
click at [1053, 121] on button "Create Order Suggestion" at bounding box center [1007, 123] width 154 height 31
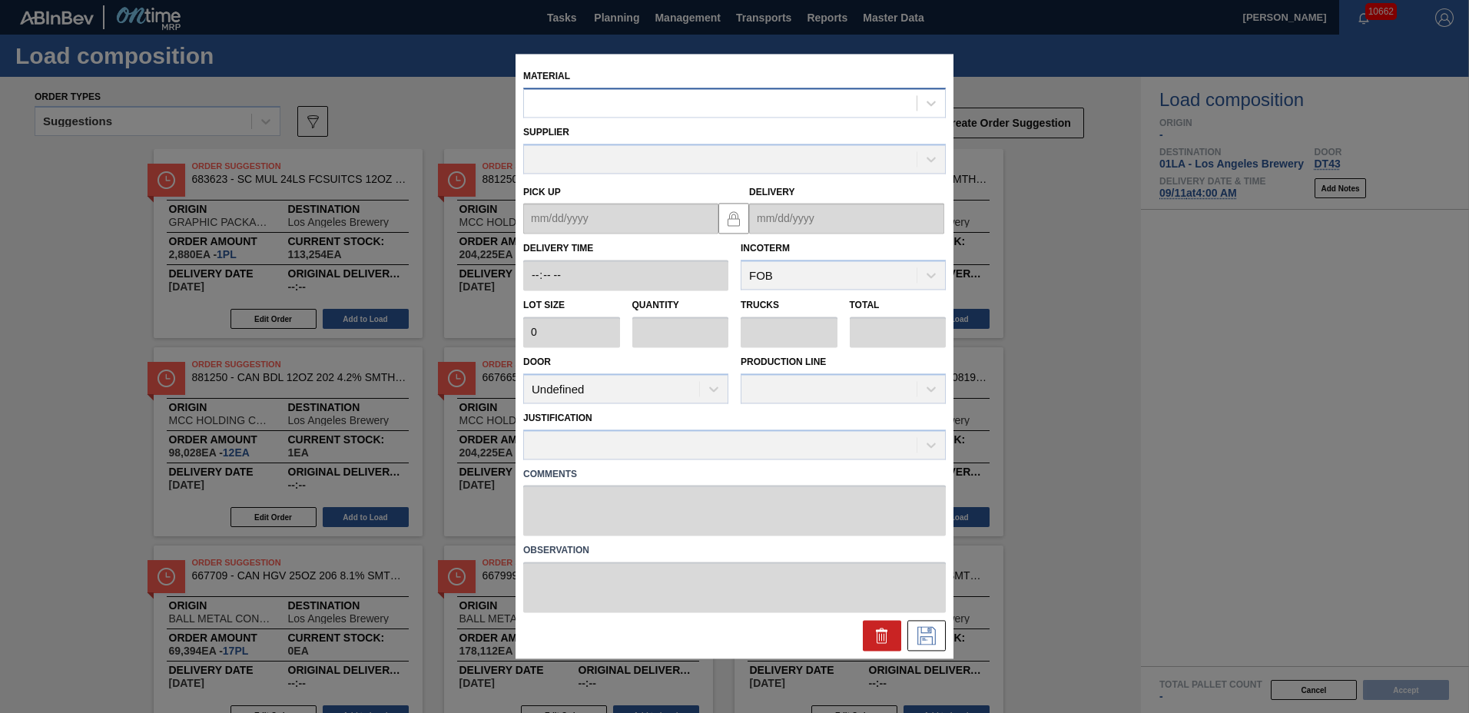
click at [751, 113] on div at bounding box center [720, 103] width 393 height 22
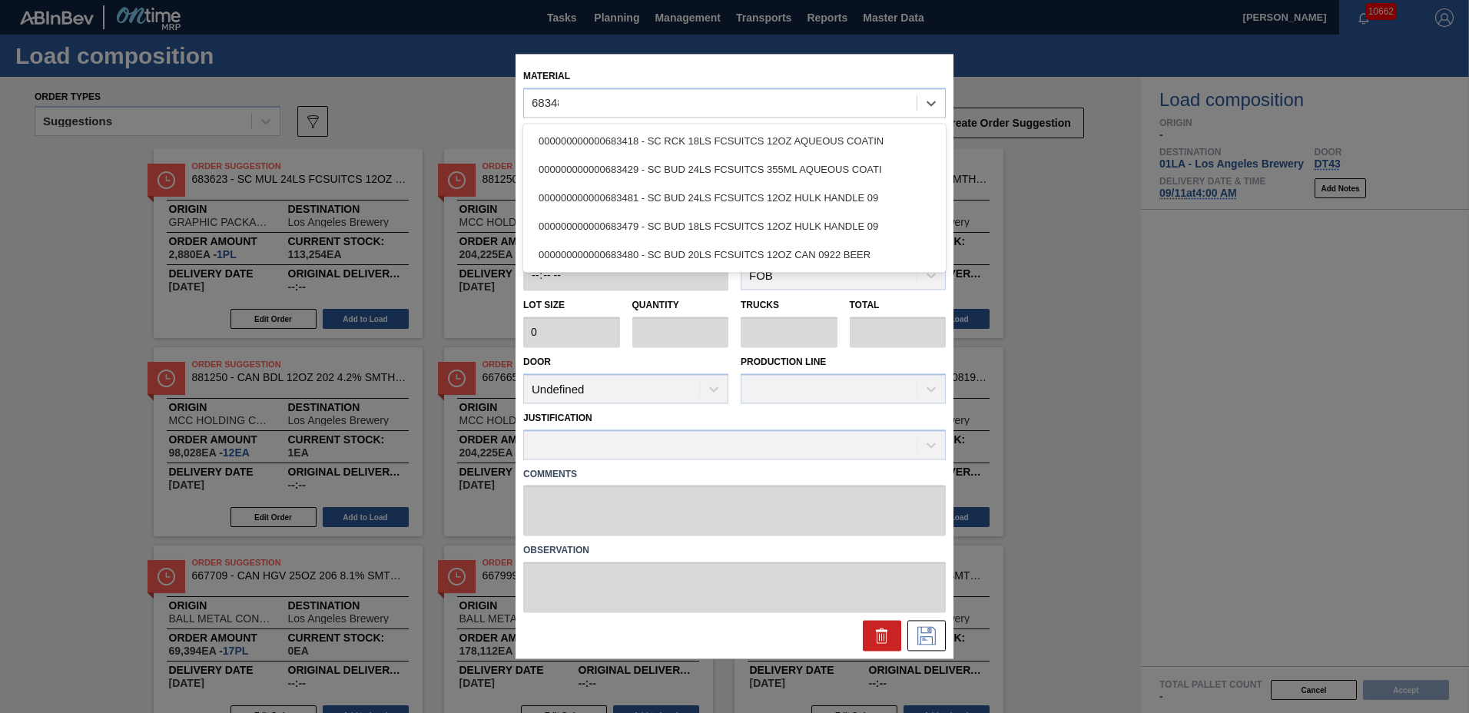
type input "683480"
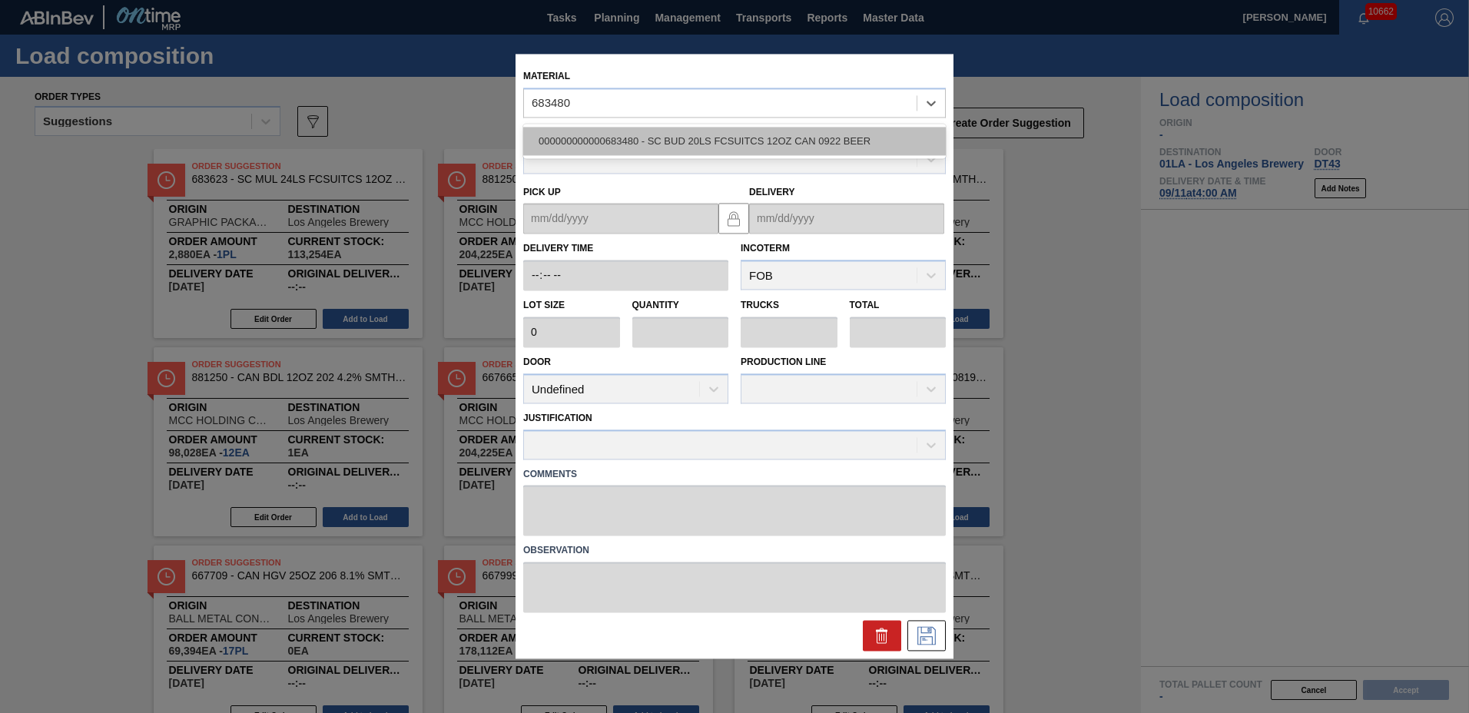
click at [712, 151] on div "000000000000683480 - SC BUD 20LS FCSUITCS 12OZ CAN 0922 BEER" at bounding box center [734, 141] width 423 height 28
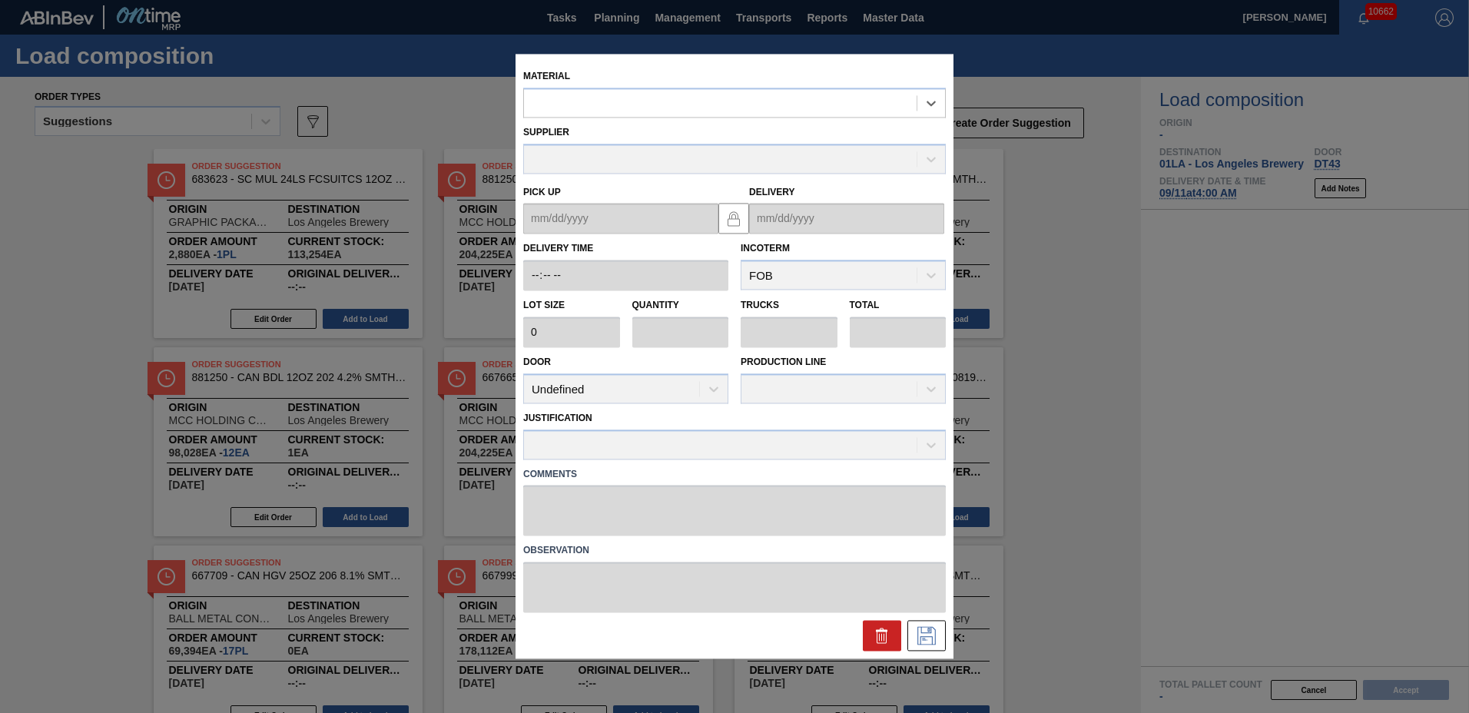
type input "3,200"
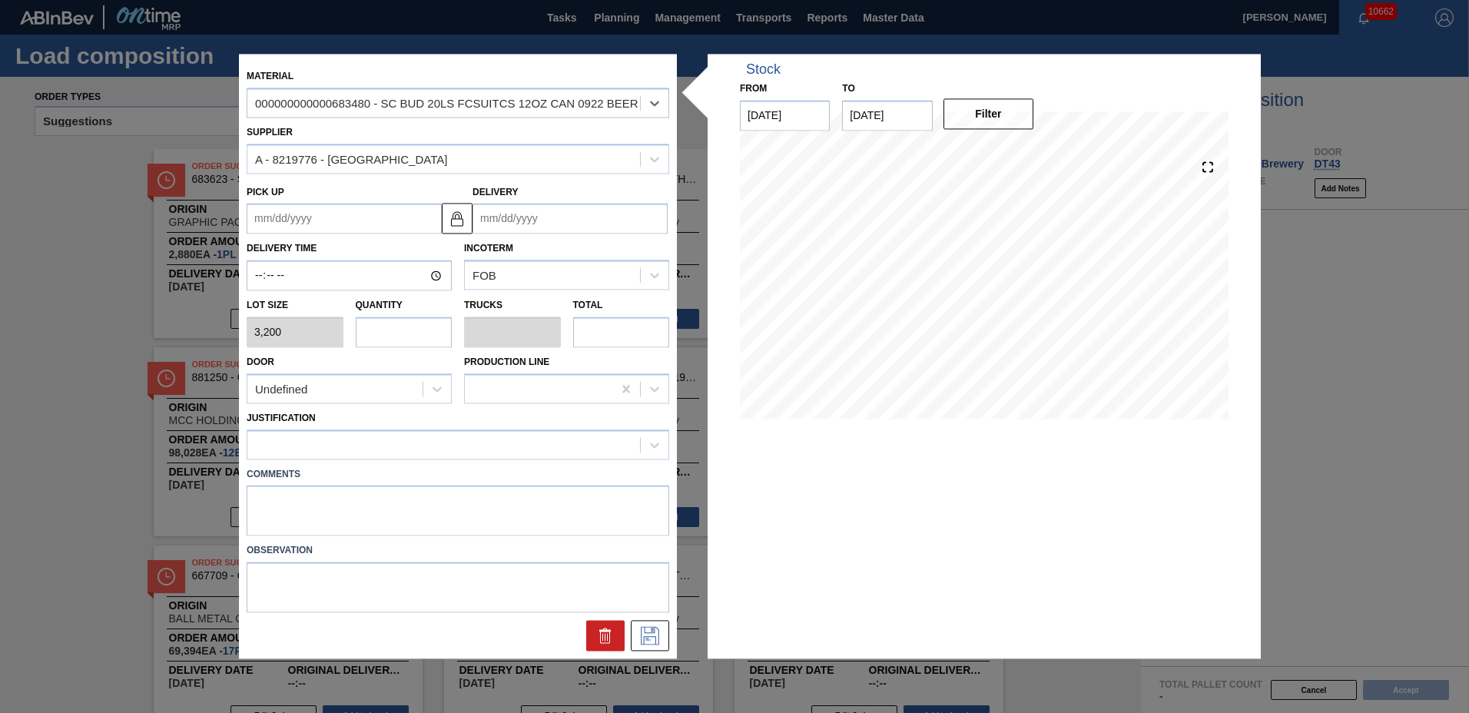
click at [624, 226] on input "Delivery" at bounding box center [569, 219] width 195 height 31
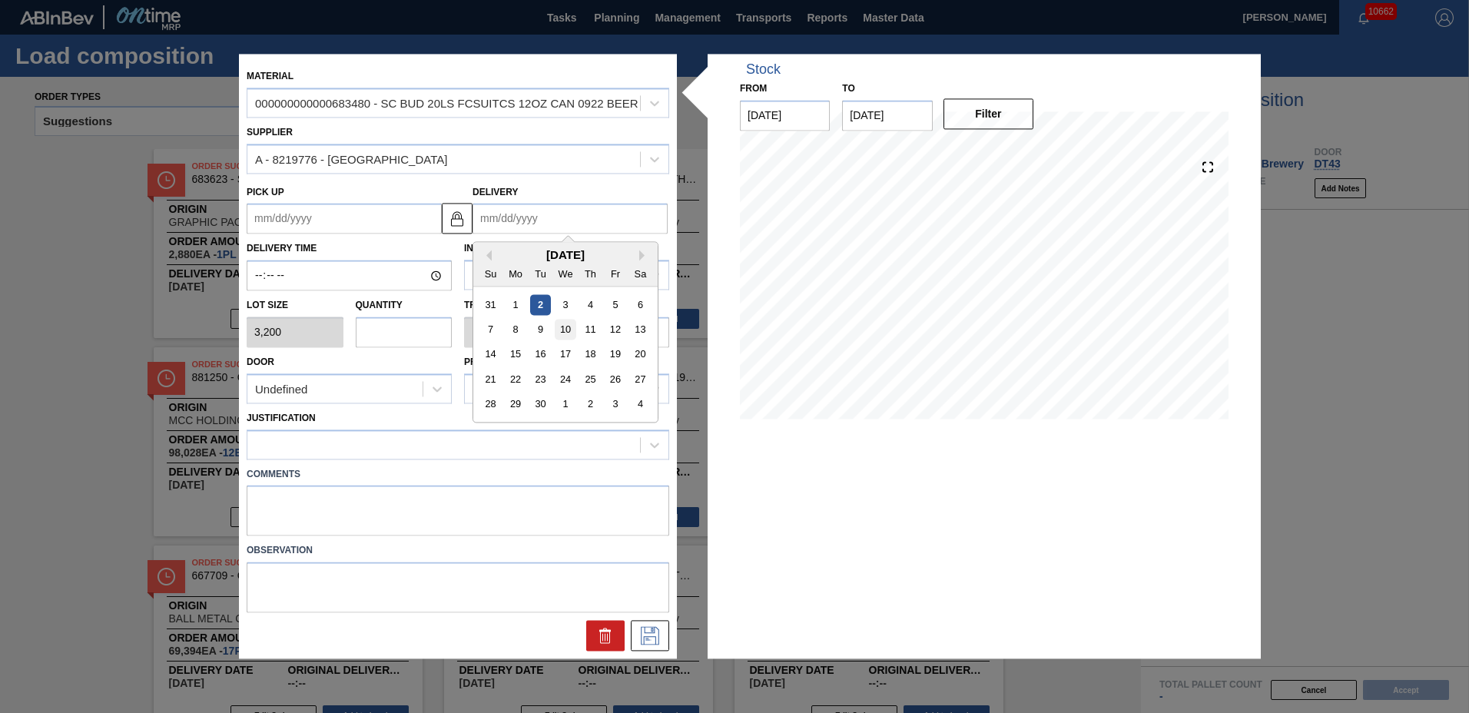
click at [559, 326] on div "10" at bounding box center [565, 330] width 21 height 21
type up "09/03/2025"
type input "[DATE]"
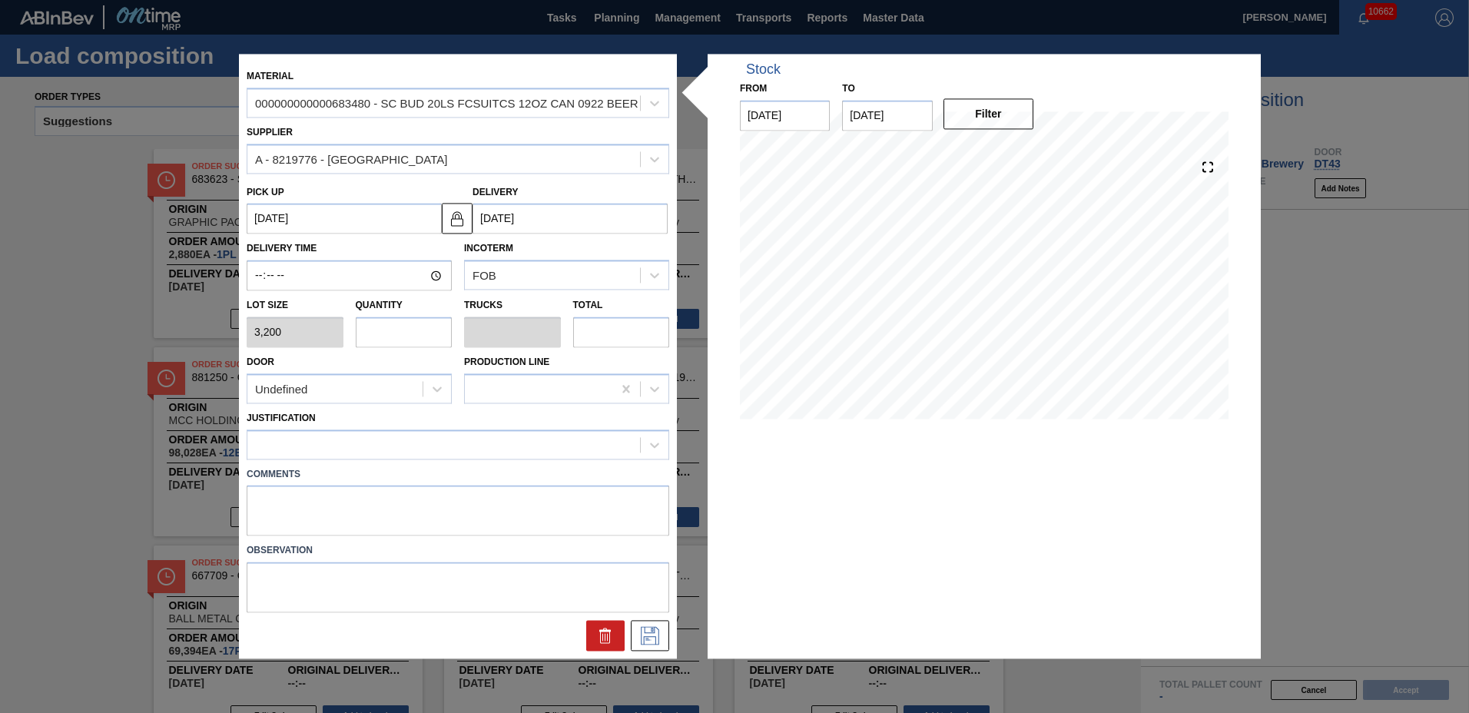
click at [375, 320] on input "text" at bounding box center [404, 332] width 97 height 31
type input "1"
type input "0.038"
type input "3,200"
type input "1"
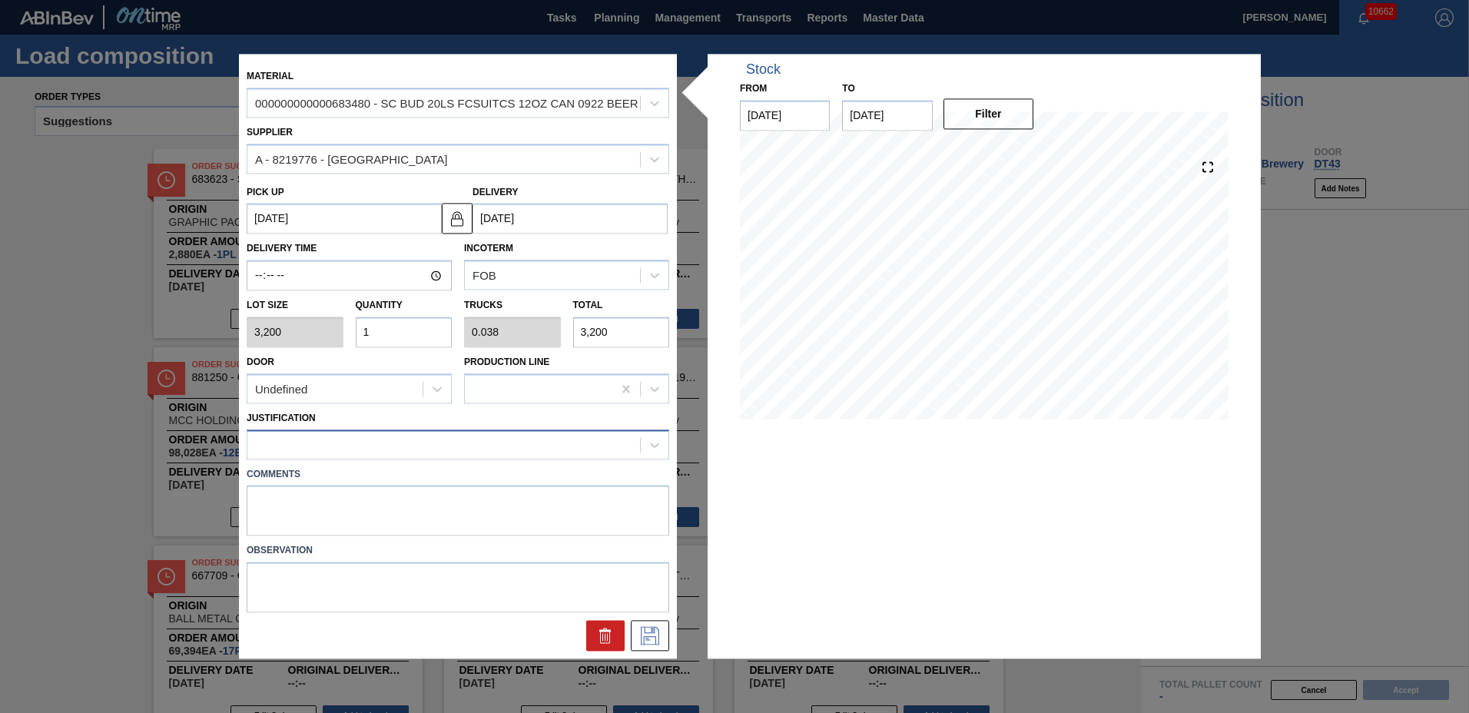
click at [401, 454] on div at bounding box center [443, 444] width 393 height 22
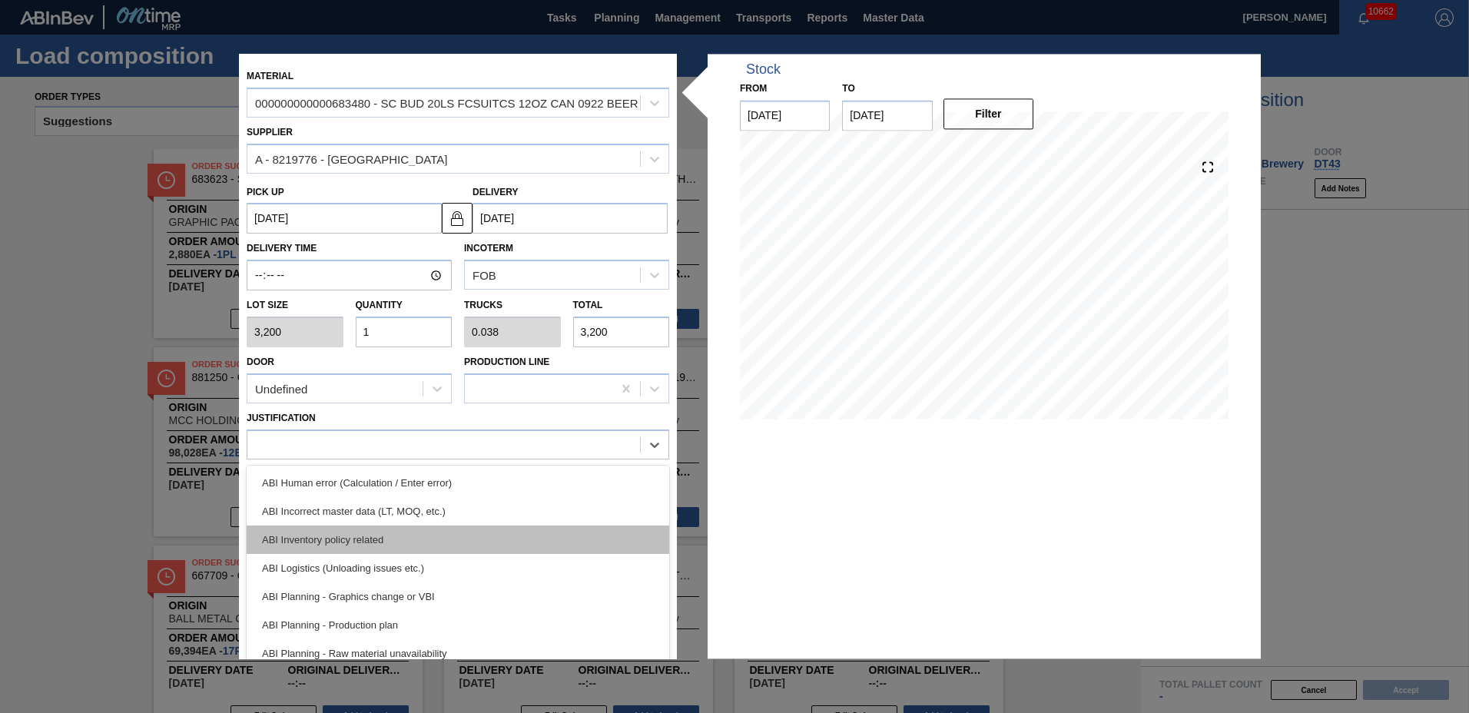
click at [341, 544] on div "ABI Inventory policy related" at bounding box center [458, 539] width 423 height 28
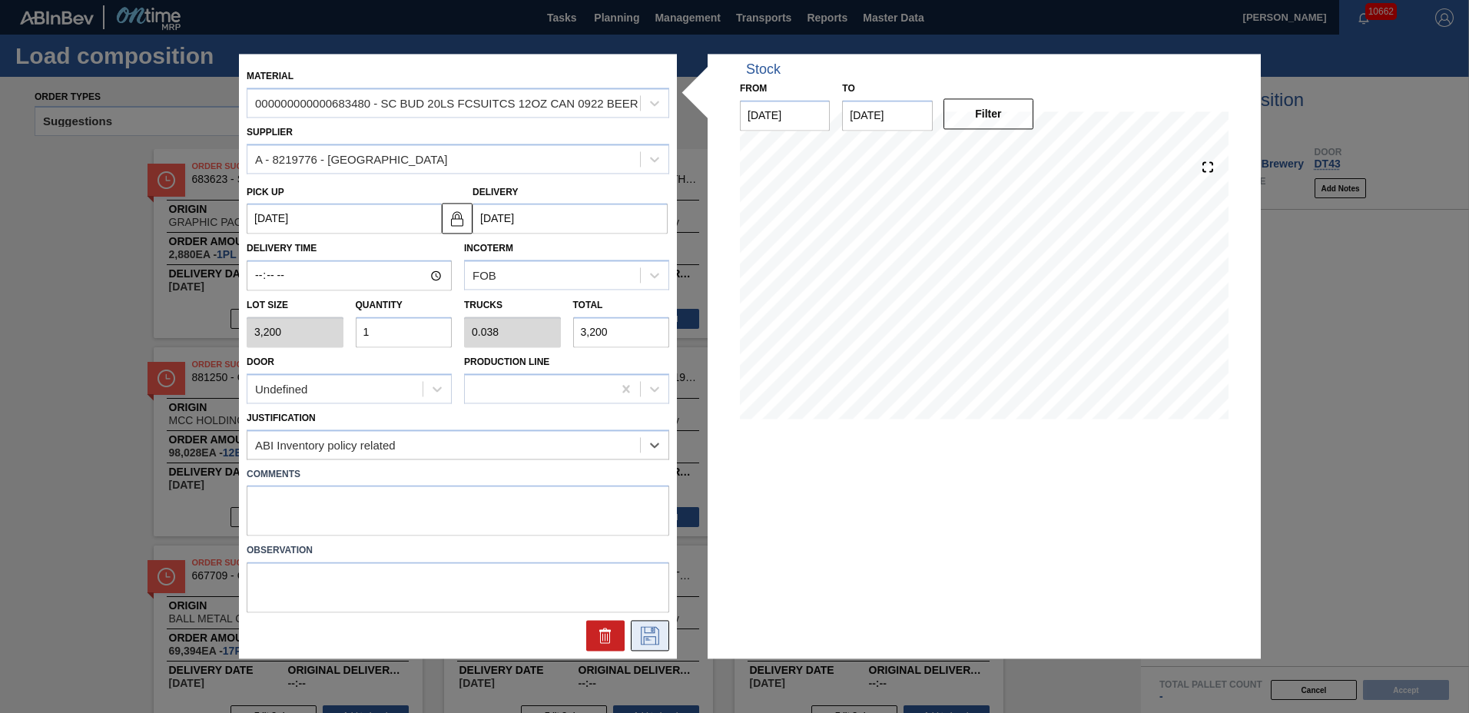
click at [645, 635] on icon at bounding box center [650, 636] width 25 height 18
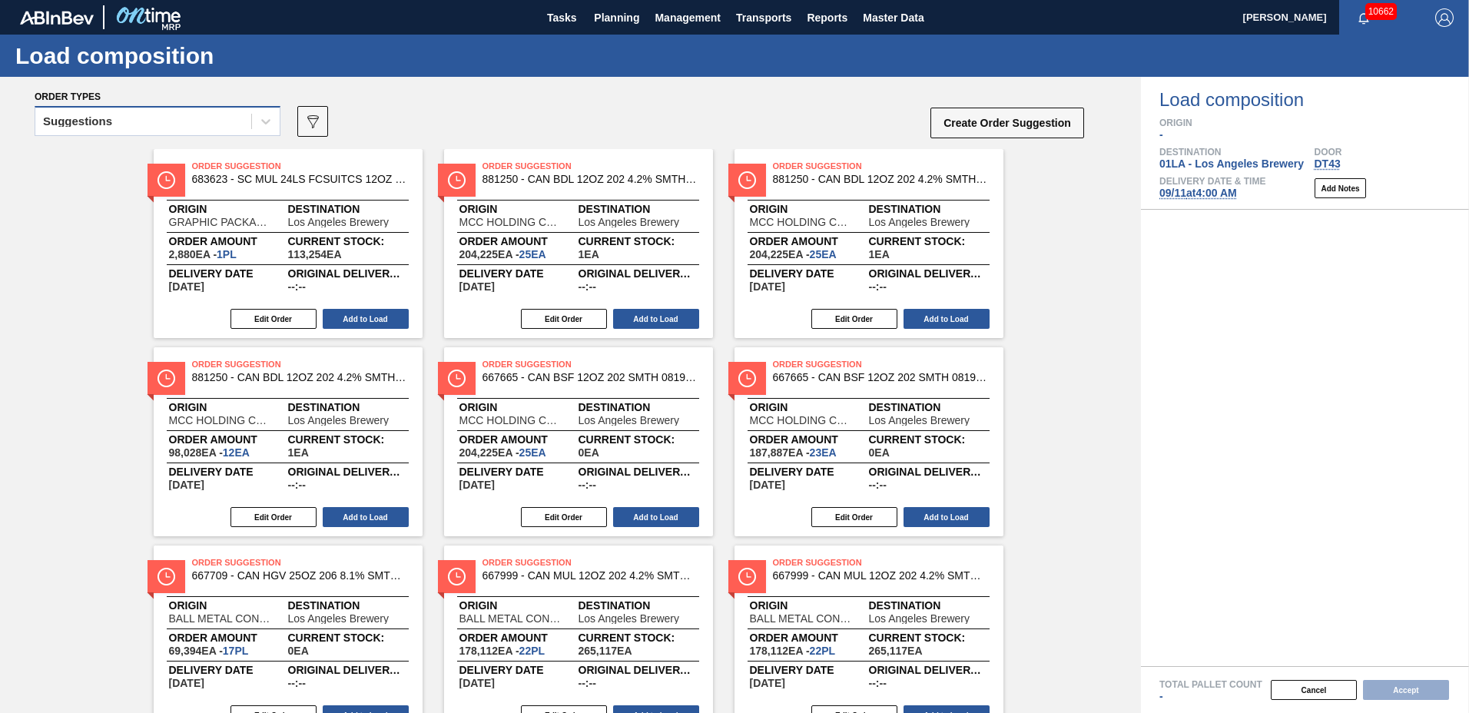
click at [157, 113] on div "Suggestions" at bounding box center [143, 122] width 216 height 22
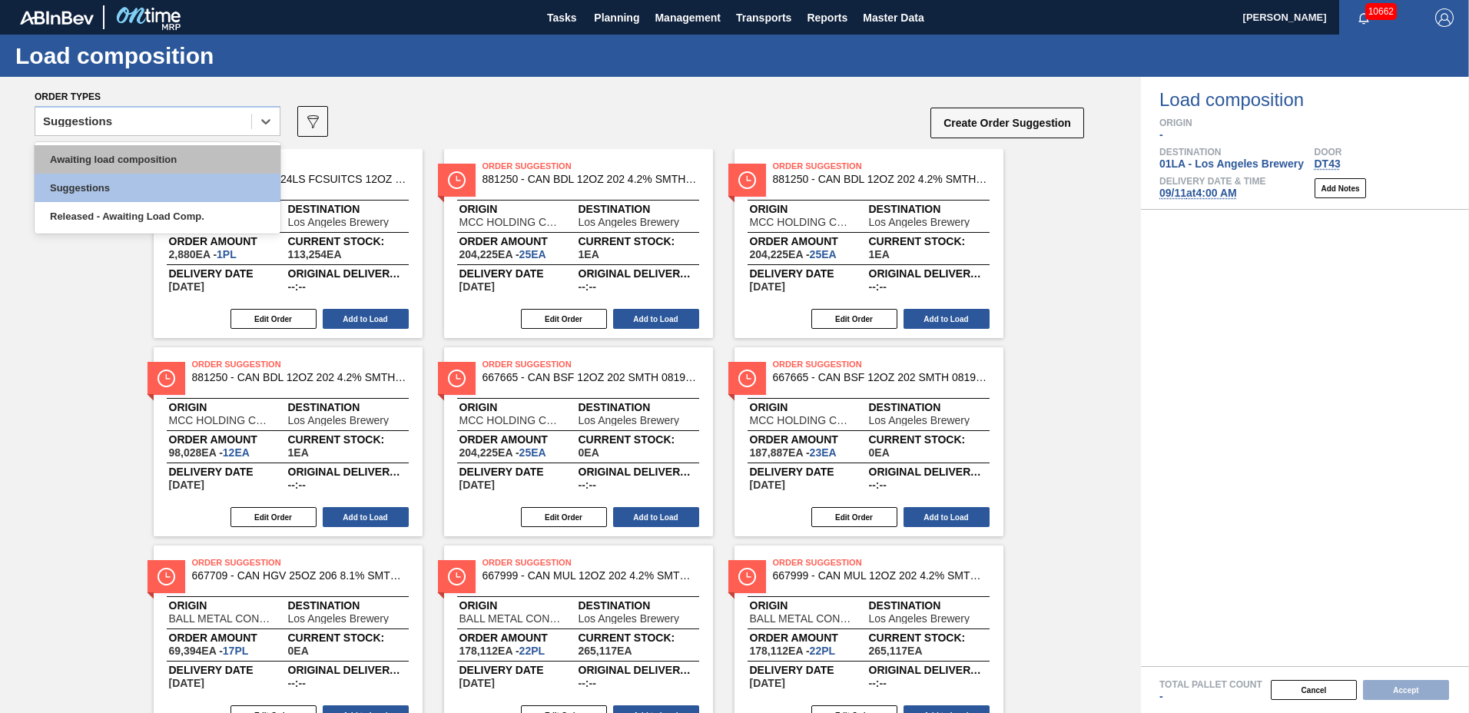
click at [142, 154] on div "Awaiting load composition" at bounding box center [158, 159] width 246 height 28
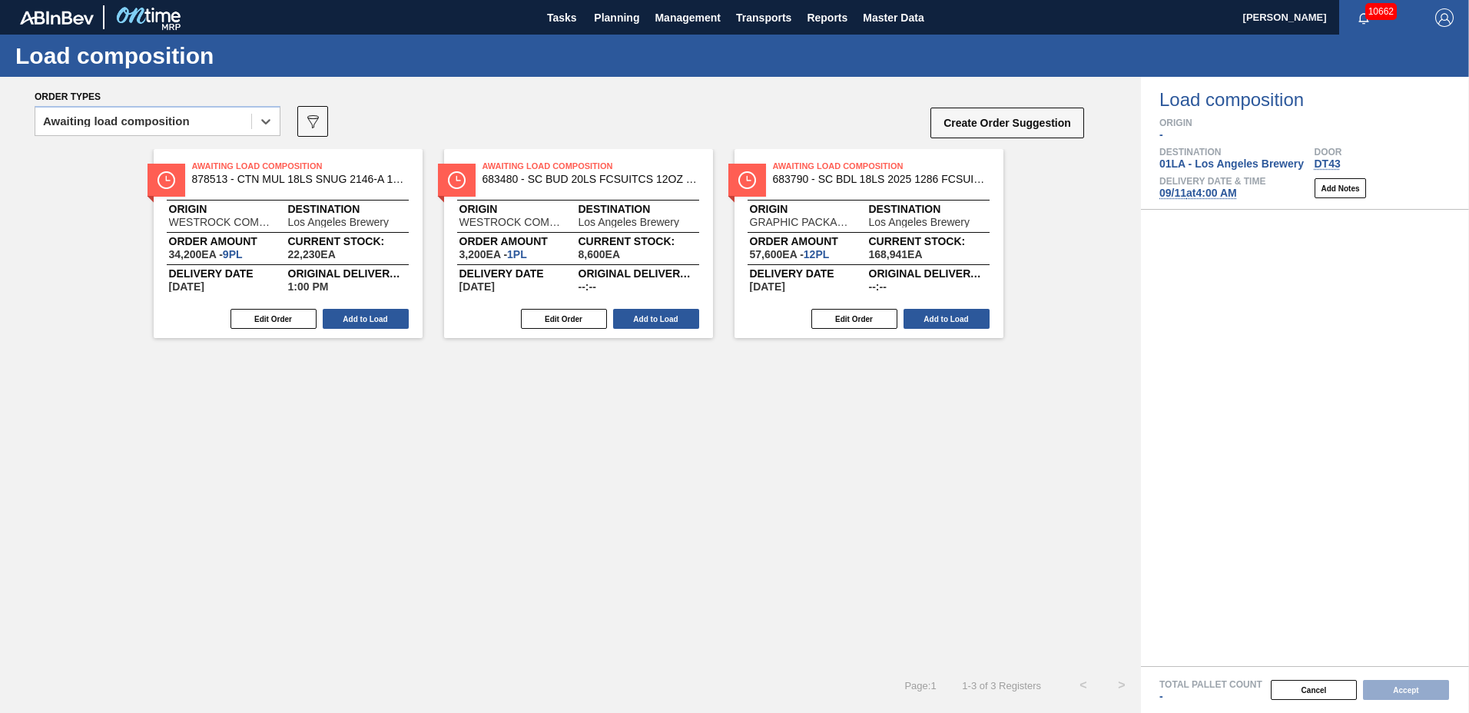
click at [542, 171] on span "Awaiting Load Composition" at bounding box center [589, 165] width 215 height 15
click at [576, 321] on button "Edit Order" at bounding box center [564, 319] width 86 height 20
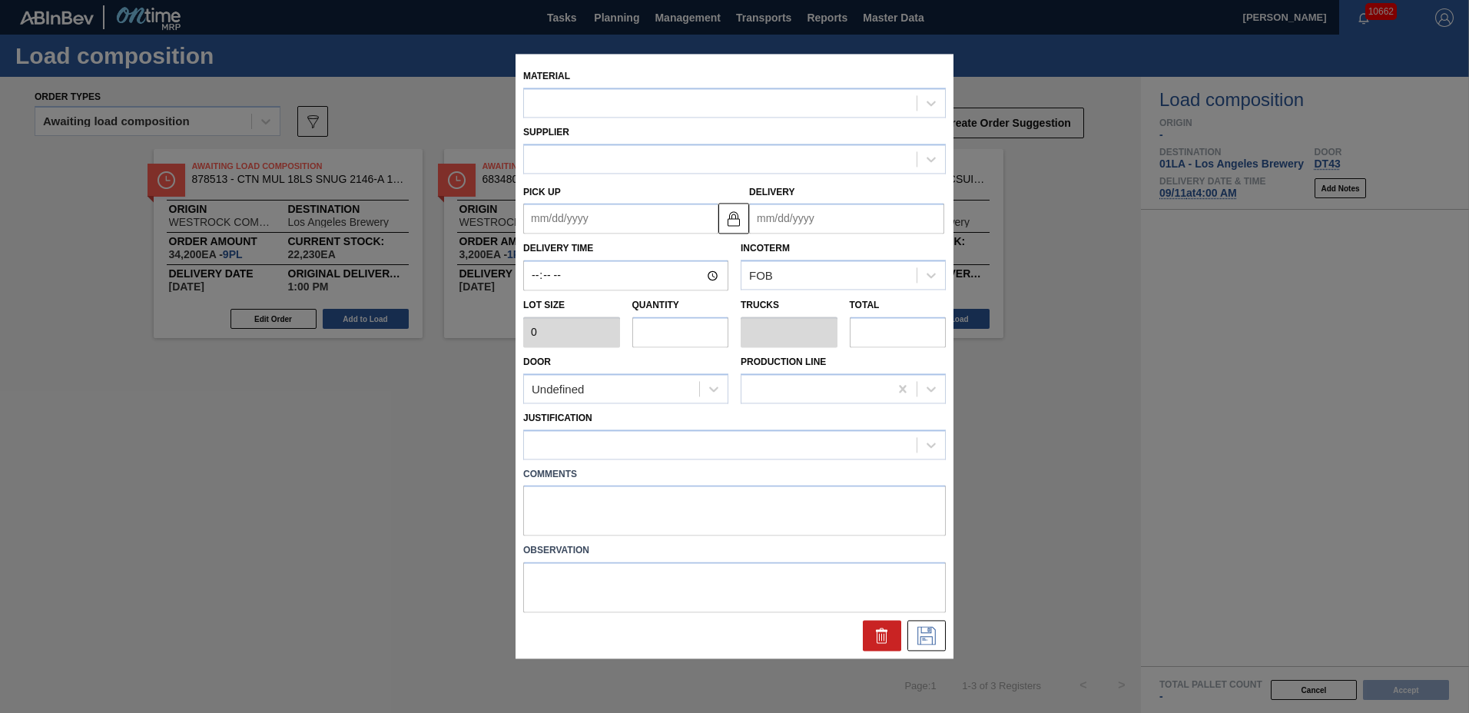
type input "3,200"
type input "1"
type input "0.038"
type input "3,200"
type up "09/03/2025"
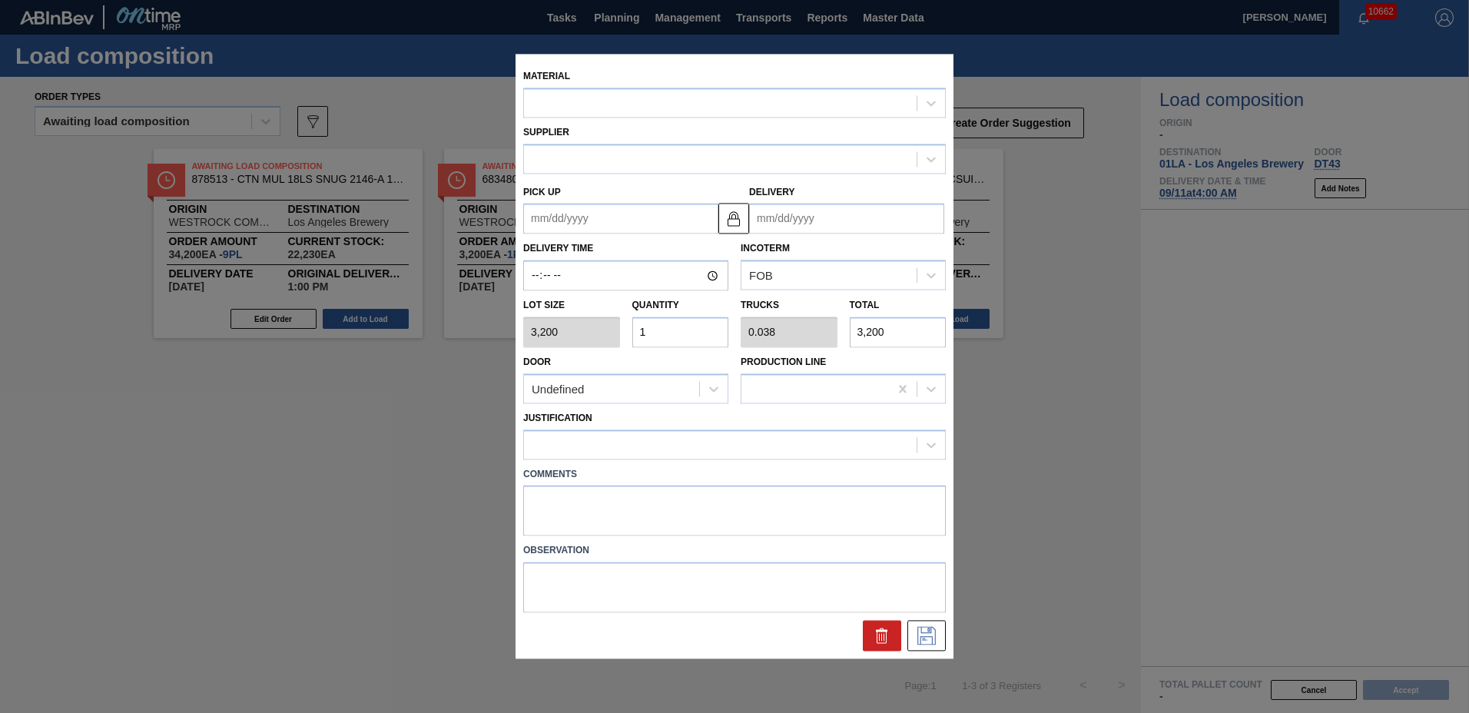
type input "[DATE]"
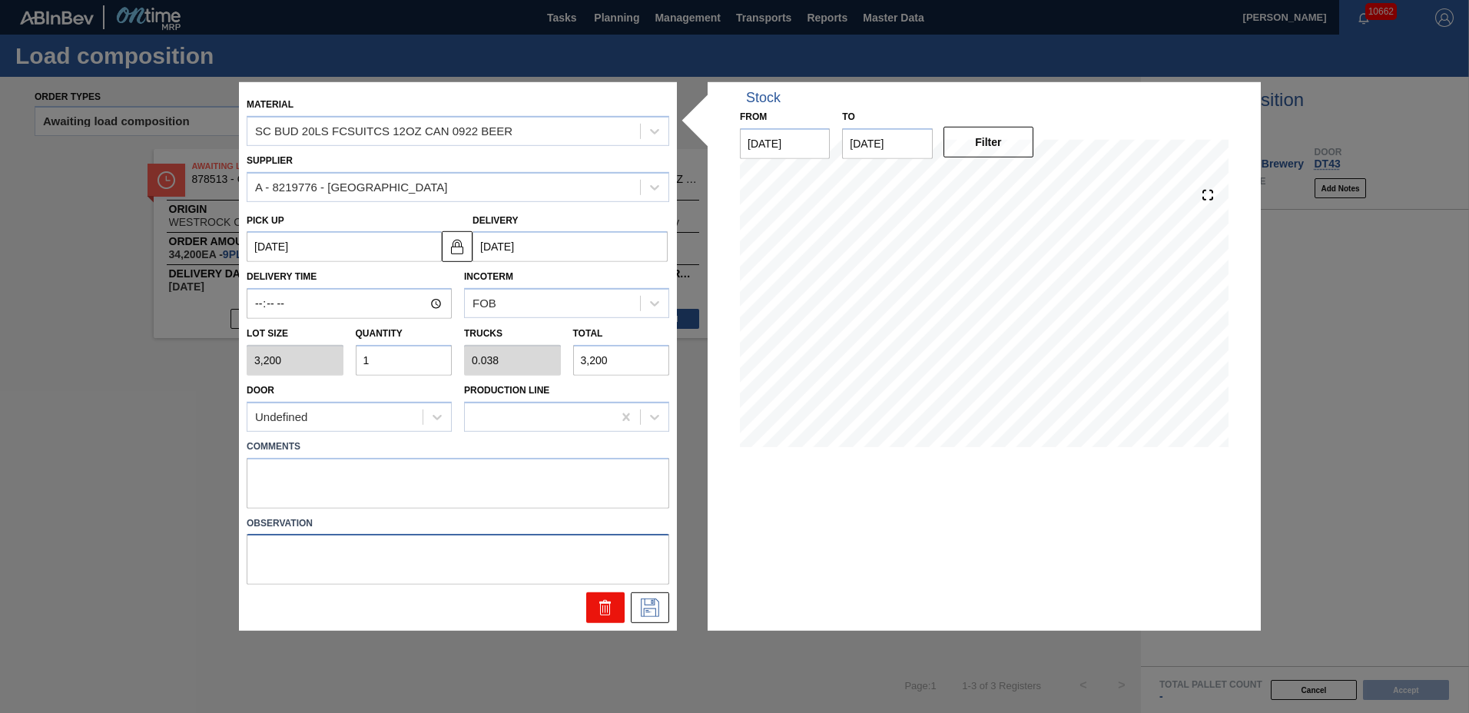
drag, startPoint x: 595, startPoint y: 587, endPoint x: 598, endPoint y: 609, distance: 22.6
click at [595, 599] on div "Material SC BUD 20LS FCSUITCS 12OZ CAN 0922 BEER Supplier A - 8219776 - WestRoc…" at bounding box center [458, 356] width 423 height 533
click at [601, 614] on icon at bounding box center [605, 610] width 10 height 12
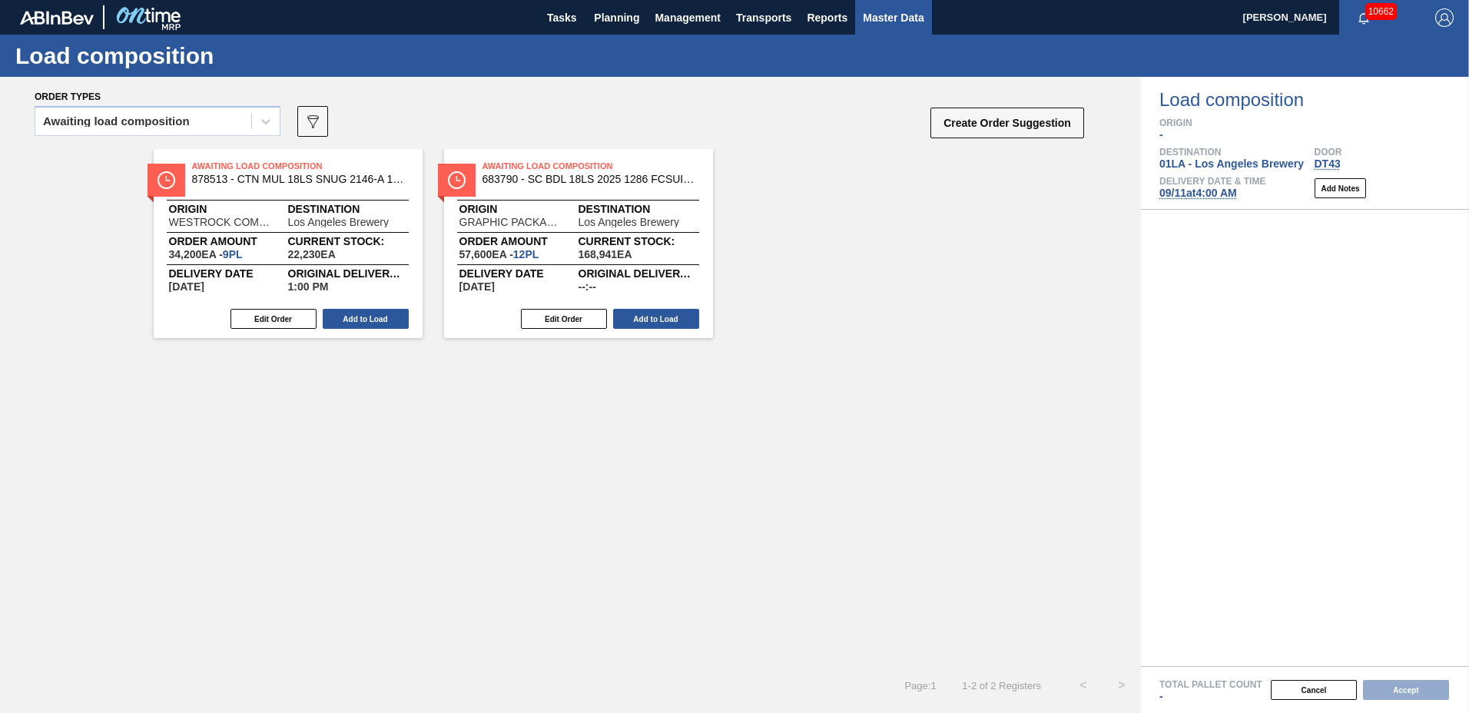
click at [893, 17] on span "Master Data" at bounding box center [893, 17] width 61 height 18
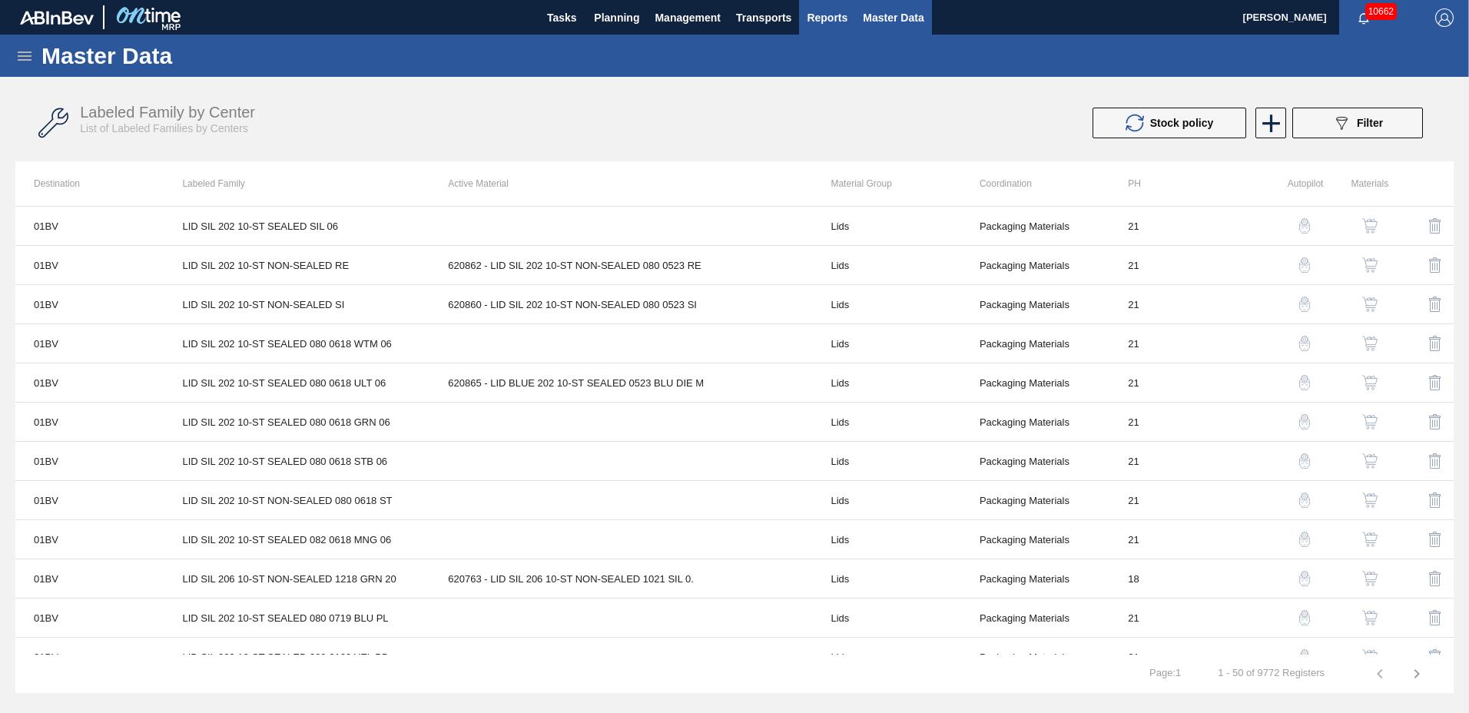
click at [825, 15] on span "Reports" at bounding box center [827, 17] width 41 height 18
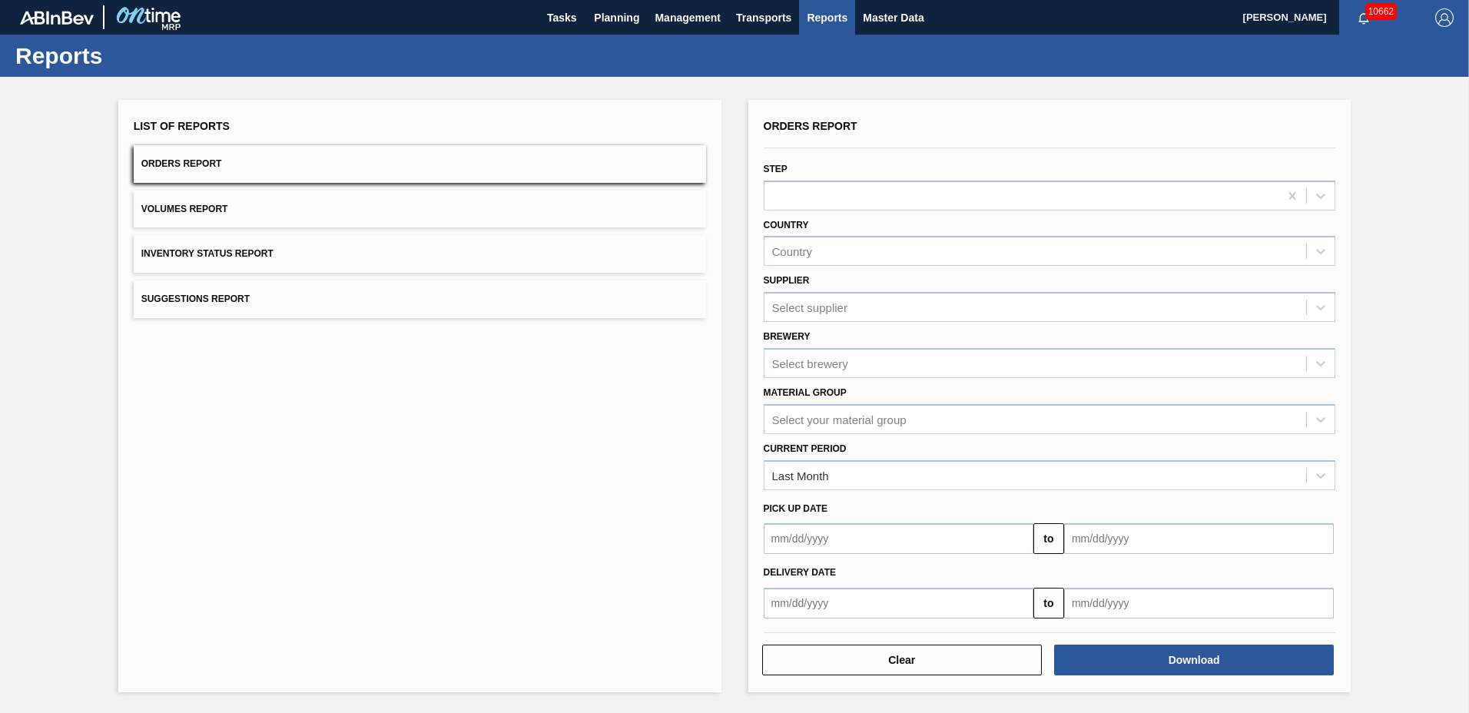
click at [236, 250] on span "Inventory Status Report" at bounding box center [207, 253] width 132 height 11
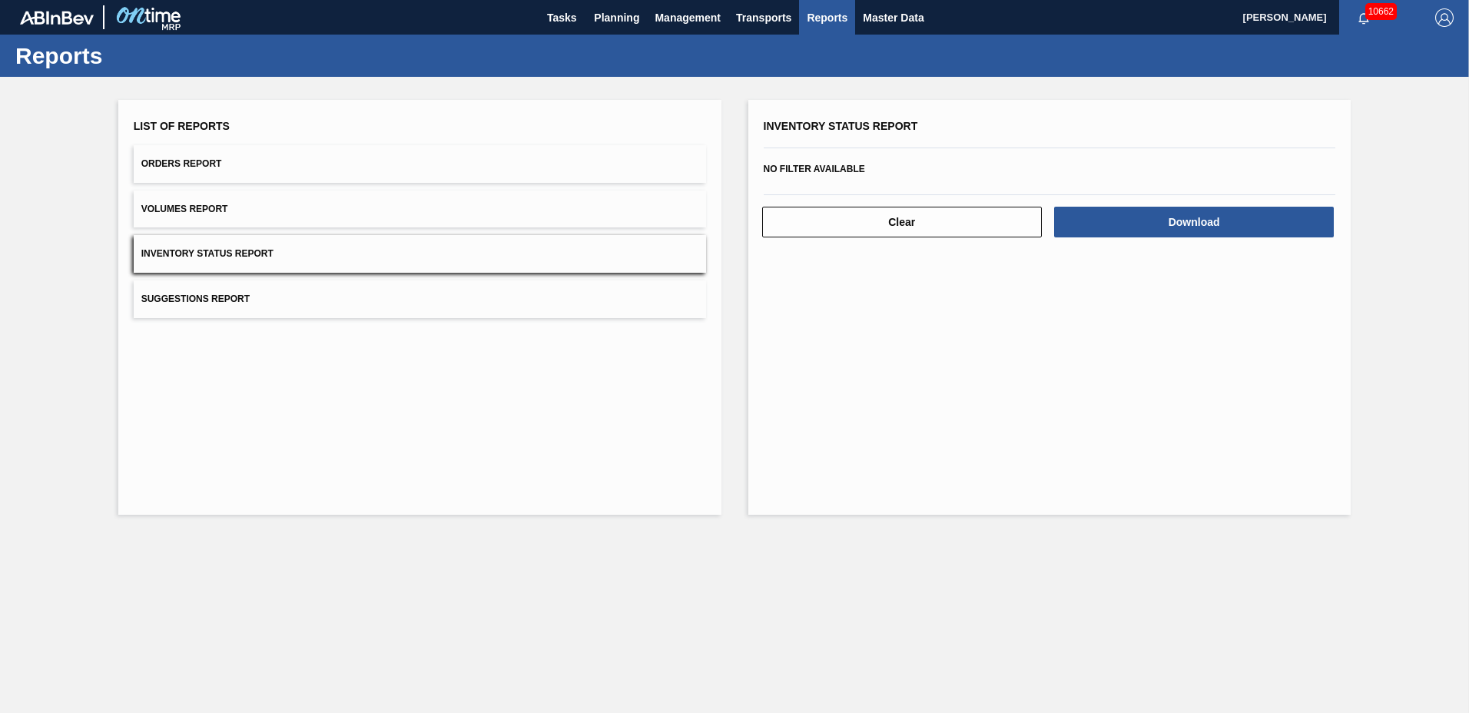
click at [188, 284] on button "Suggestions Report" at bounding box center [420, 299] width 572 height 38
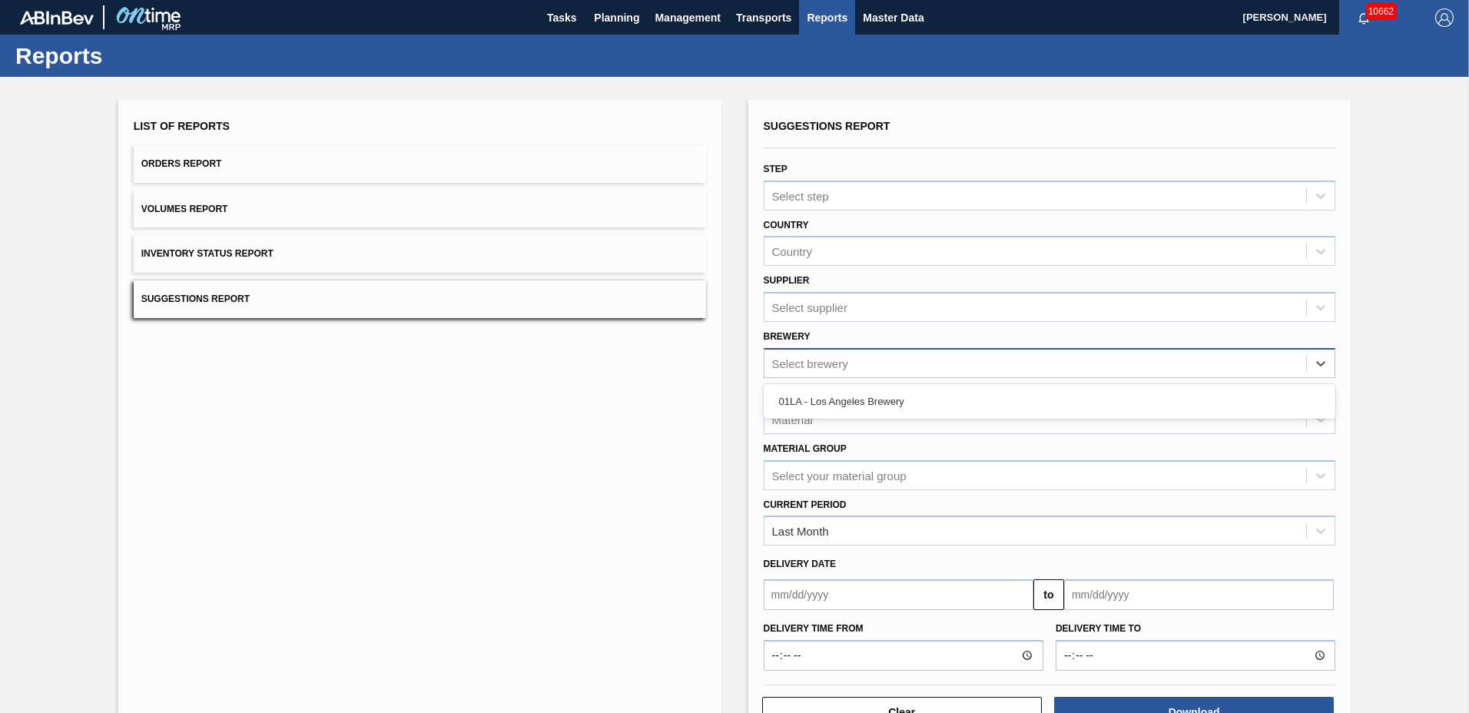
click at [840, 364] on div "Select brewery" at bounding box center [810, 362] width 76 height 13
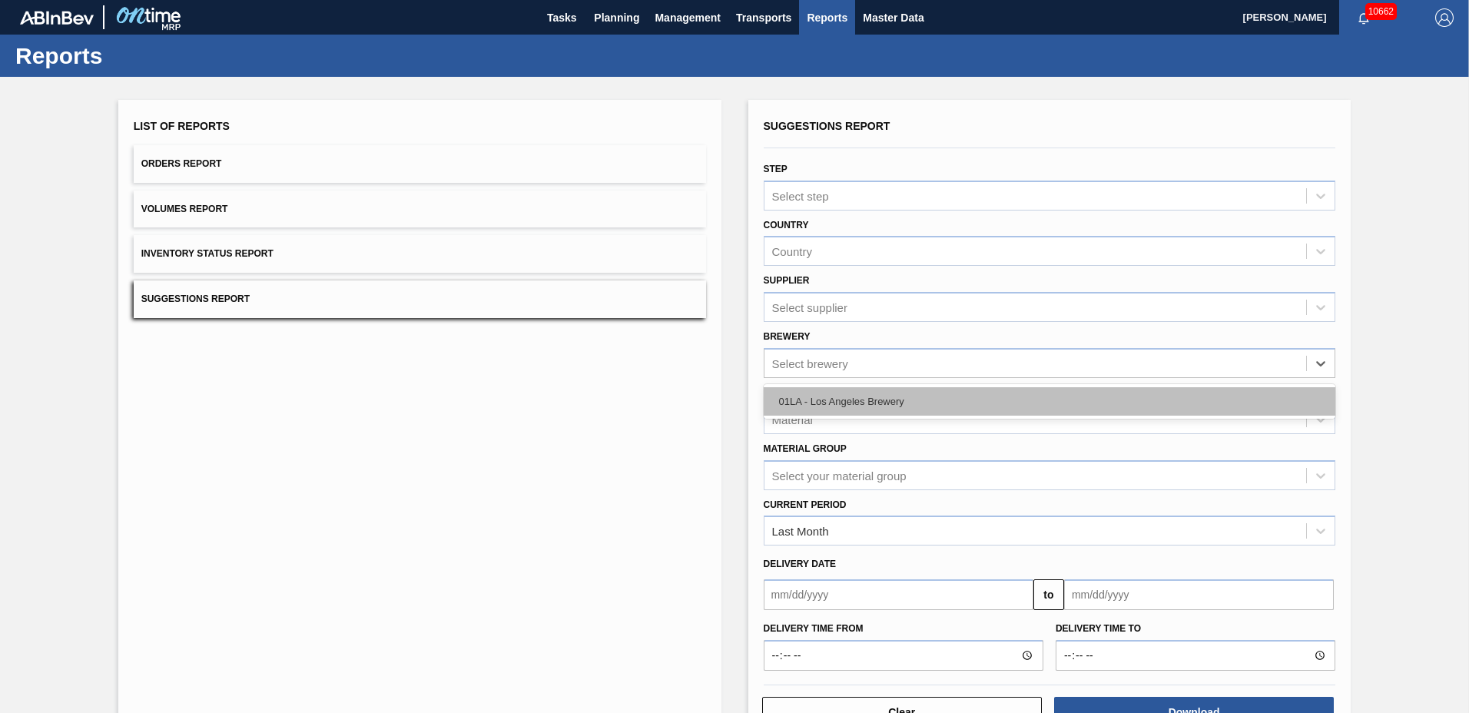
click at [840, 411] on div "01LA - Los Angeles Brewery" at bounding box center [1050, 401] width 572 height 28
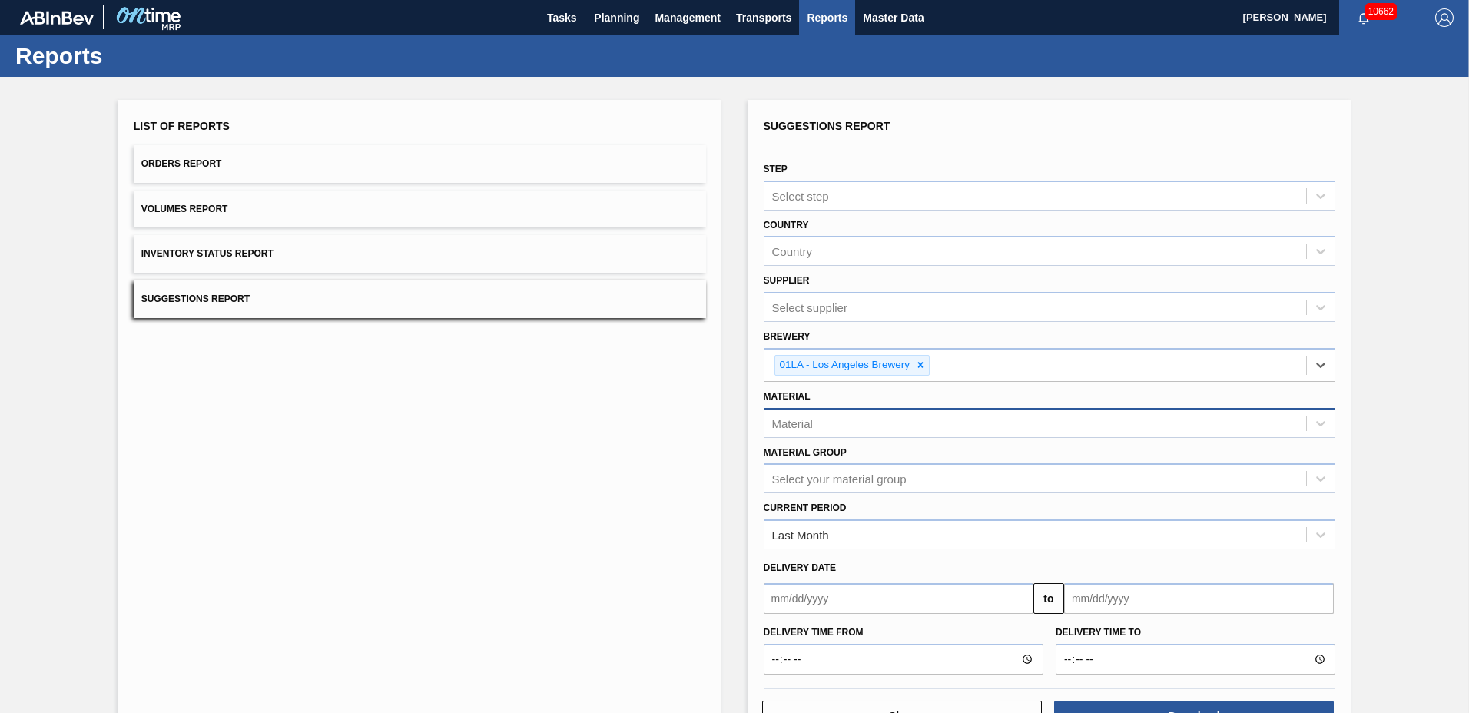
click at [840, 416] on div "Material" at bounding box center [1035, 423] width 542 height 22
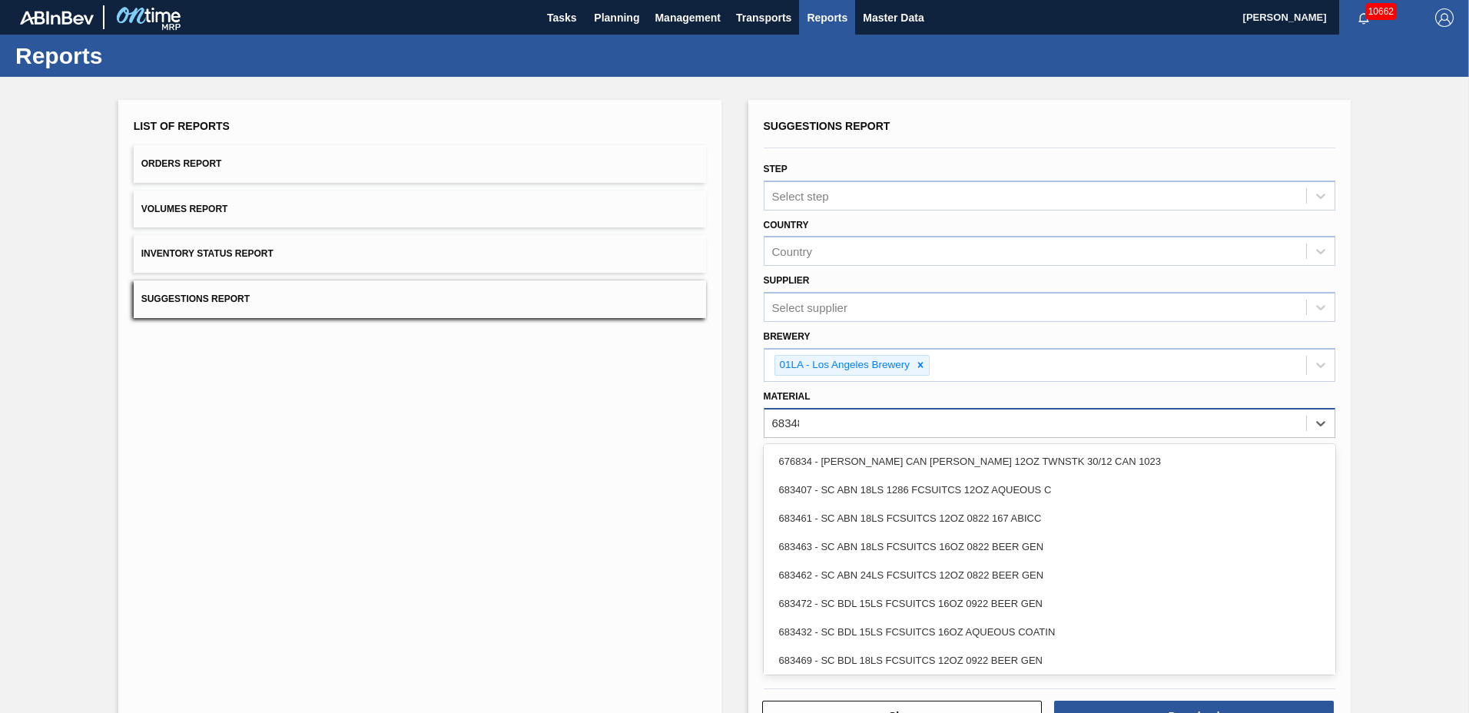
type input "683480"
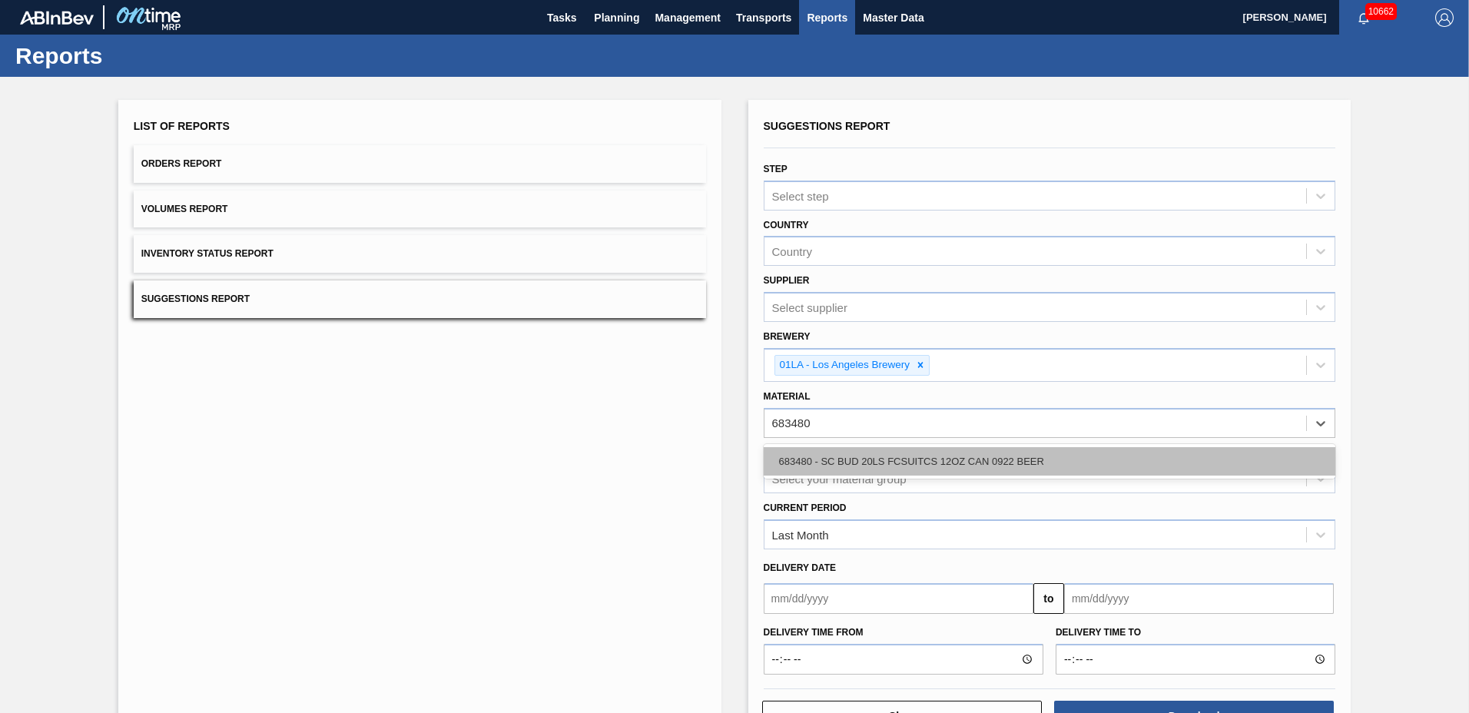
click at [893, 460] on div "683480 - SC BUD 20LS FCSUITCS 12OZ CAN 0922 BEER" at bounding box center [1050, 461] width 572 height 28
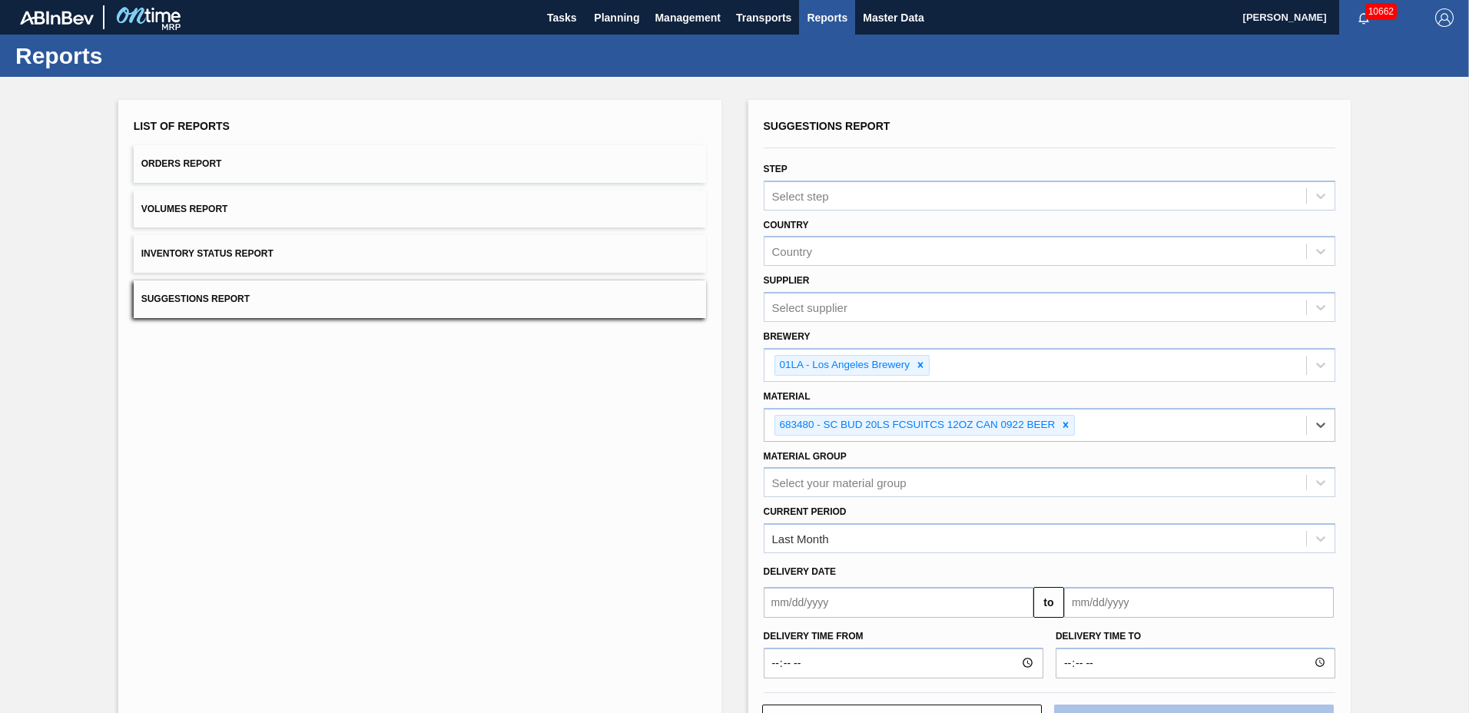
scroll to position [58, 0]
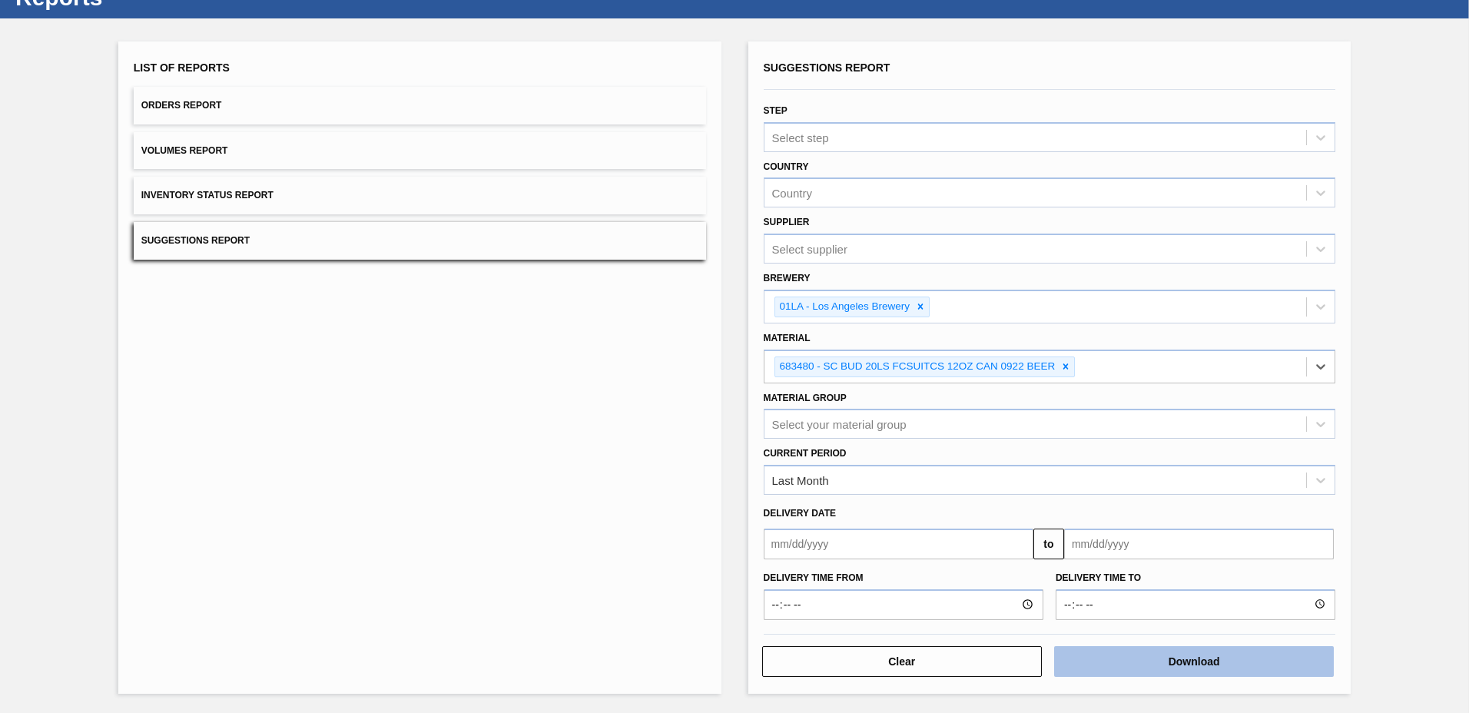
click at [1086, 655] on button "Download" at bounding box center [1194, 661] width 280 height 31
click at [1431, 73] on div "List of Reports Orders Report Volumes Report Inventory Status Report Suggestion…" at bounding box center [734, 365] width 1469 height 694
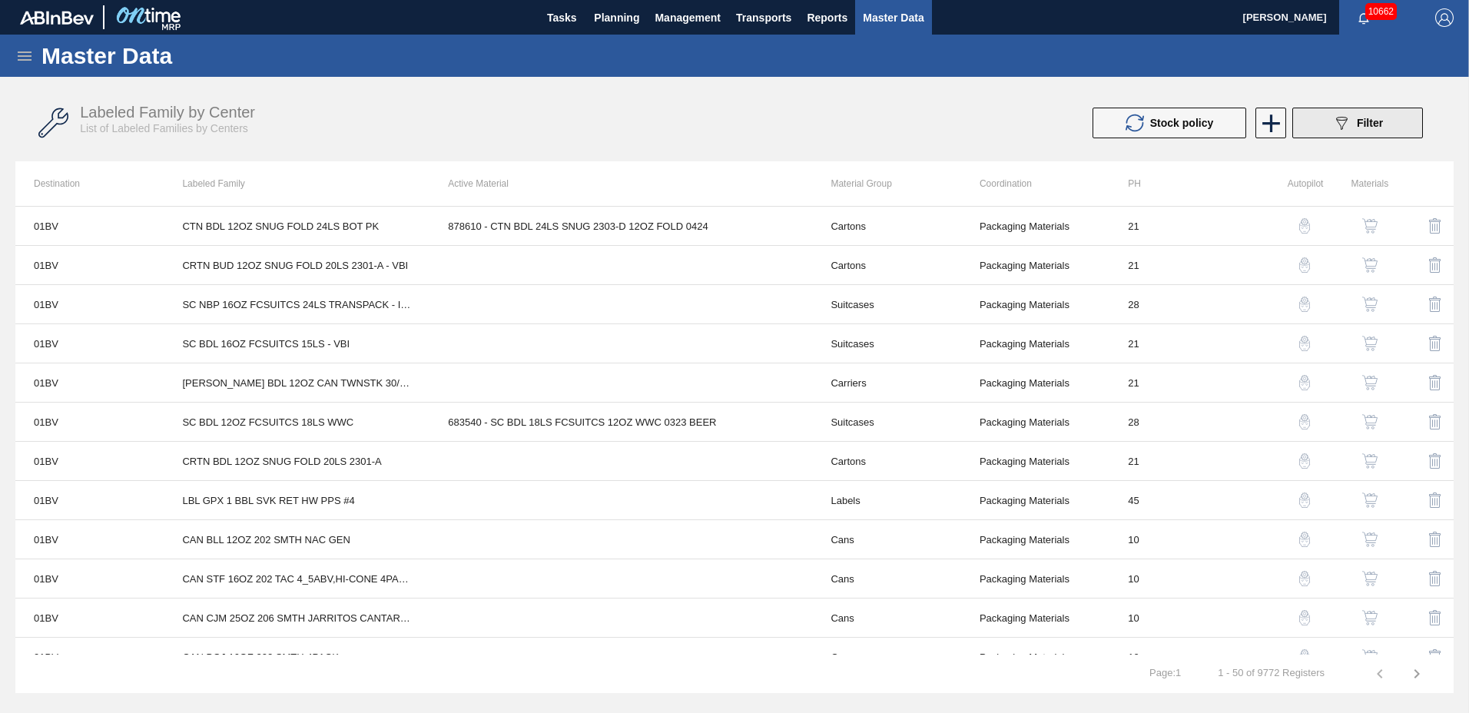
click at [1318, 118] on button "089F7B8B-B2A5-4AFE-B5C0-19BA573D28AC Filter" at bounding box center [1357, 123] width 131 height 31
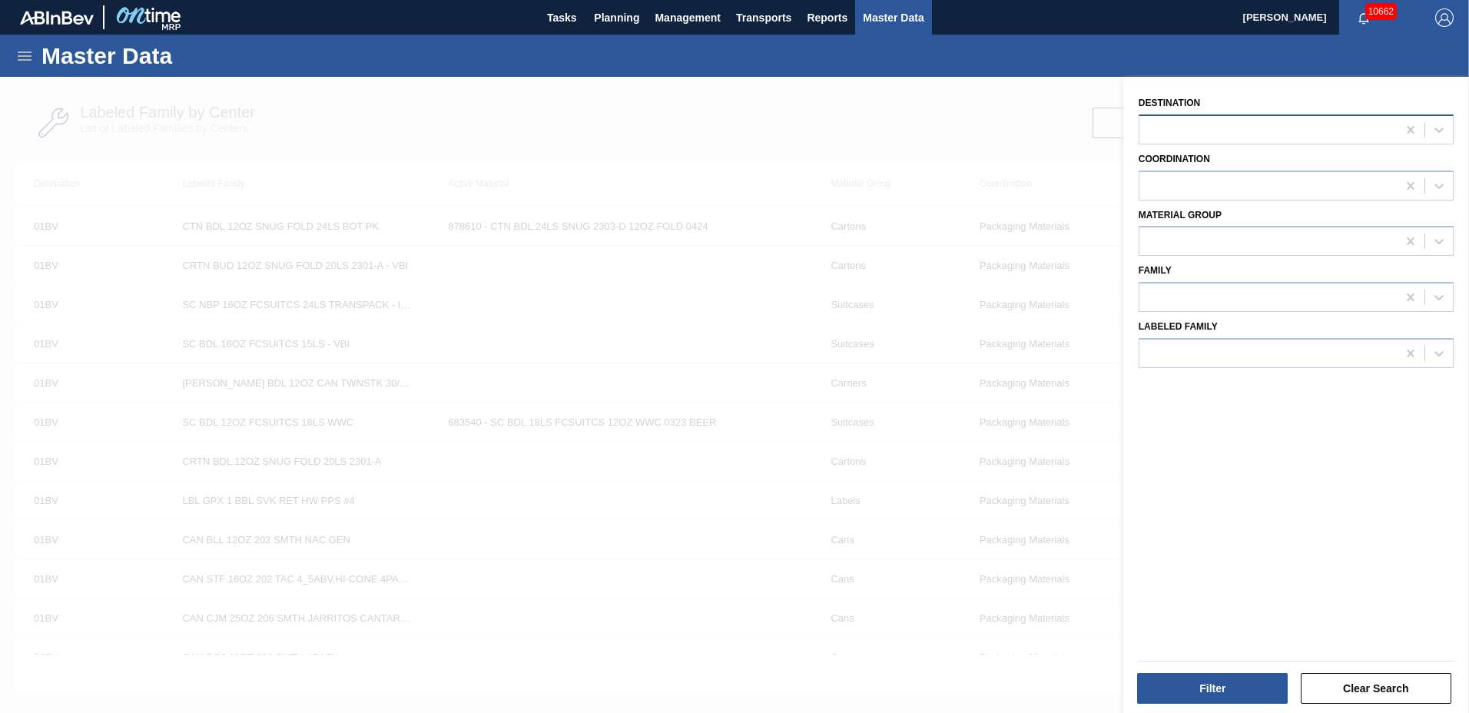
click at [1244, 126] on div at bounding box center [1267, 129] width 257 height 22
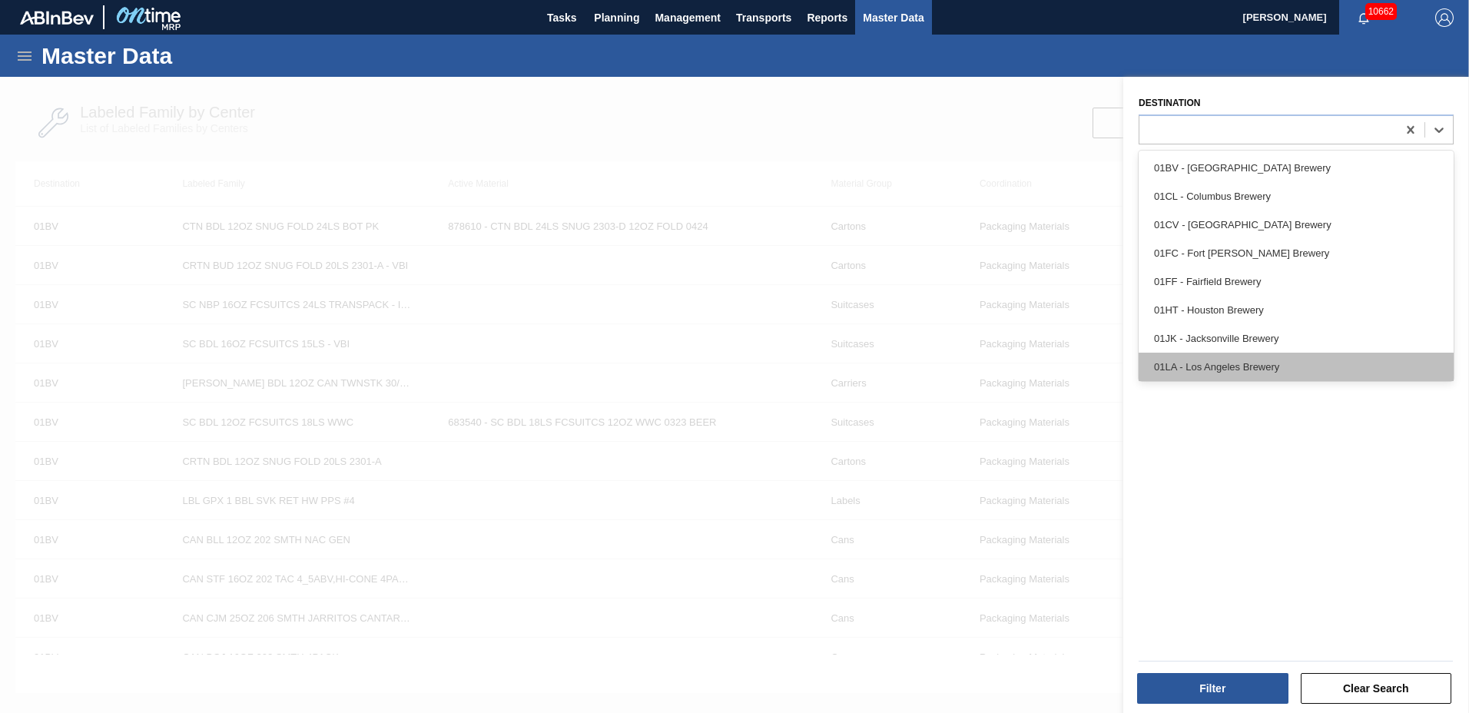
click at [1218, 363] on div "01LA - Los Angeles Brewery" at bounding box center [1296, 367] width 315 height 28
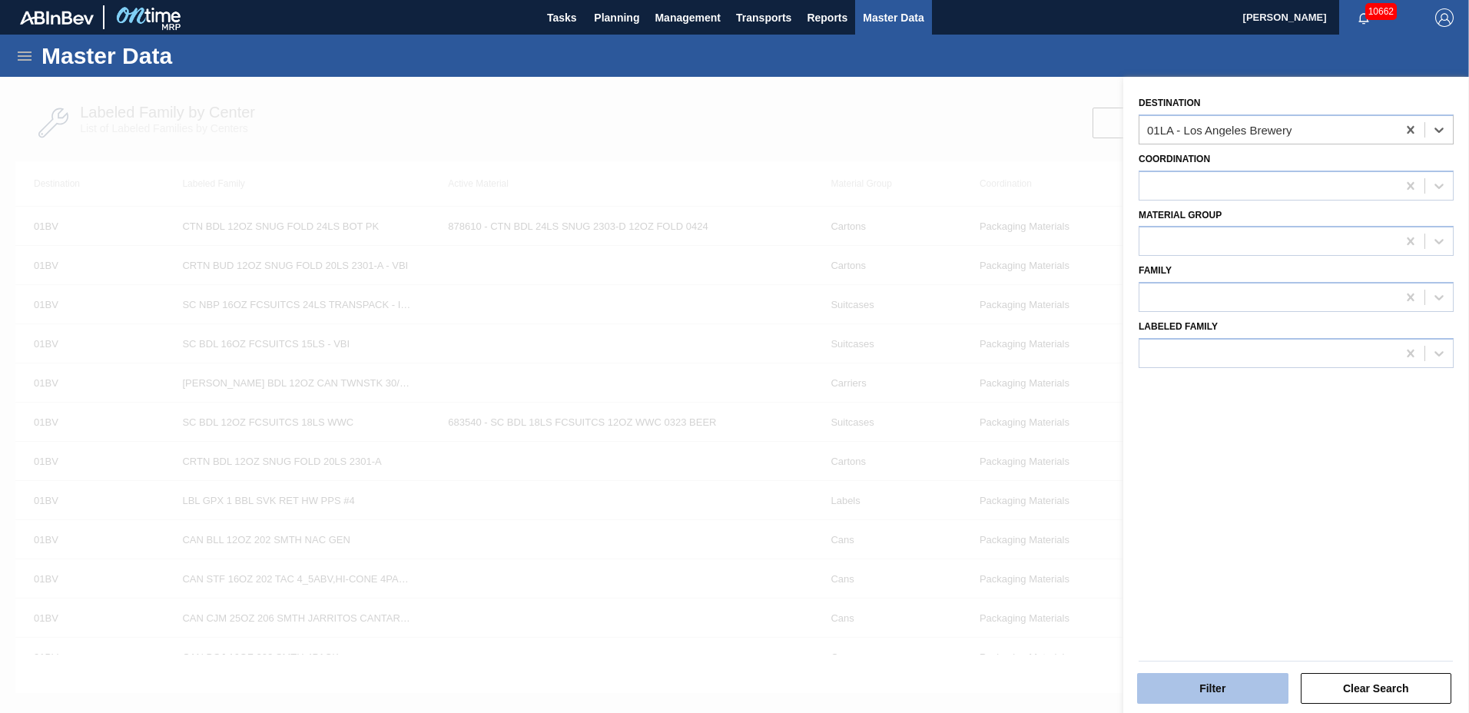
click at [1189, 688] on button "Filter" at bounding box center [1212, 688] width 151 height 31
